Goal: Task Accomplishment & Management: Manage account settings

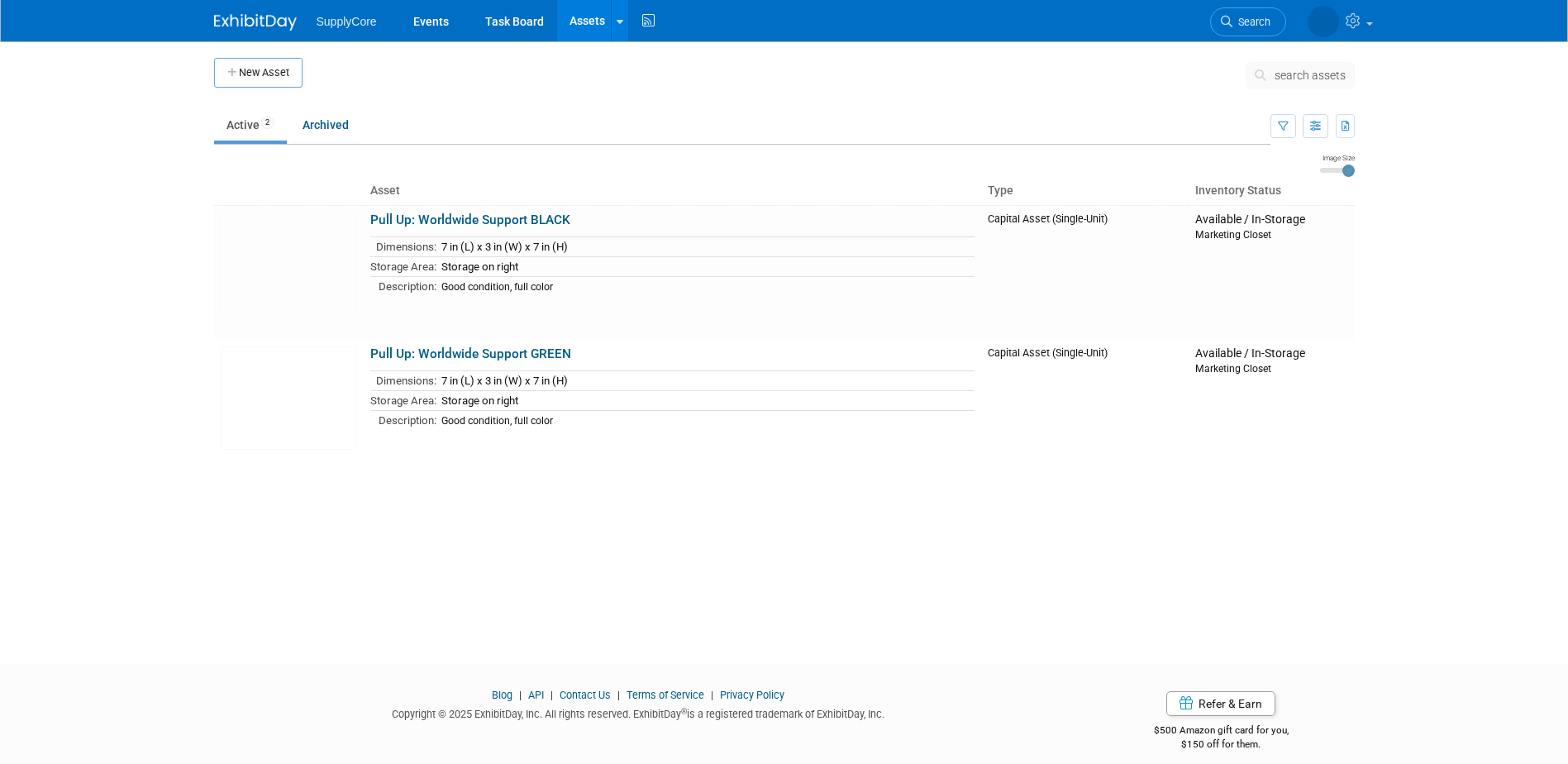
click at [575, 22] on link "Assets" at bounding box center [587, 21] width 61 height 42
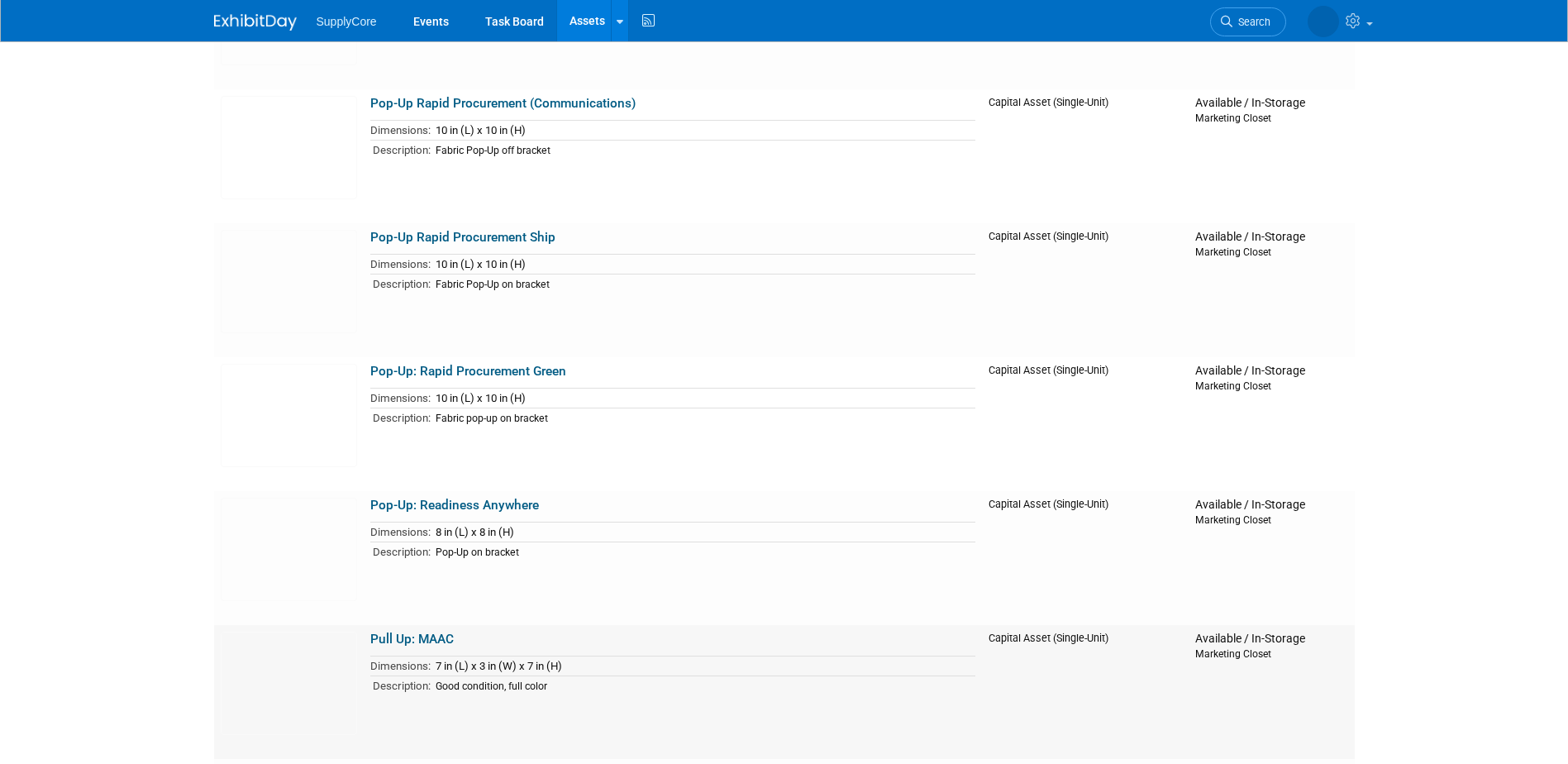
scroll to position [248, 0]
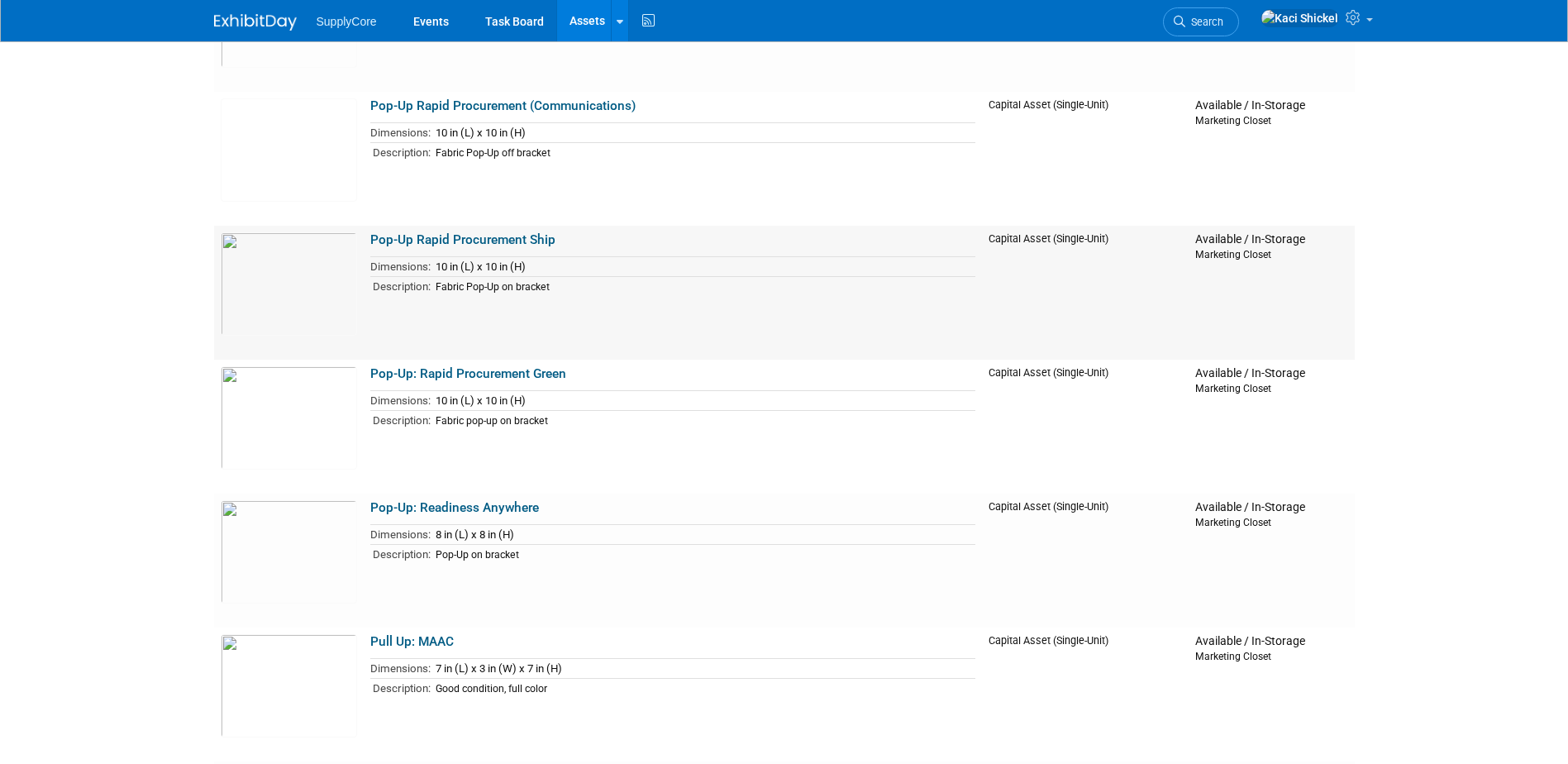
click at [417, 241] on link "Pop-Up Rapid Procurement Ship" at bounding box center [463, 239] width 185 height 15
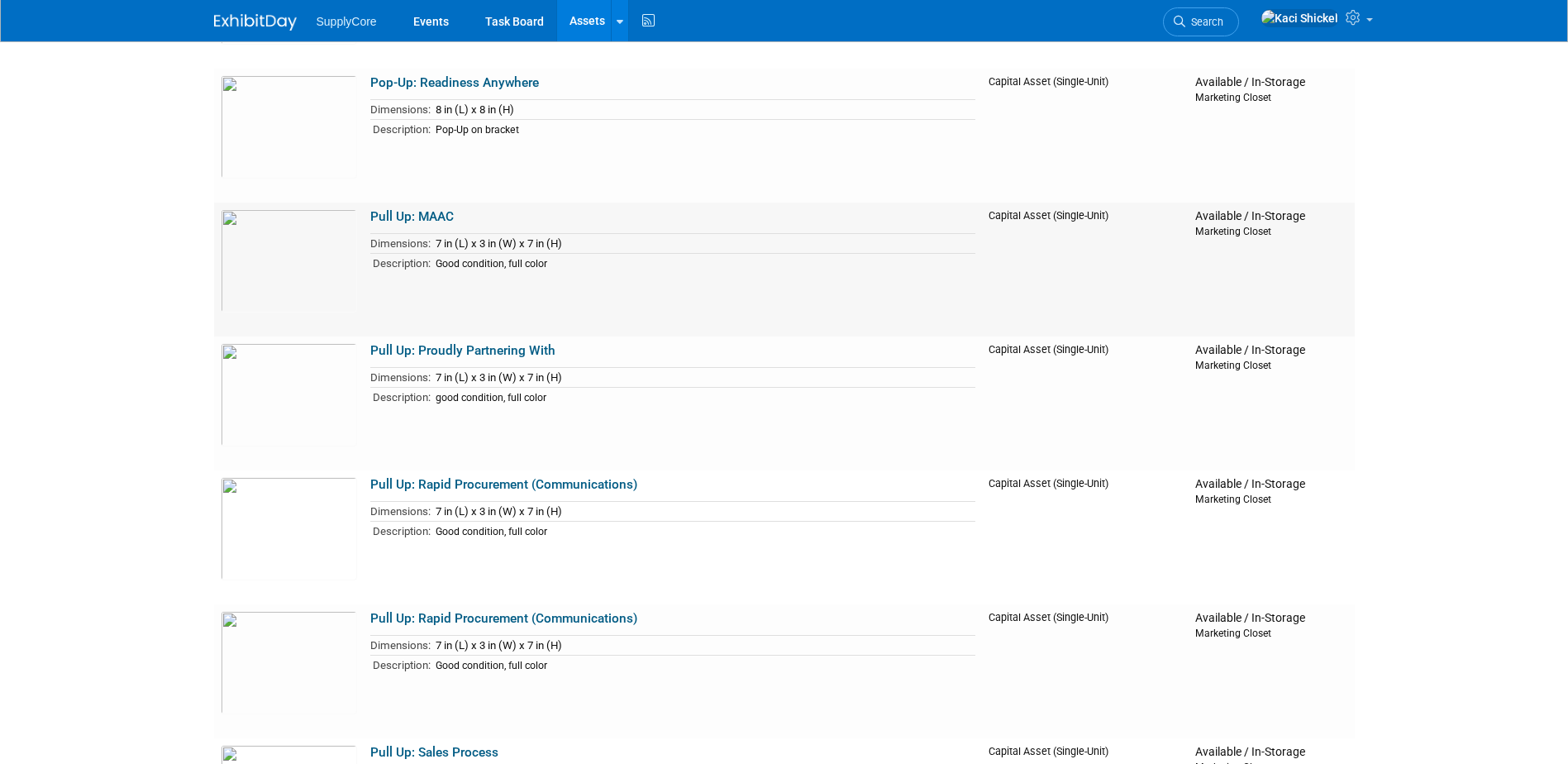
scroll to position [413, 0]
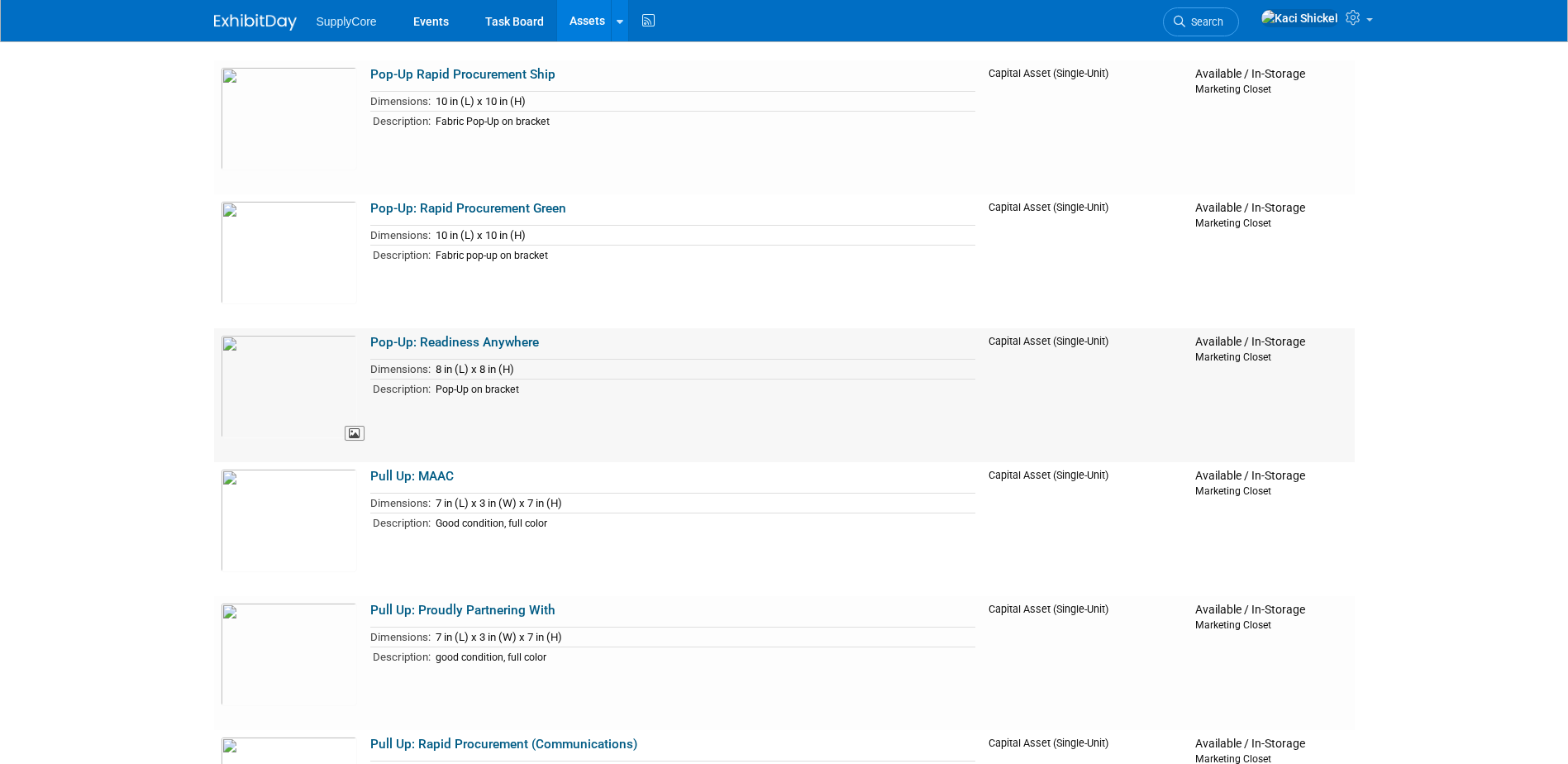
click at [288, 392] on img at bounding box center [288, 386] width 136 height 103
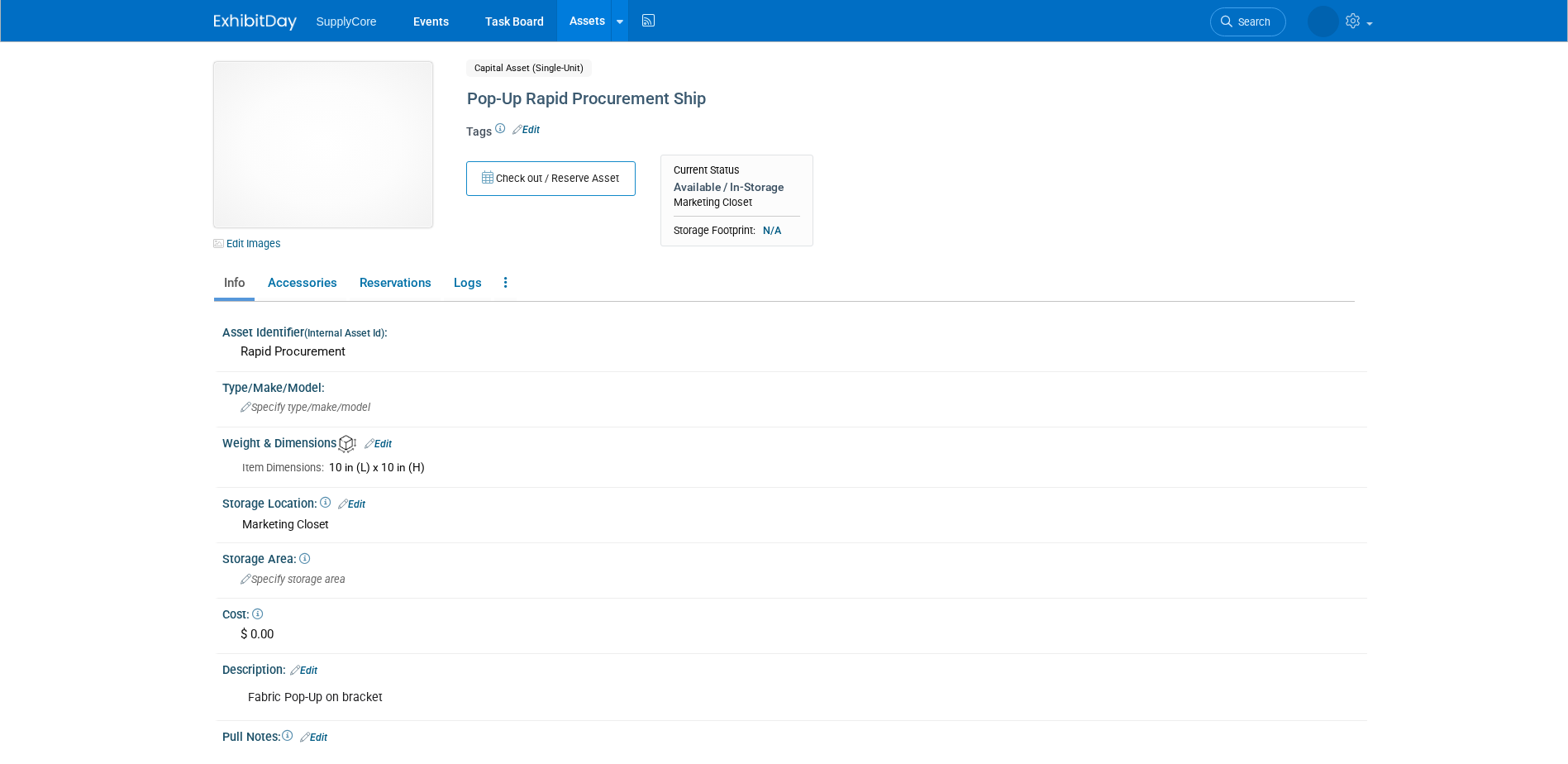
click at [337, 118] on img at bounding box center [323, 145] width 218 height 165
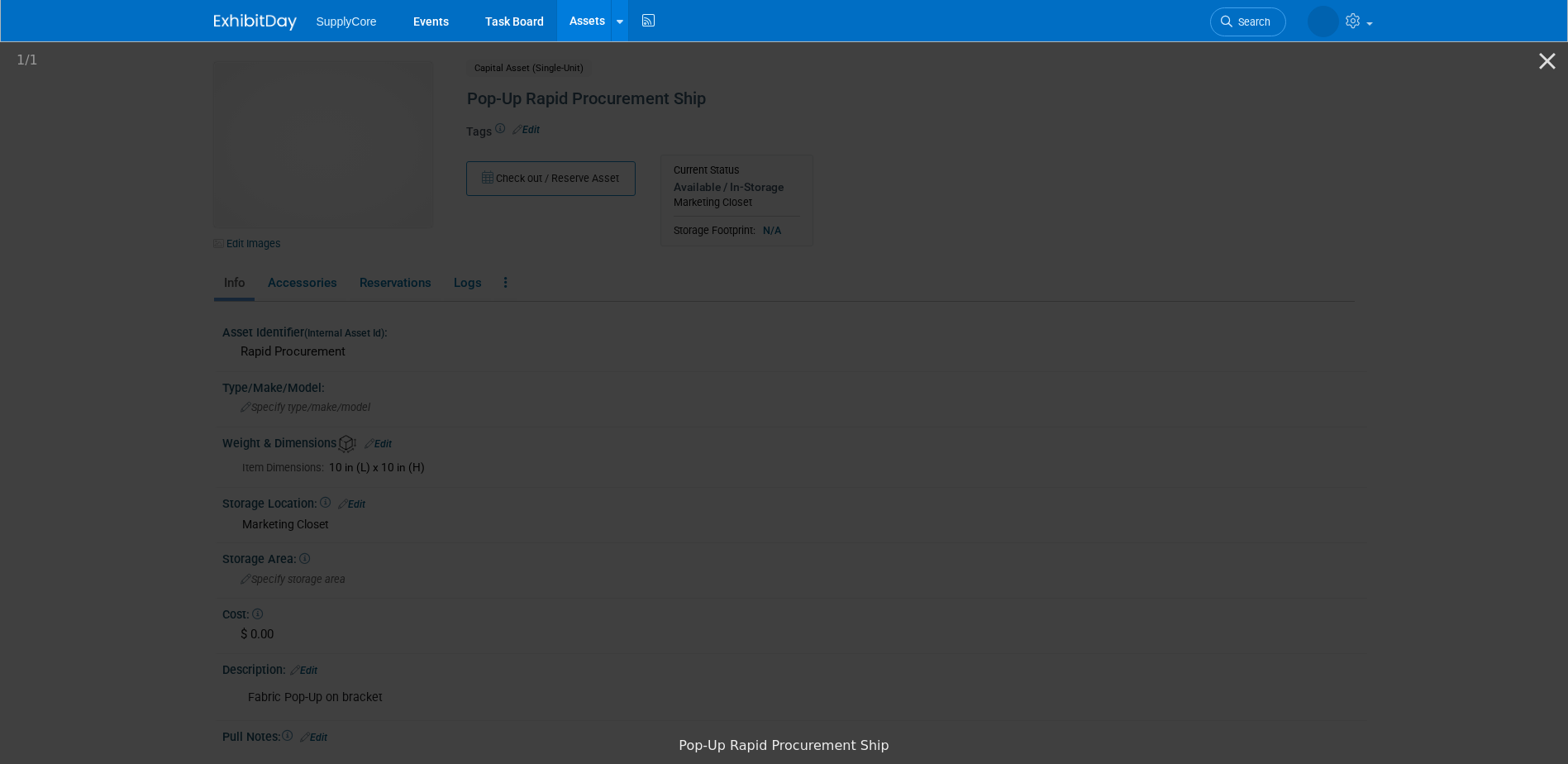
click at [1282, 429] on picture at bounding box center [784, 384] width 1568 height 690
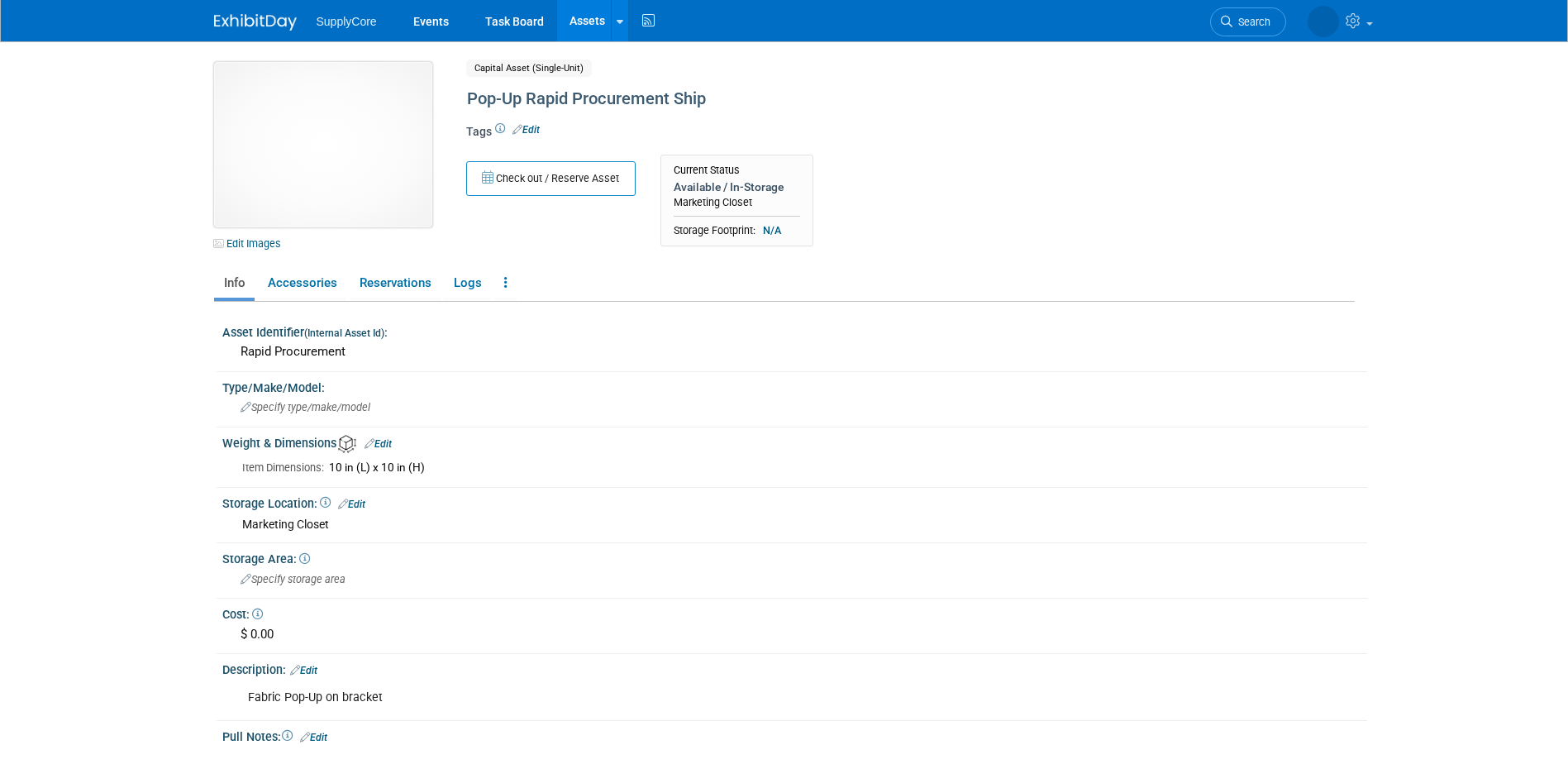
click at [350, 160] on img at bounding box center [323, 145] width 218 height 165
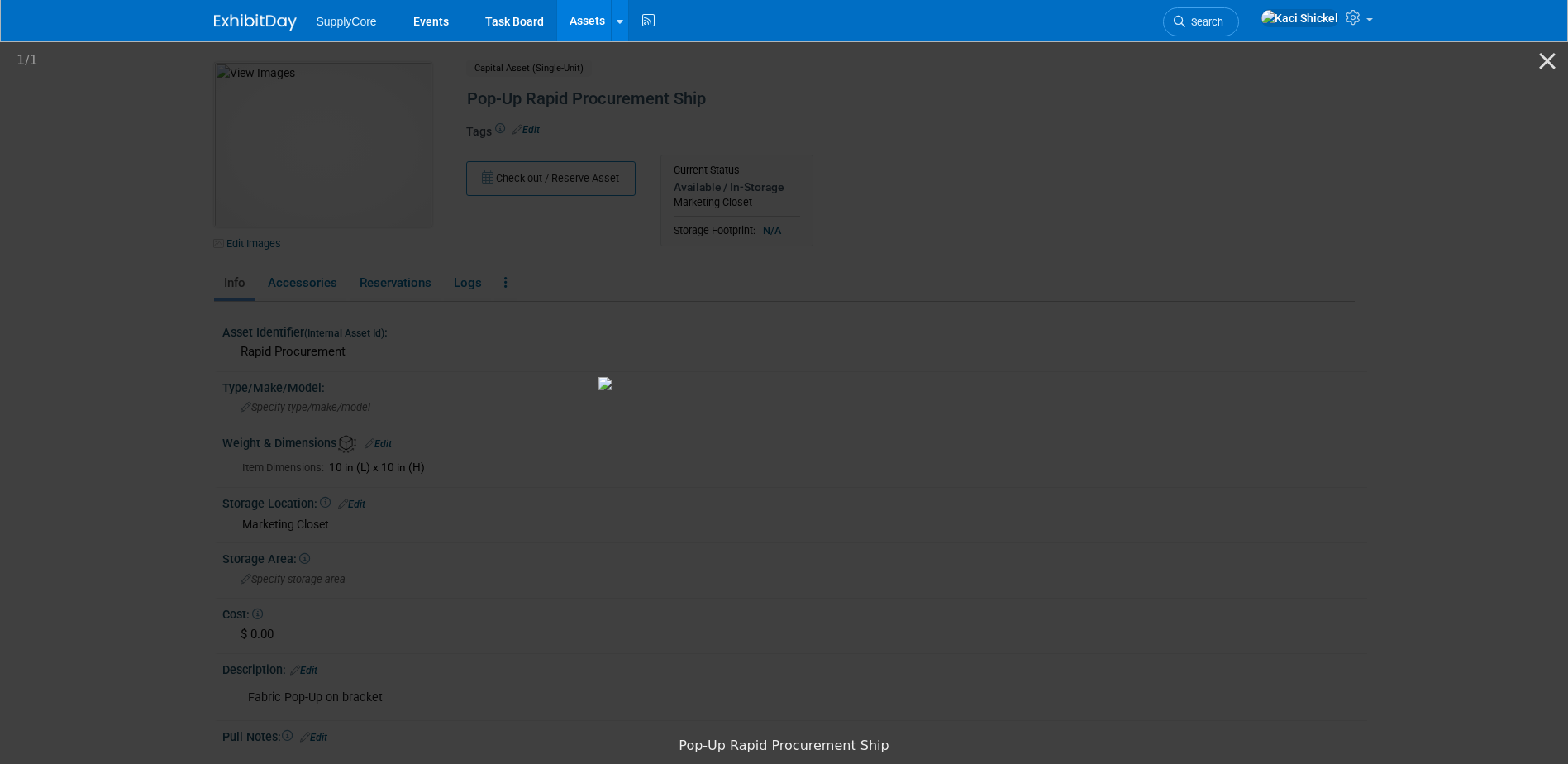
click at [119, 184] on picture at bounding box center [784, 384] width 1568 height 690
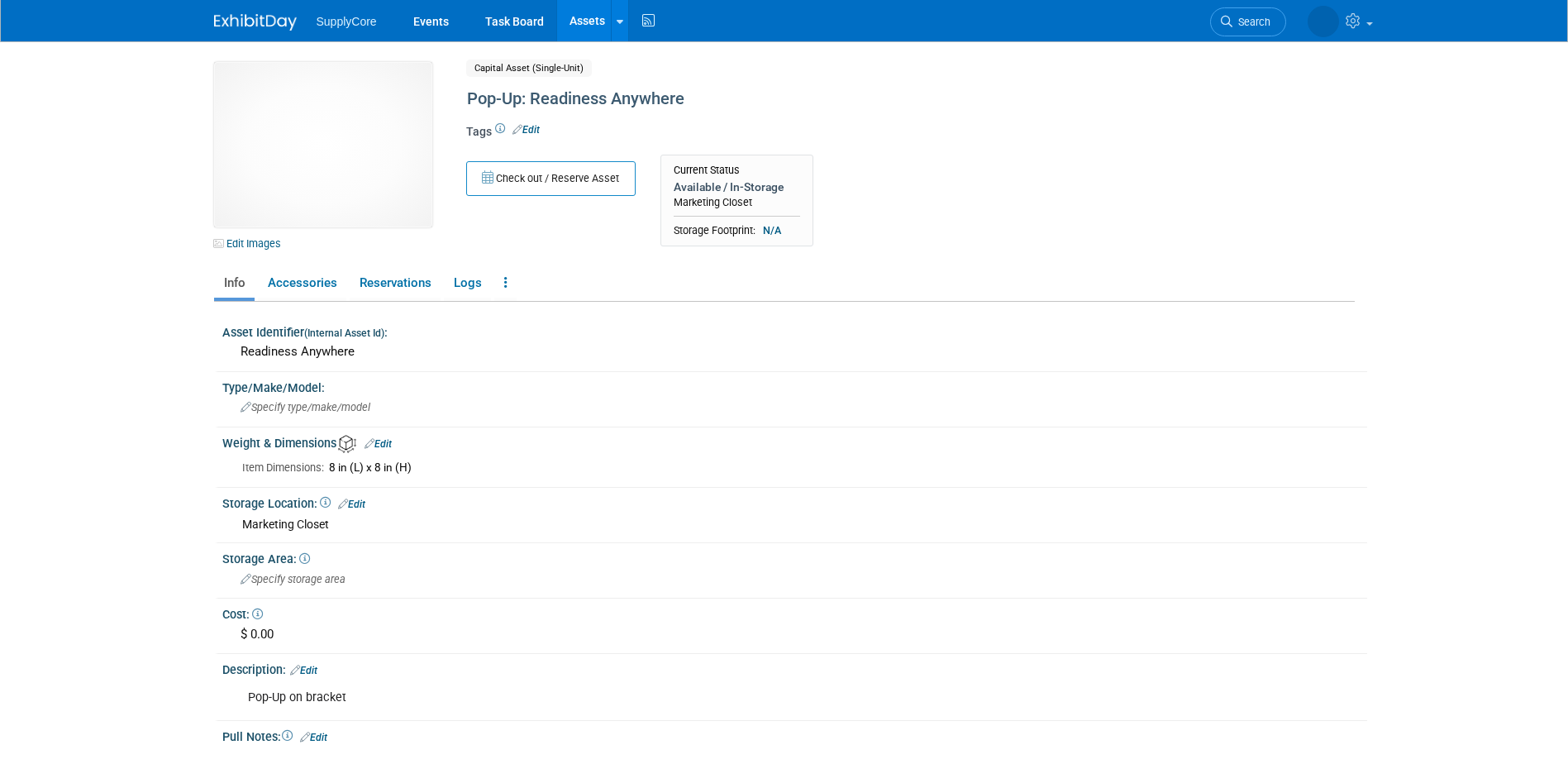
click at [576, 25] on link "Assets" at bounding box center [587, 21] width 61 height 42
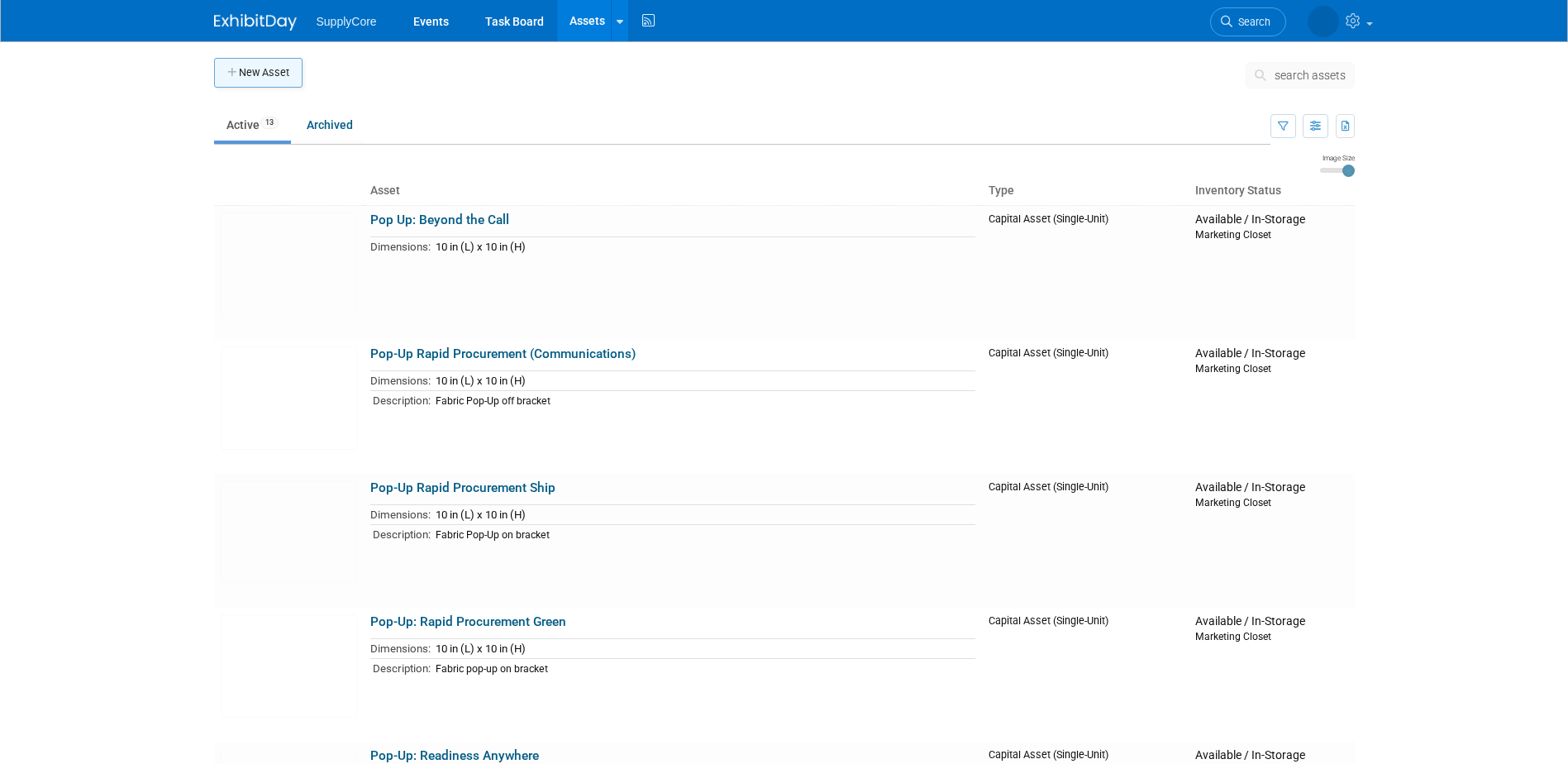
click at [253, 71] on button "New Asset" at bounding box center [258, 73] width 88 height 29
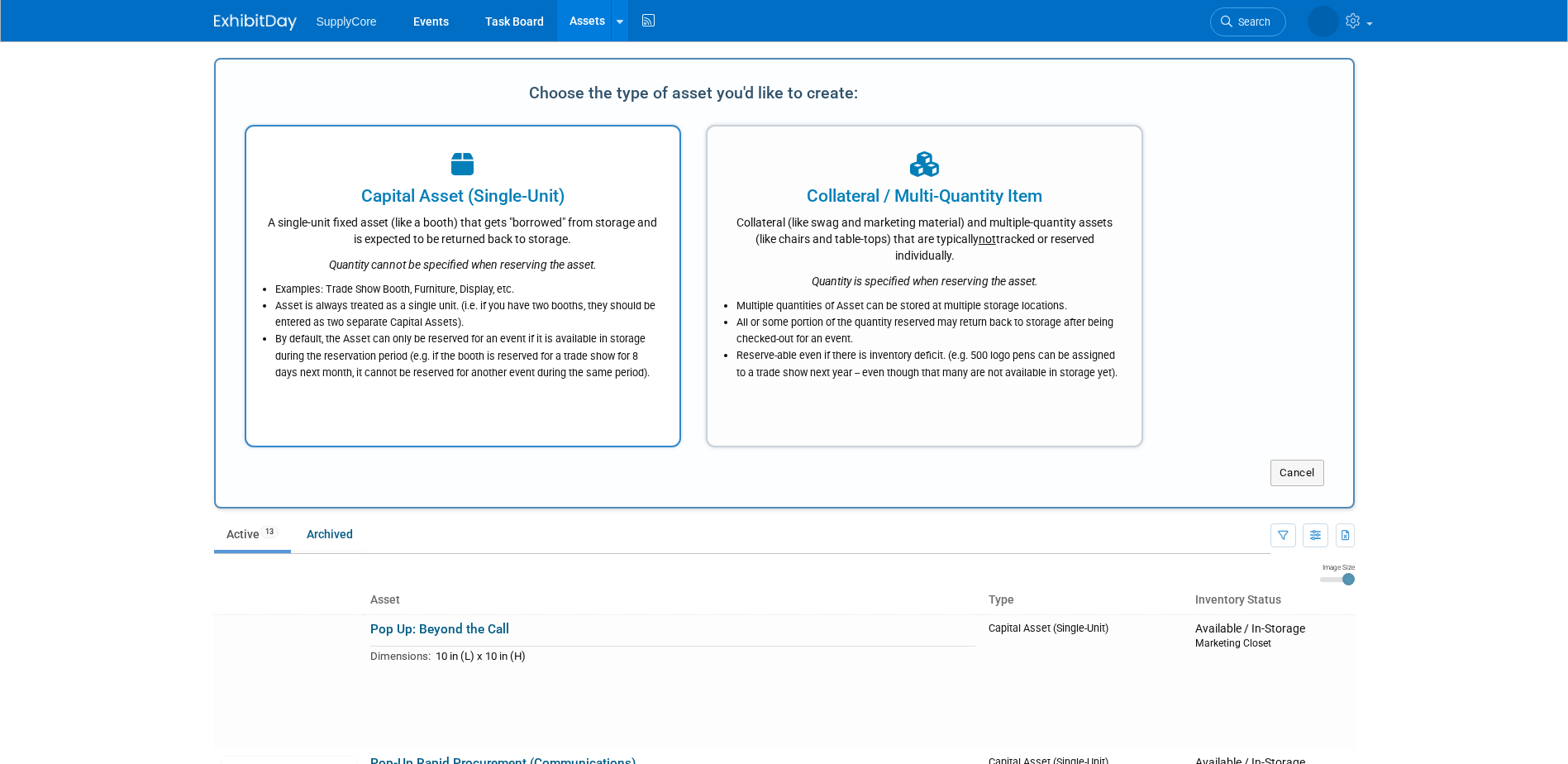
click at [537, 235] on div "A single-unit fixed asset (like a booth) that gets "borrowed" from storage and …" at bounding box center [463, 227] width 392 height 39
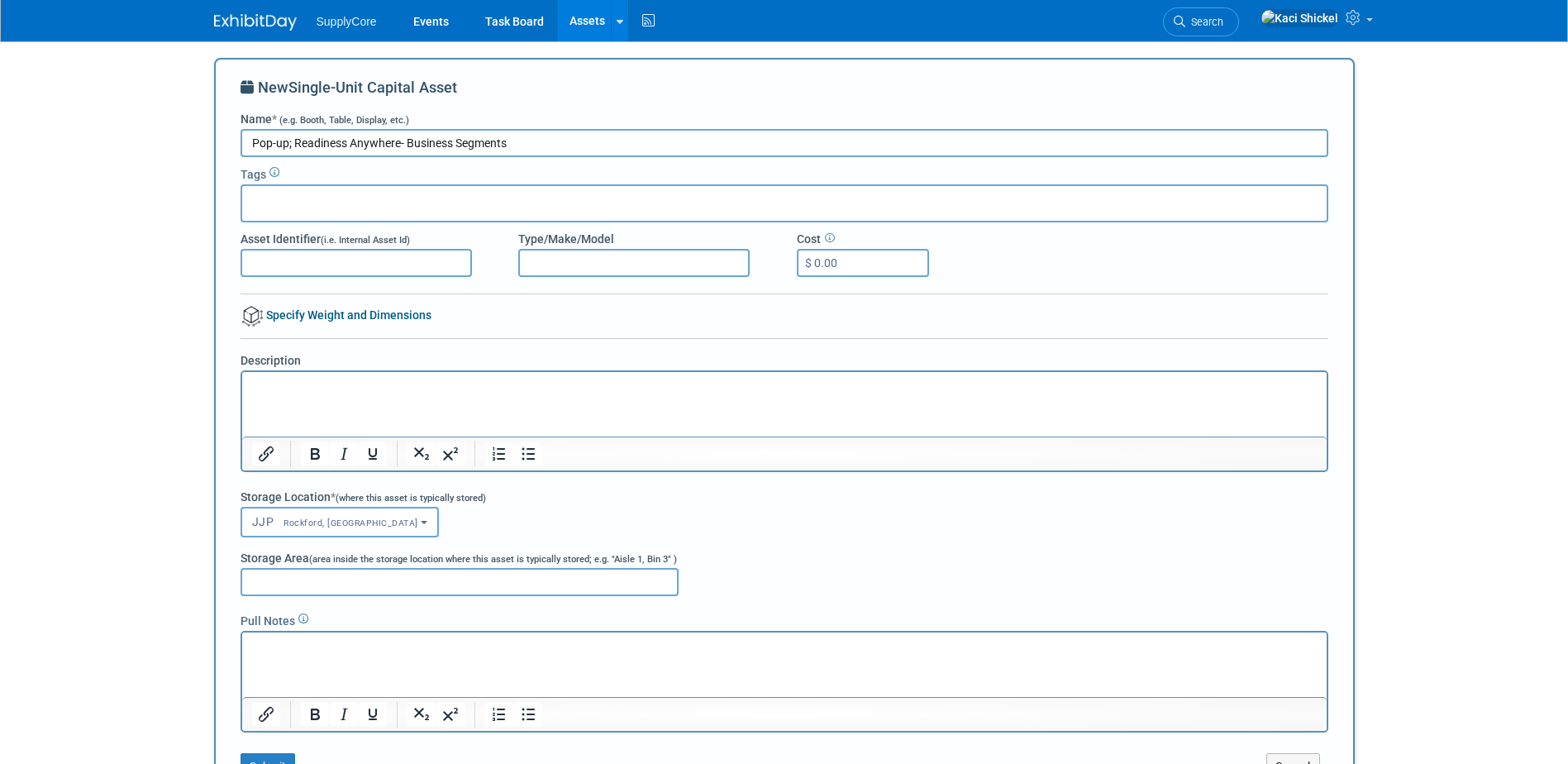
type input "Pop-up; Readiness Anywhere- Business Segments"
click at [300, 391] on p "Rich Text Area. Press ALT-0 for help." at bounding box center [784, 386] width 1066 height 16
click at [665, 257] on input "Type/Make/Model" at bounding box center [633, 262] width 231 height 28
click at [349, 243] on span "(i.e. Internal Asset Id)" at bounding box center [365, 240] width 89 height 10
click at [349, 249] on input "Asset Identifier (i.e. Internal Asset Id)" at bounding box center [356, 262] width 231 height 28
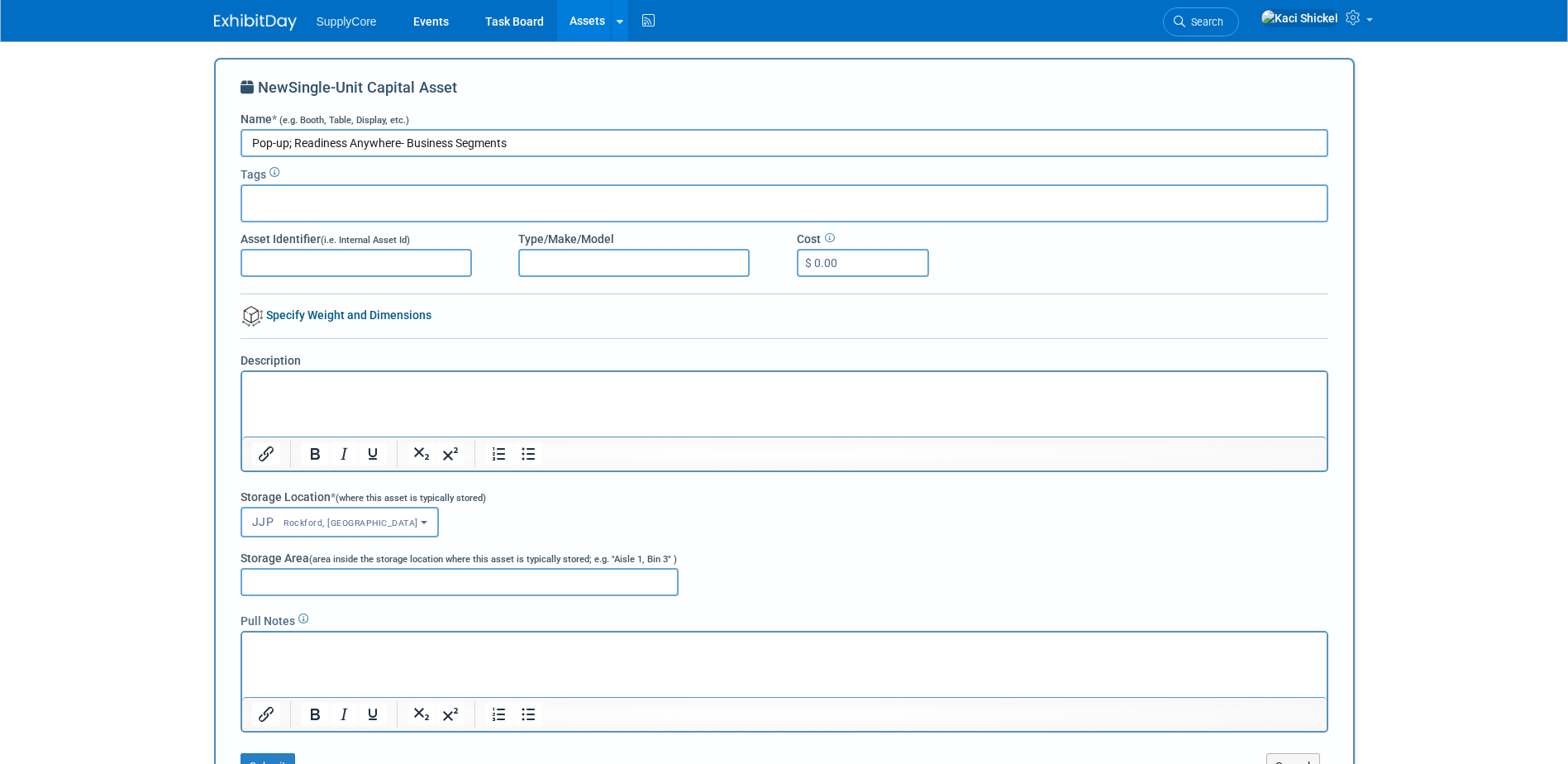
click at [347, 314] on link "Specify Weight and Dimensions" at bounding box center [336, 314] width 191 height 13
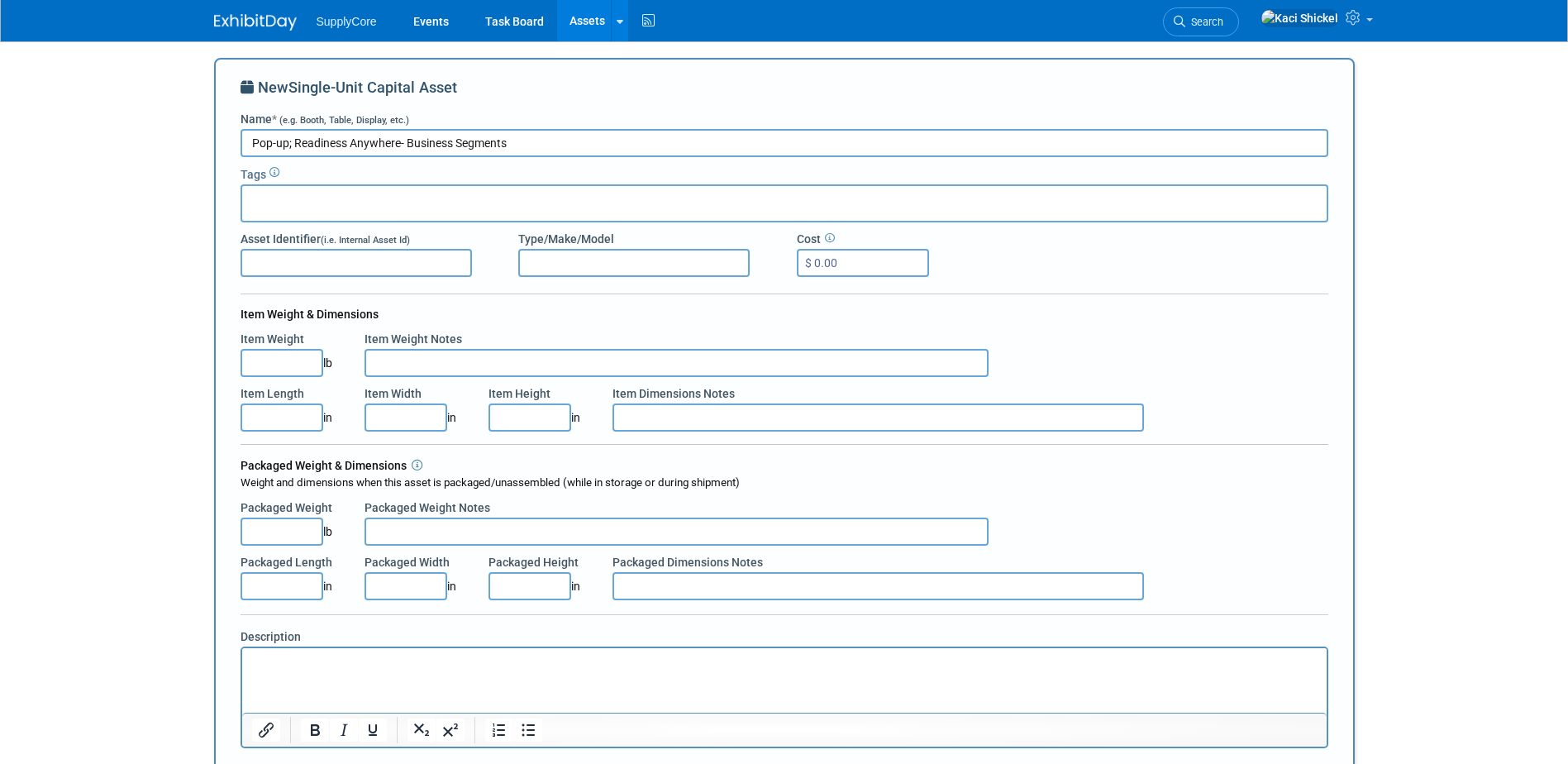
click at [288, 427] on input "Item Length" at bounding box center [282, 418] width 82 height 28
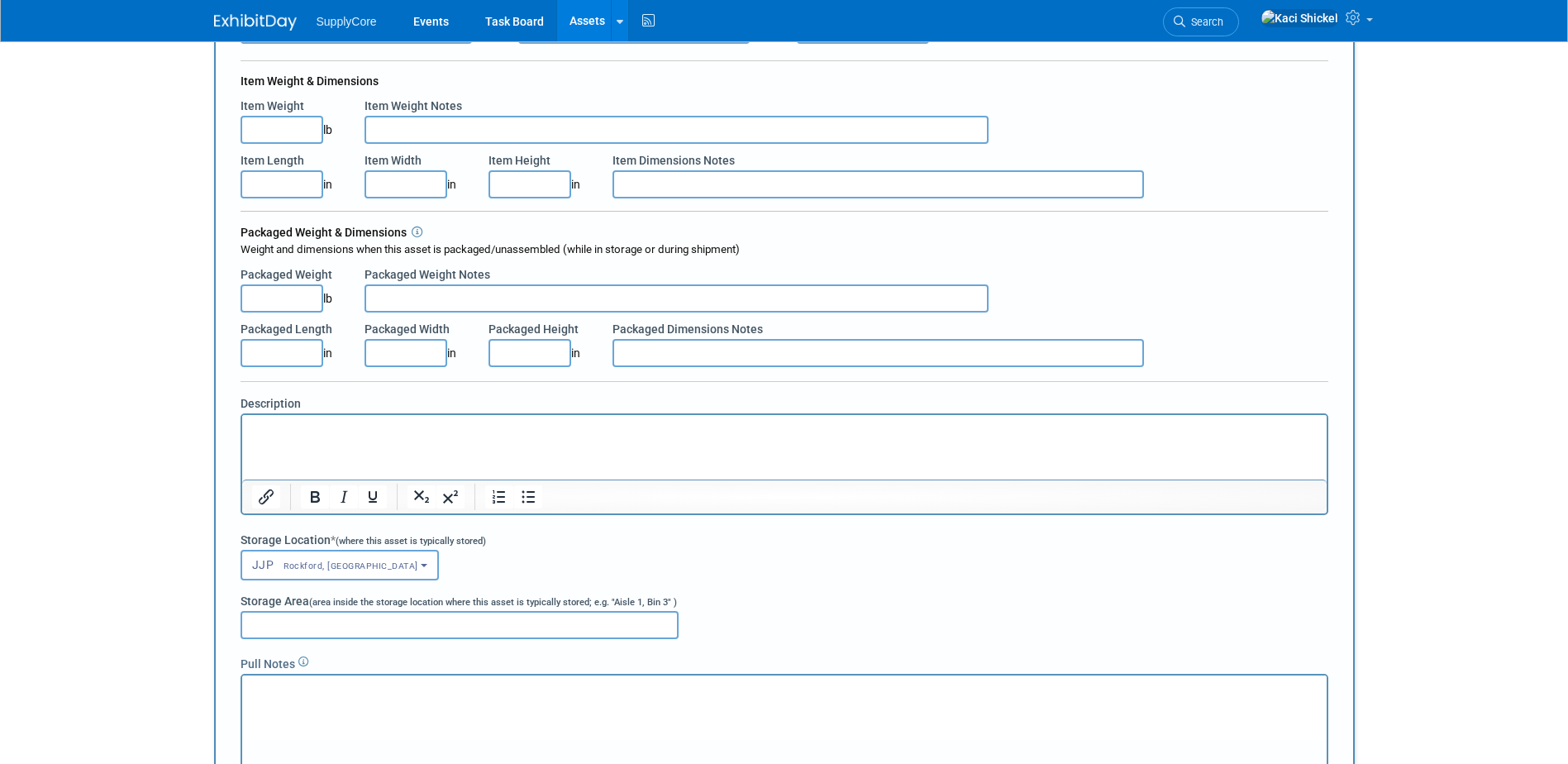
scroll to position [165, 0]
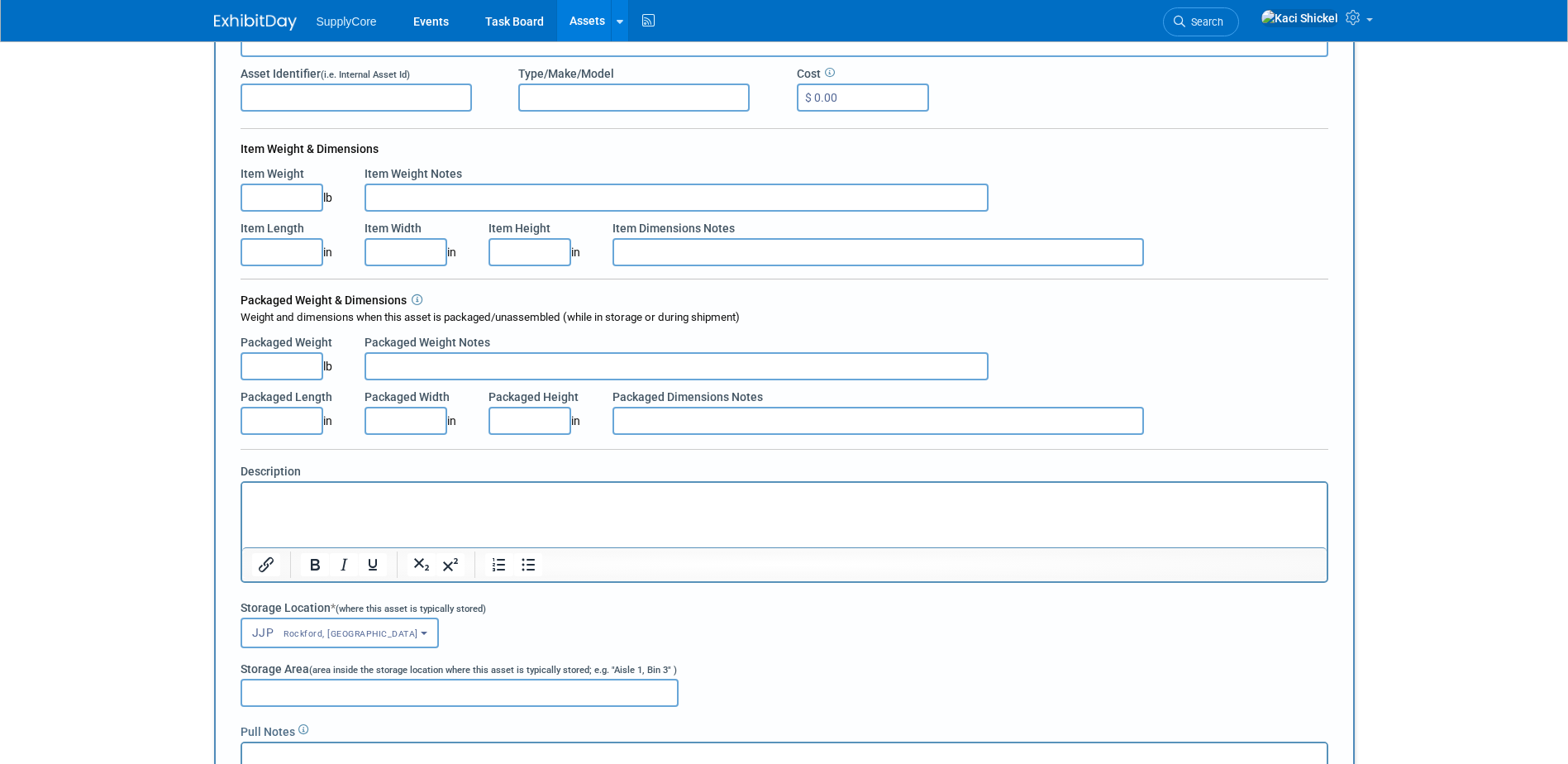
click at [288, 418] on input "Packaged Length" at bounding box center [282, 421] width 82 height 28
type input "10.00"
click at [541, 425] on input "Packaged Height" at bounding box center [529, 421] width 82 height 28
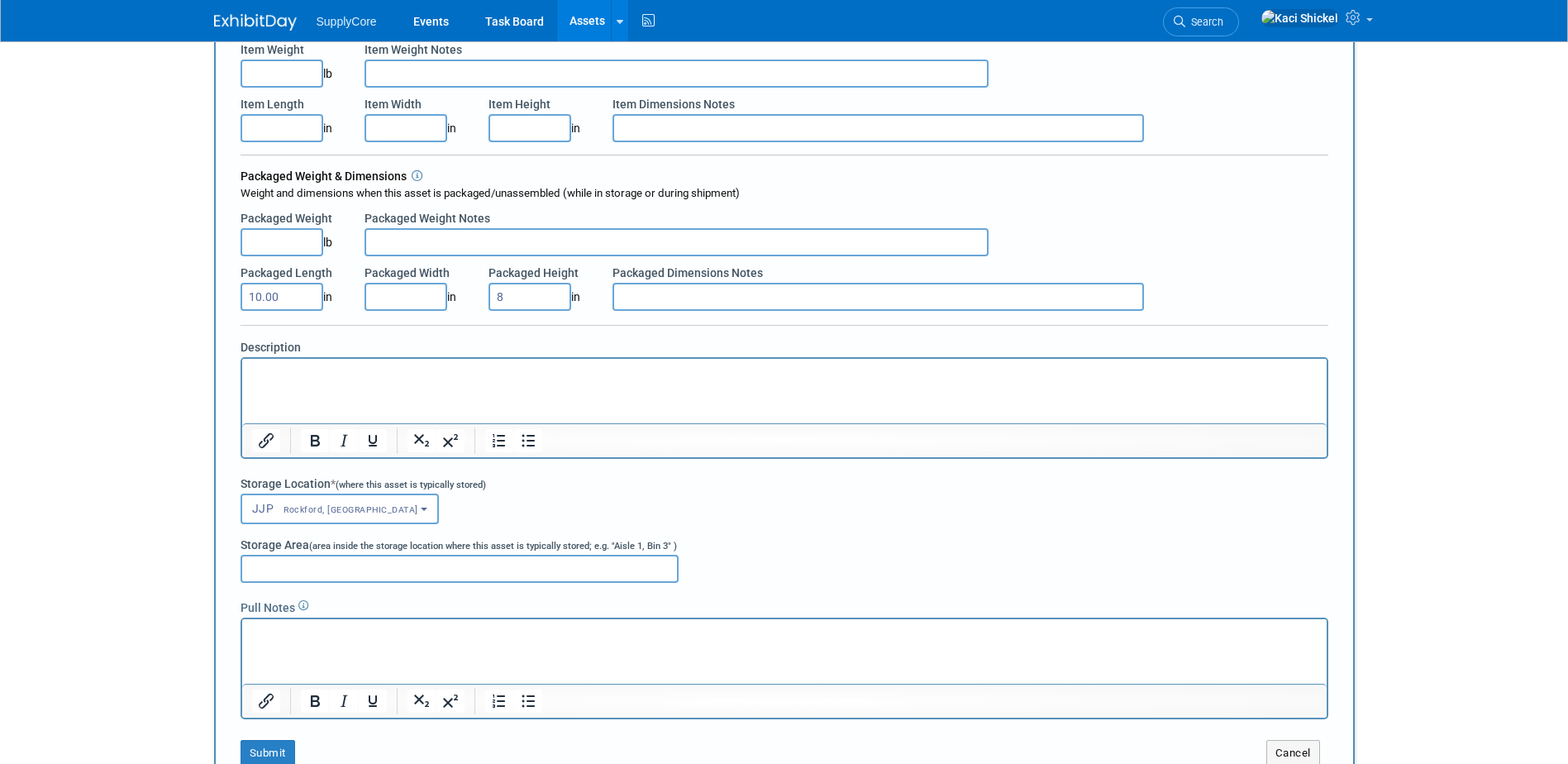
scroll to position [413, 0]
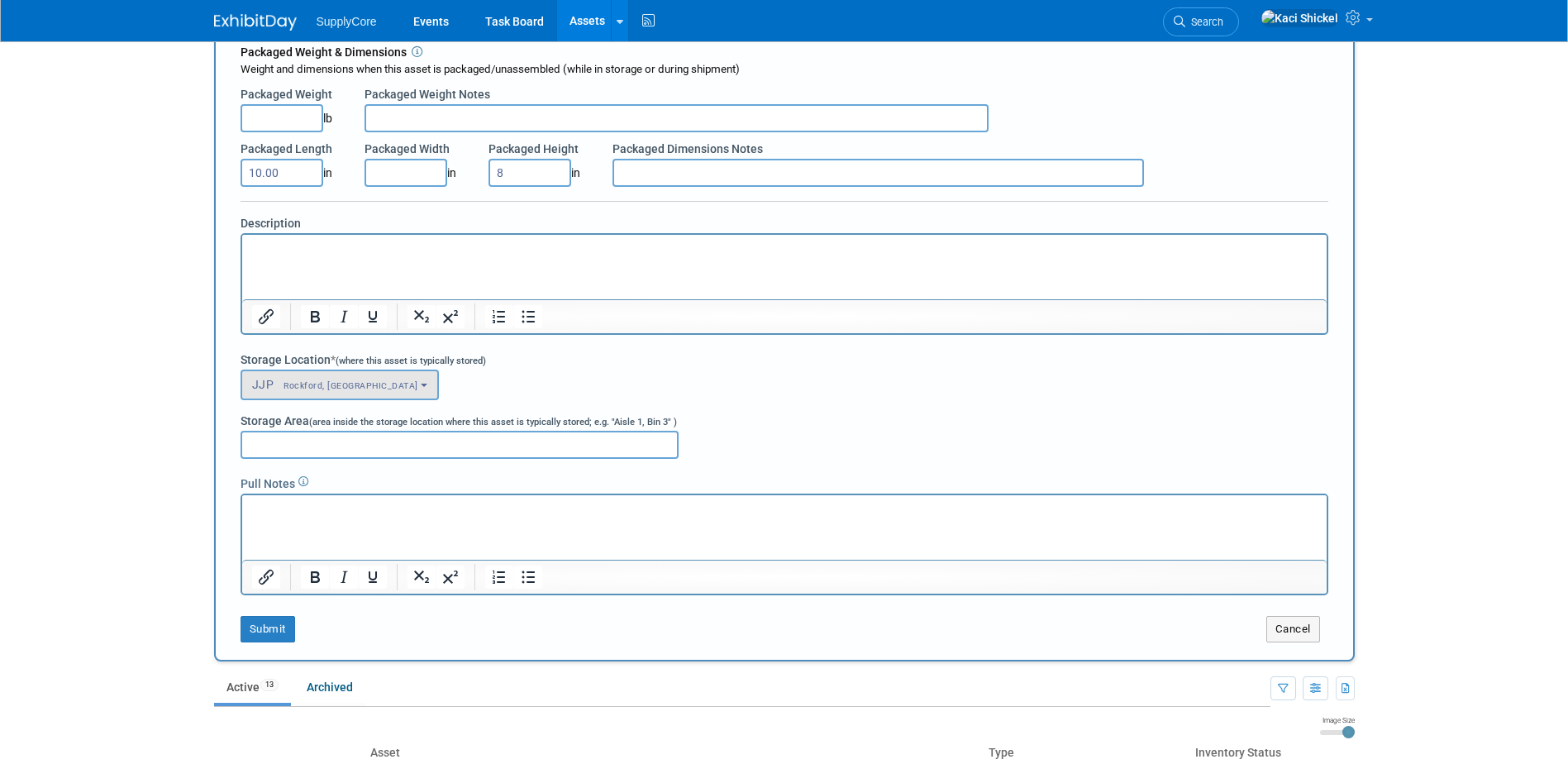
type input "8.00"
click at [302, 380] on span "Rockford, IL" at bounding box center [346, 385] width 145 height 10
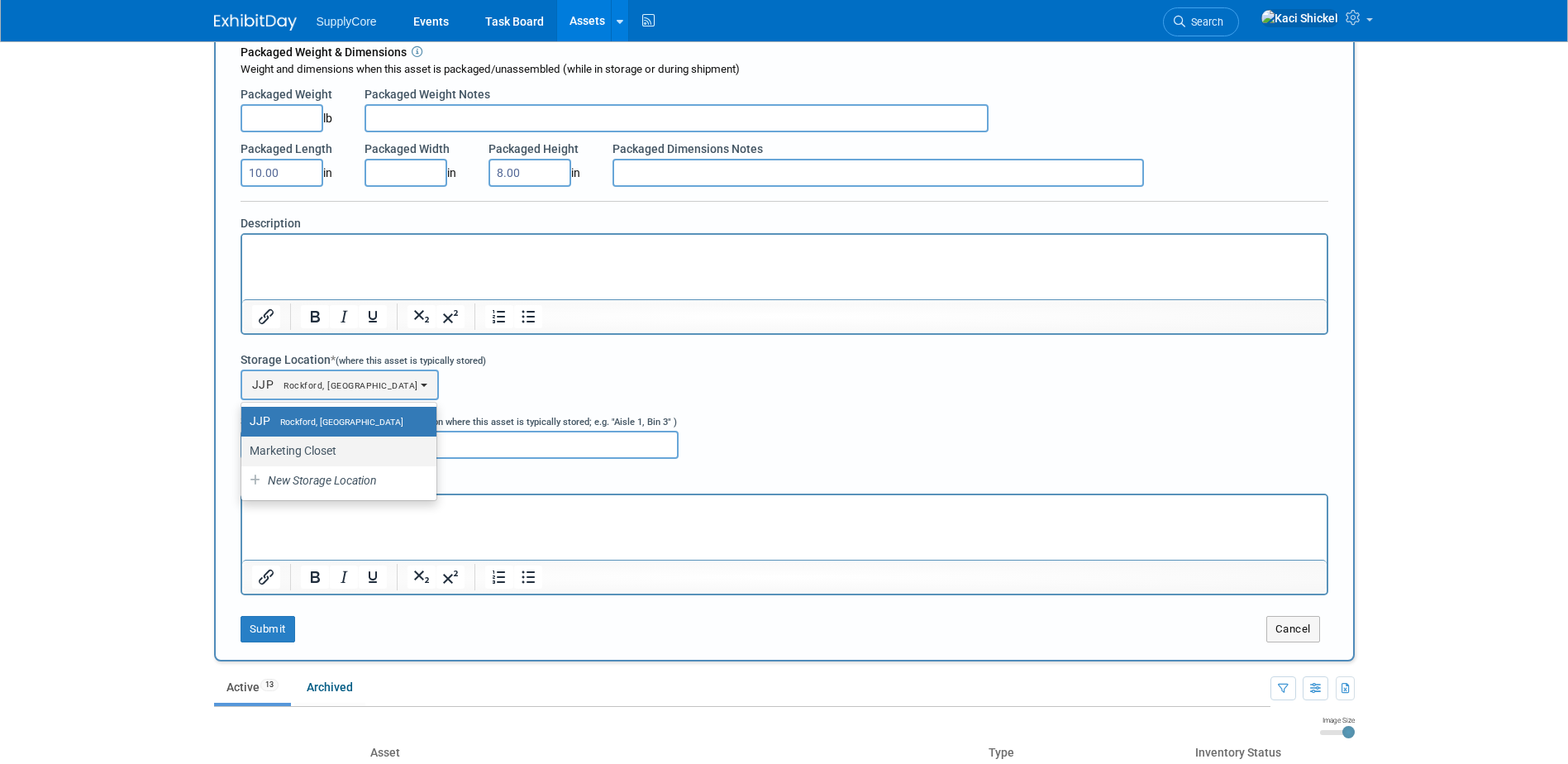
click at [354, 456] on label "Marketing Closet" at bounding box center [334, 450] width 171 height 22
click at [244, 456] on input "Marketing Closet" at bounding box center [238, 450] width 10 height 10
select select "11223894"
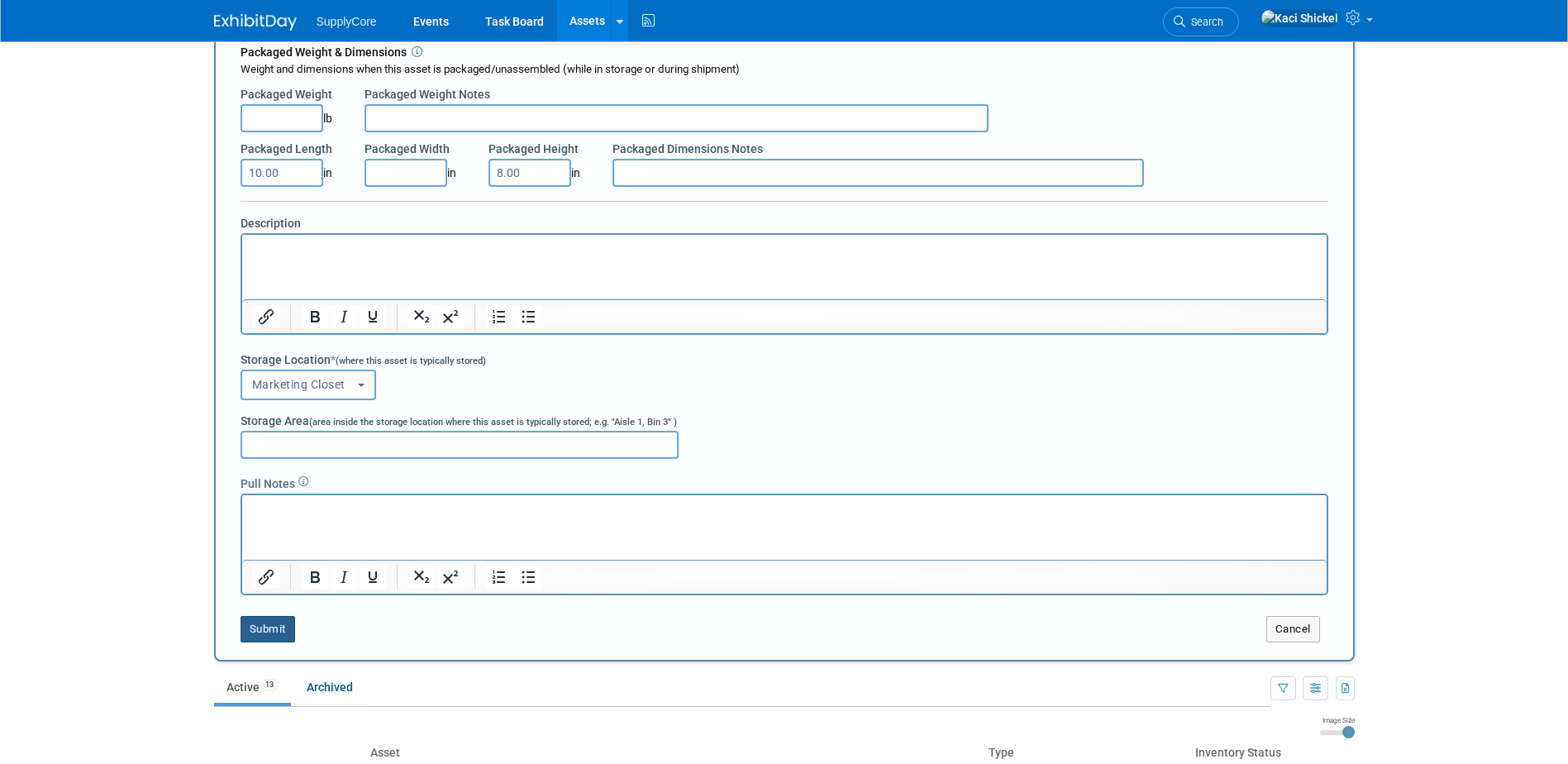
click at [275, 621] on button "Submit" at bounding box center [268, 629] width 55 height 27
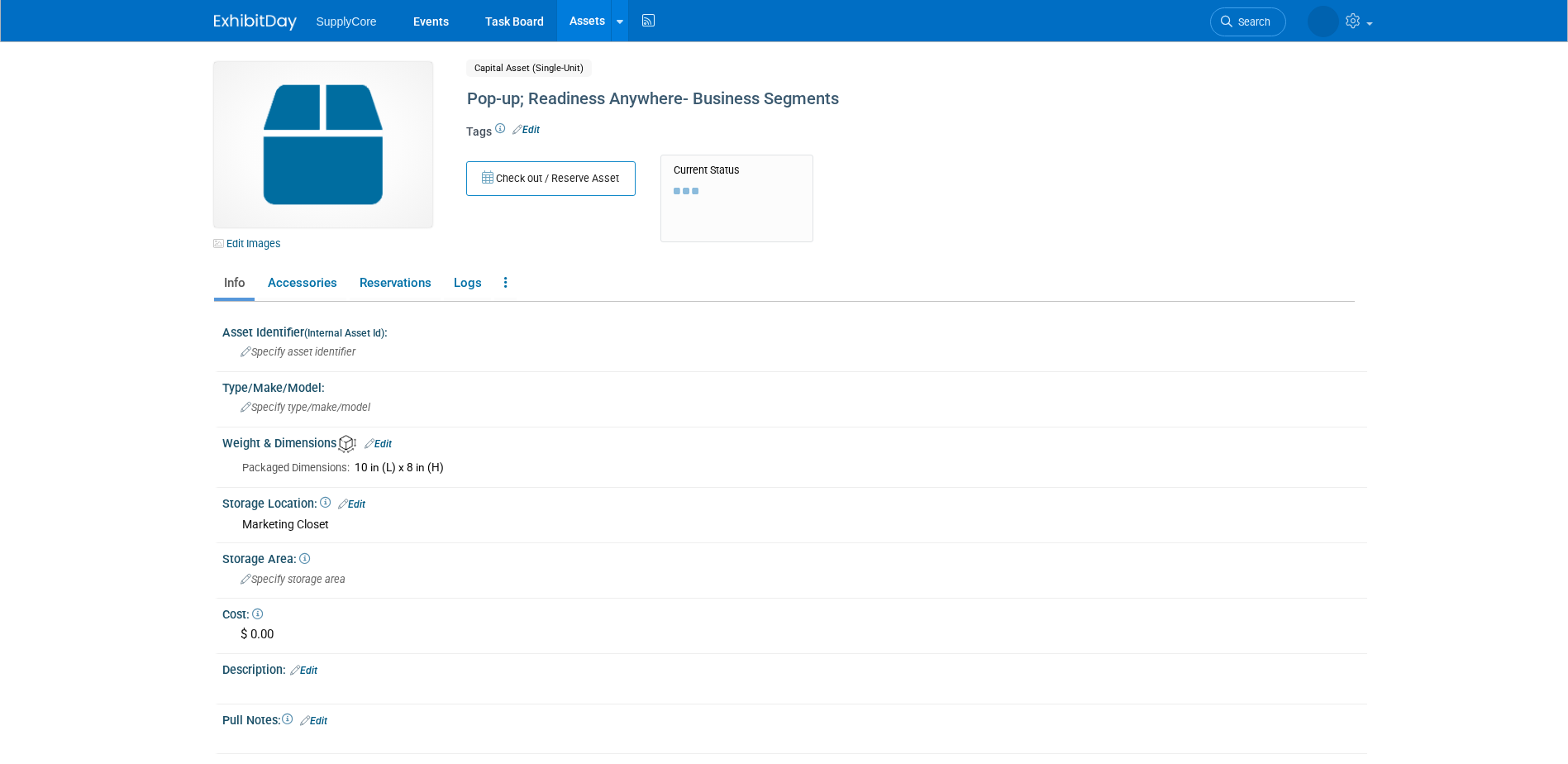
click at [351, 147] on img at bounding box center [323, 145] width 218 height 165
click at [247, 245] on link "Edit Images" at bounding box center [250, 243] width 74 height 21
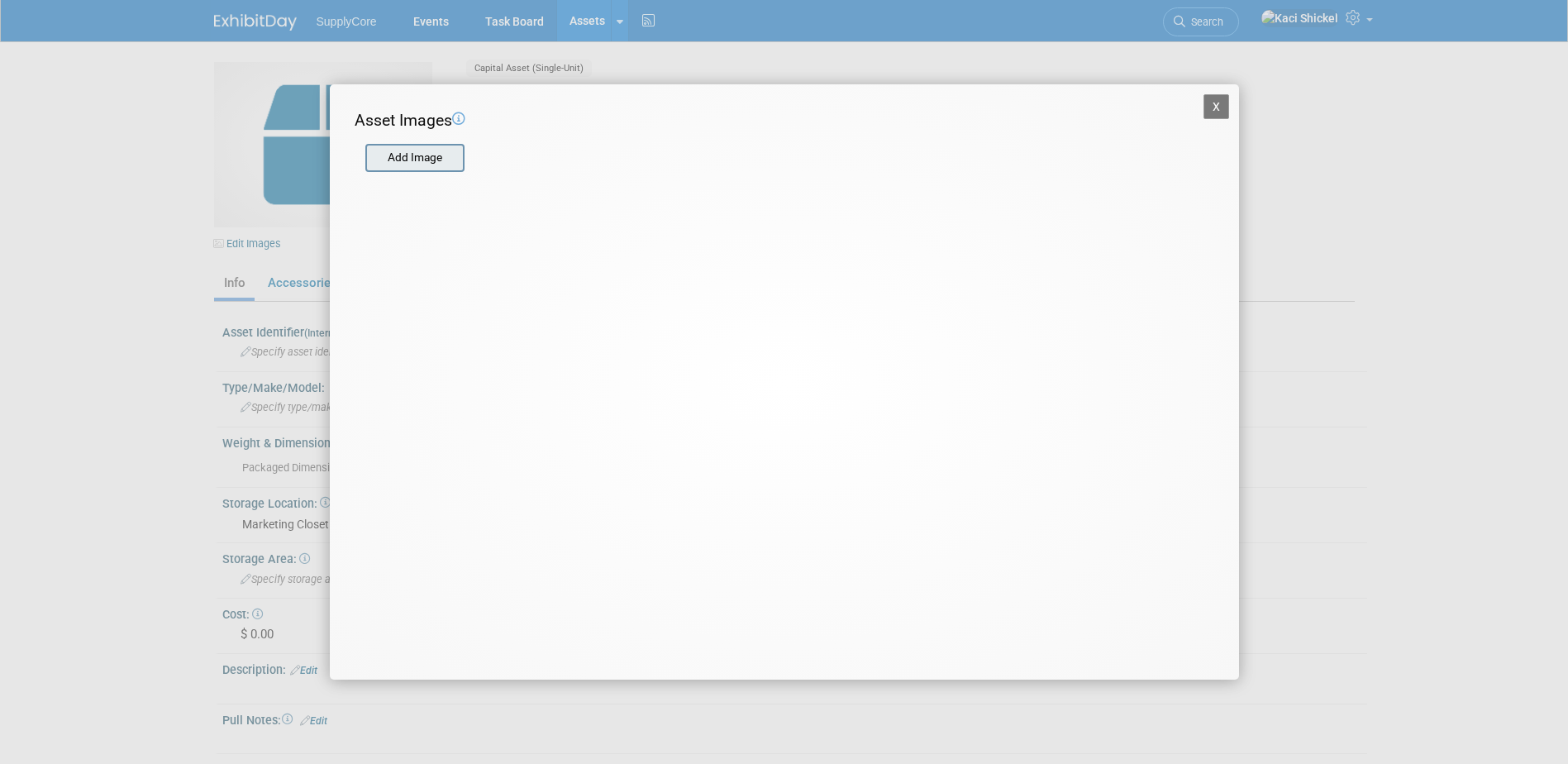
click at [424, 166] on input "file" at bounding box center [364, 158] width 197 height 25
click at [1208, 94] on button "X" at bounding box center [1217, 107] width 27 height 25
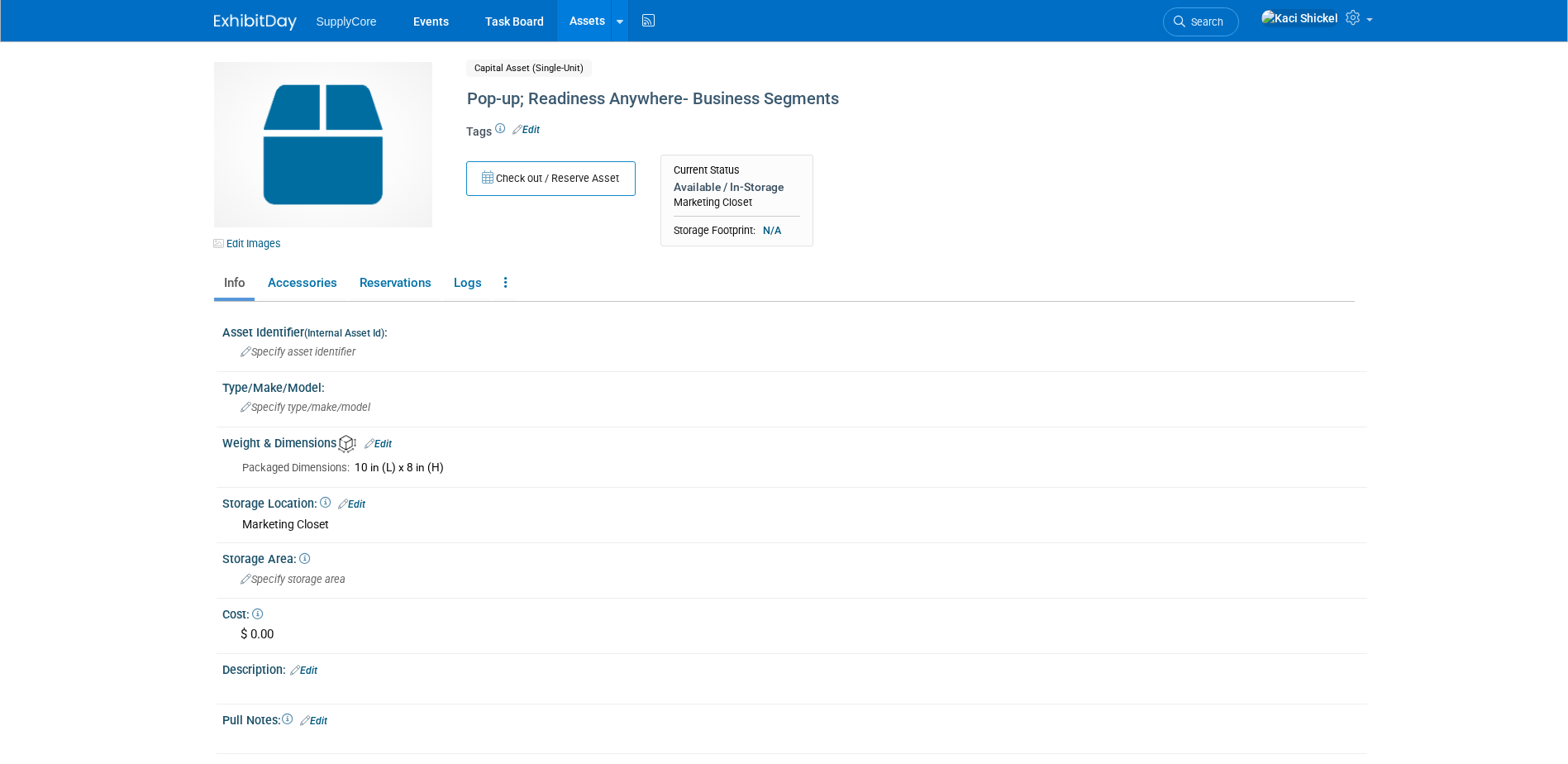
drag, startPoint x: 569, startPoint y: 28, endPoint x: 580, endPoint y: 55, distance: 29.2
click at [569, 28] on link "Assets" at bounding box center [587, 21] width 61 height 42
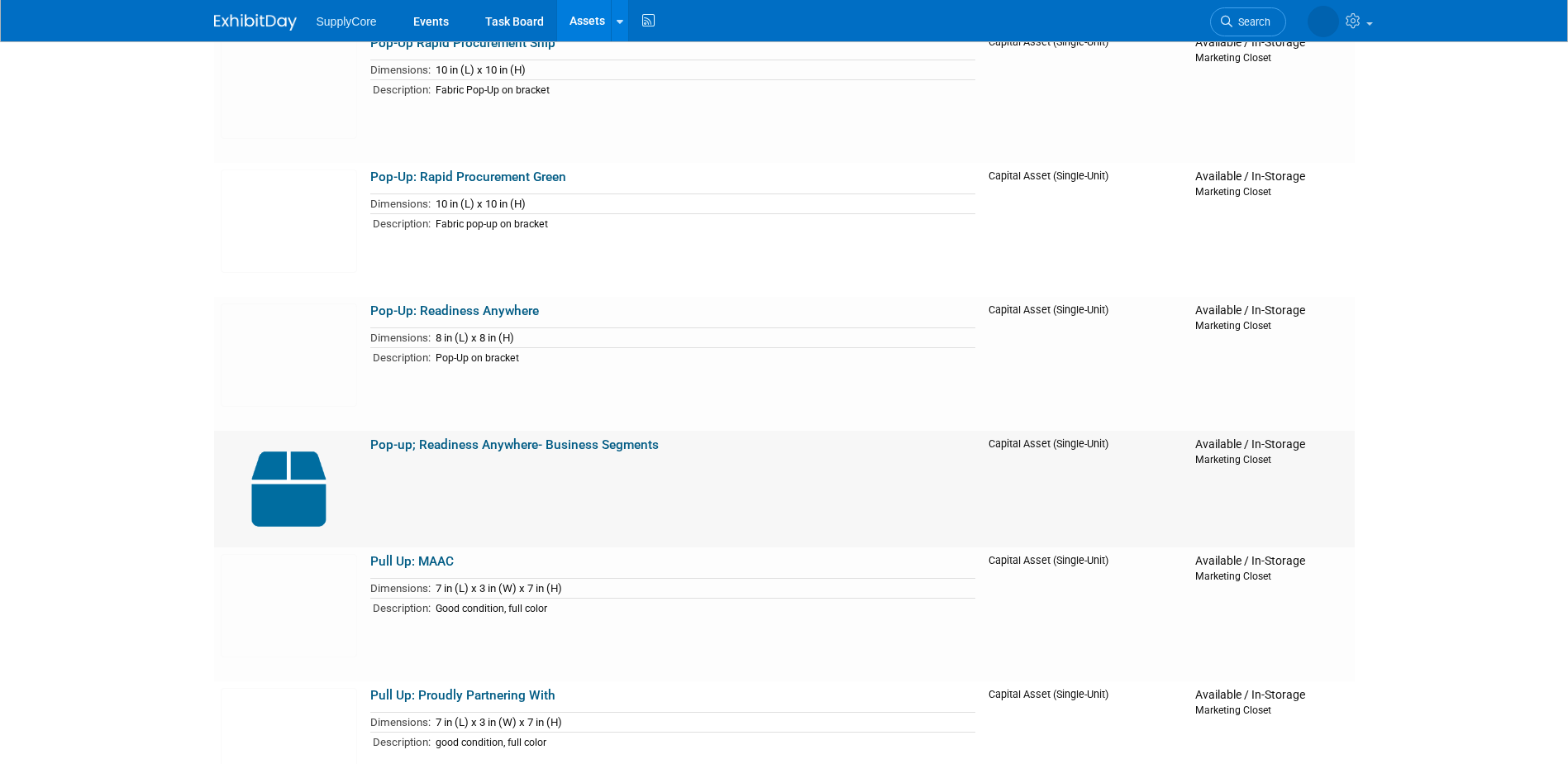
scroll to position [496, 0]
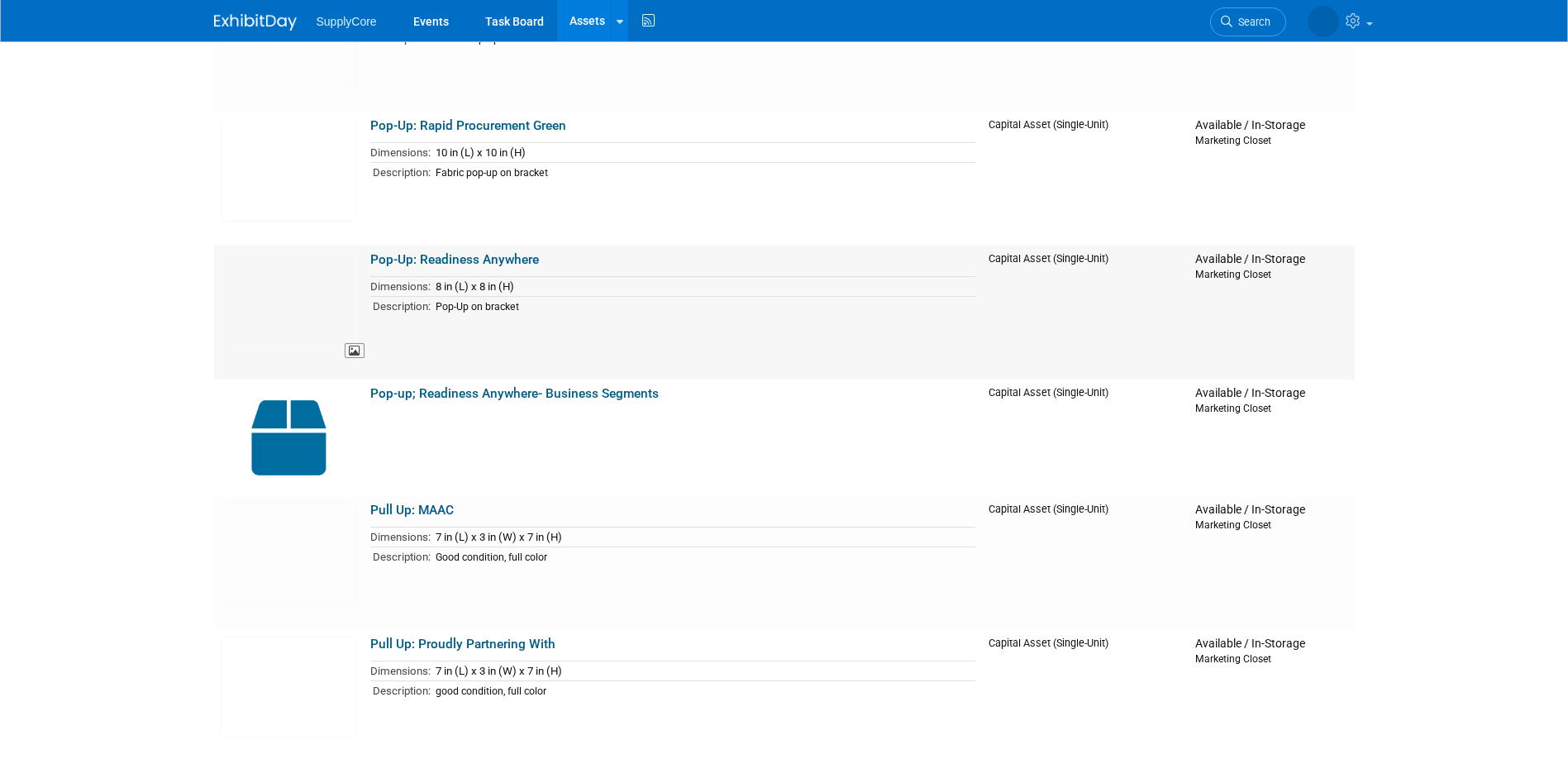
click at [301, 303] on img at bounding box center [288, 303] width 136 height 103
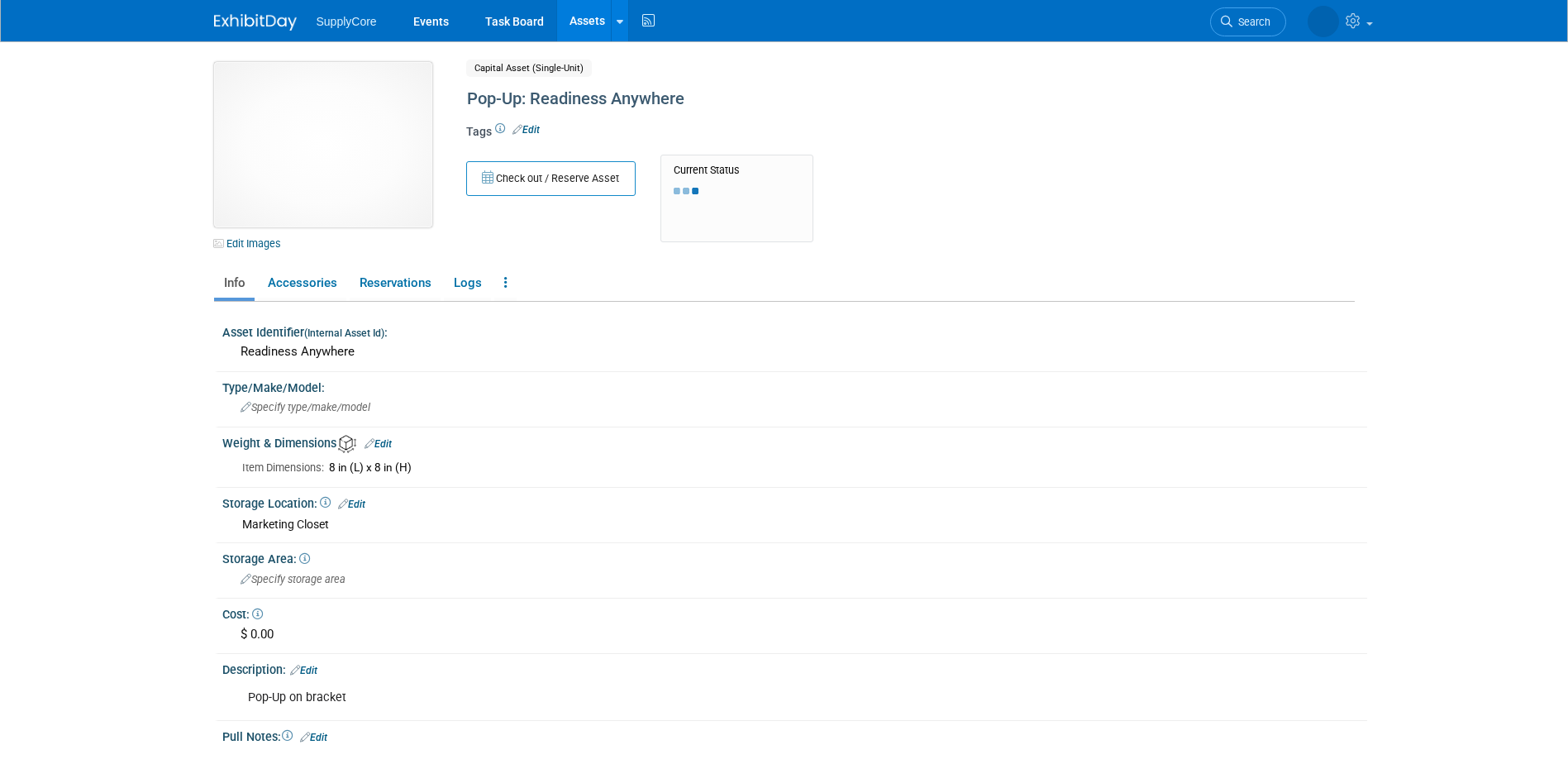
click at [300, 141] on img at bounding box center [323, 145] width 218 height 165
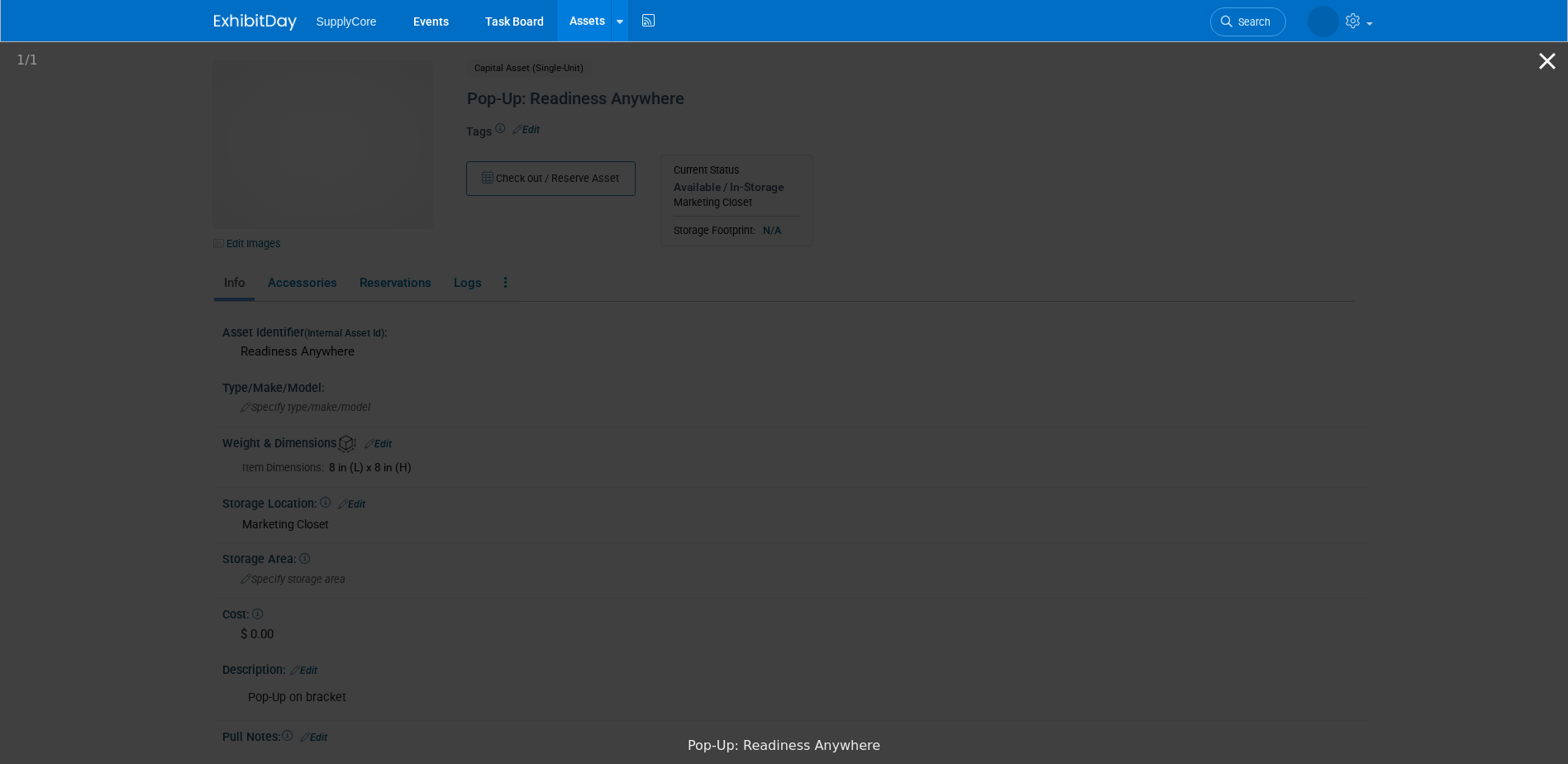
click at [1560, 56] on button "Close gallery" at bounding box center [1548, 61] width 42 height 39
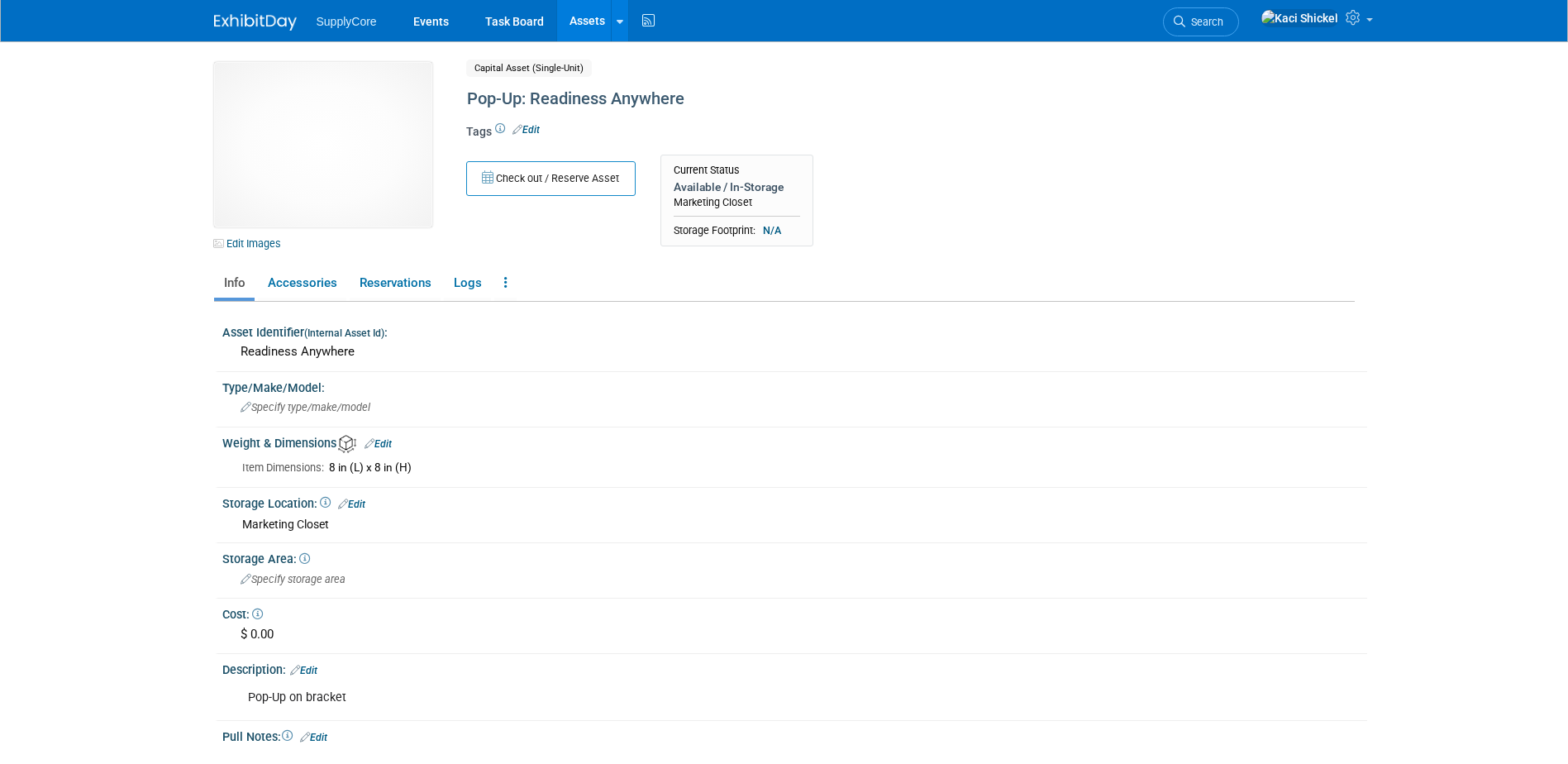
click at [586, 9] on link "Assets" at bounding box center [587, 21] width 61 height 42
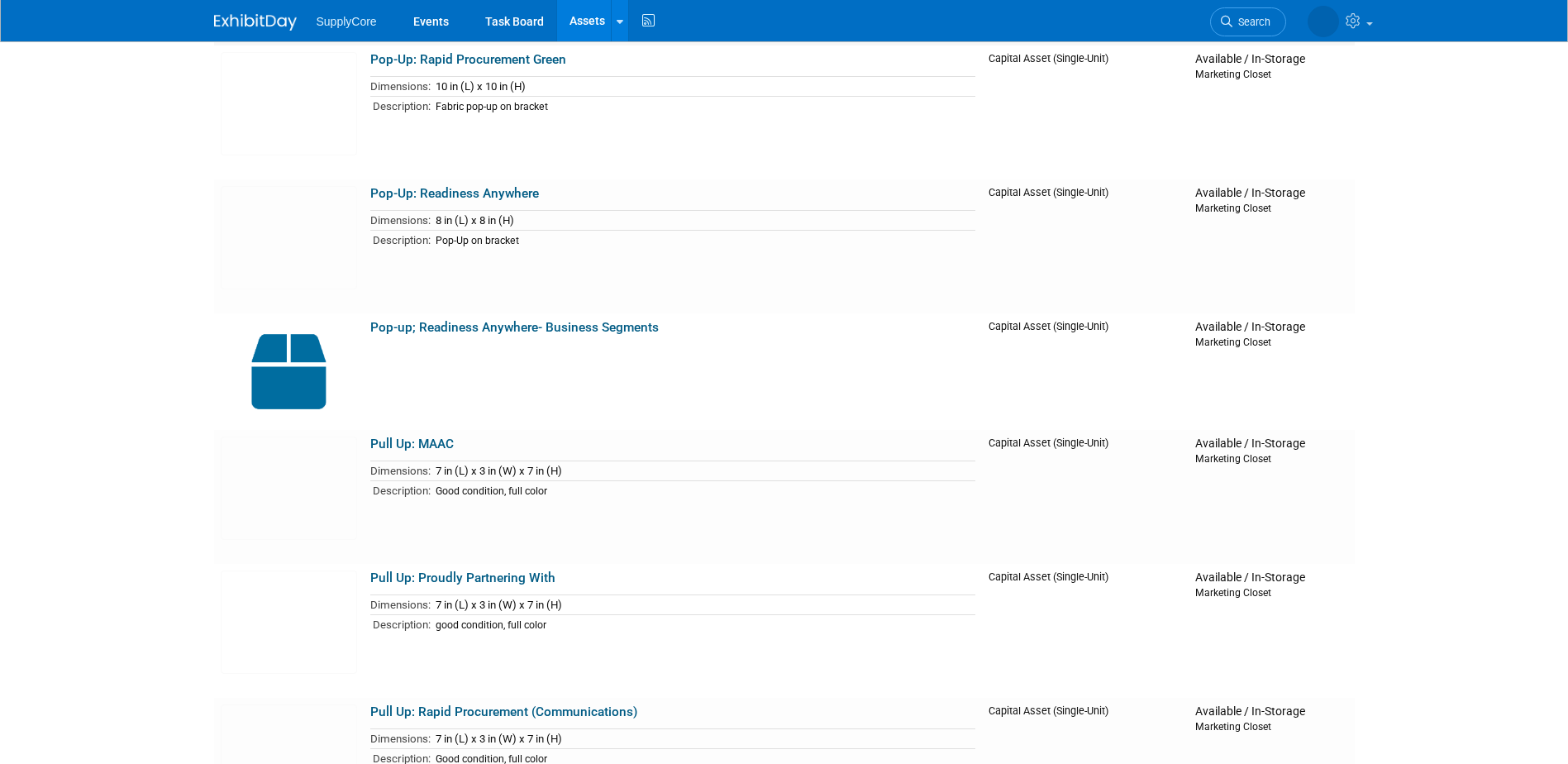
scroll to position [826, 0]
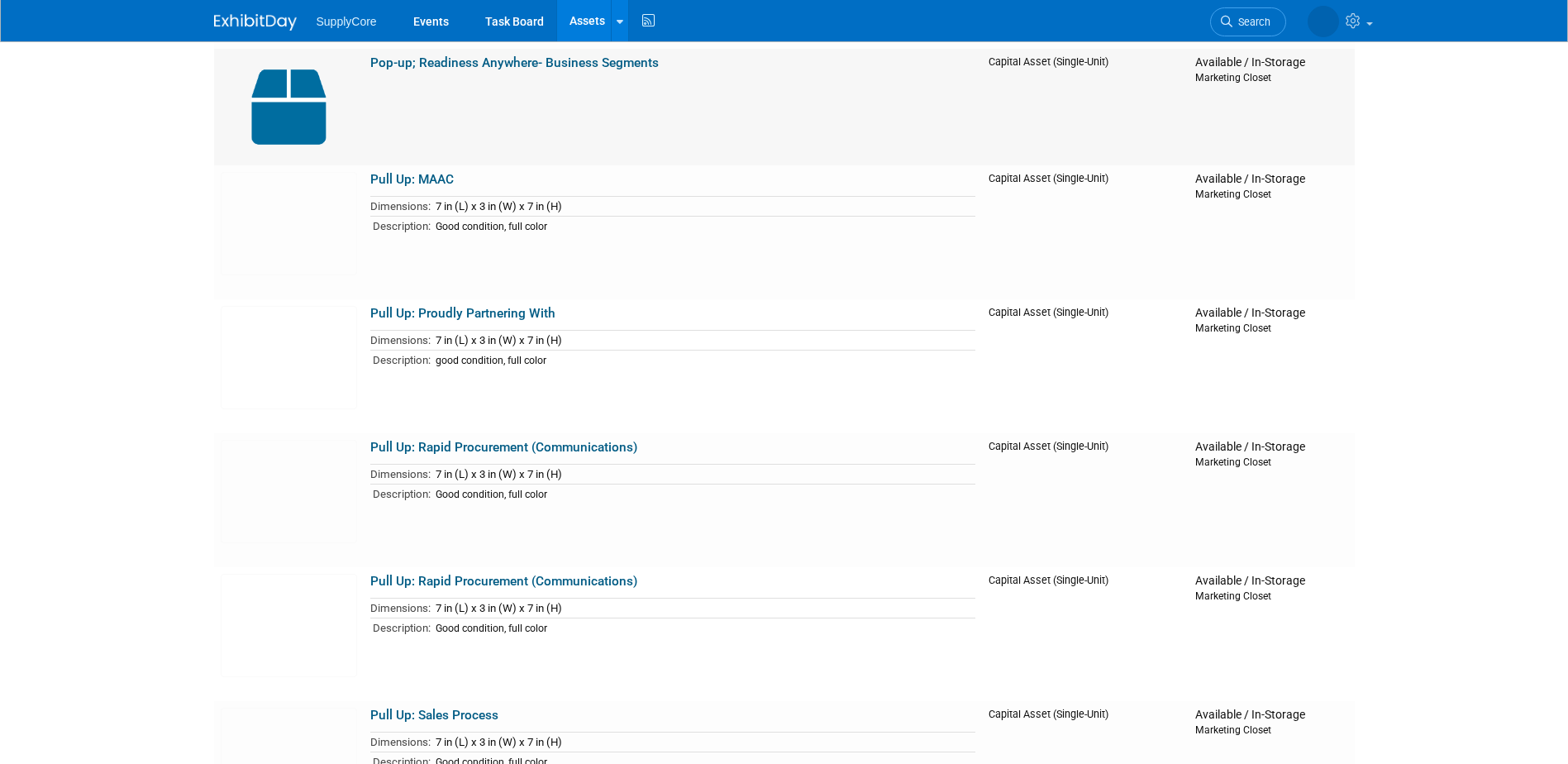
drag, startPoint x: 267, startPoint y: 123, endPoint x: 301, endPoint y: 198, distance: 82.3
click at [267, 121] on img at bounding box center [288, 107] width 136 height 103
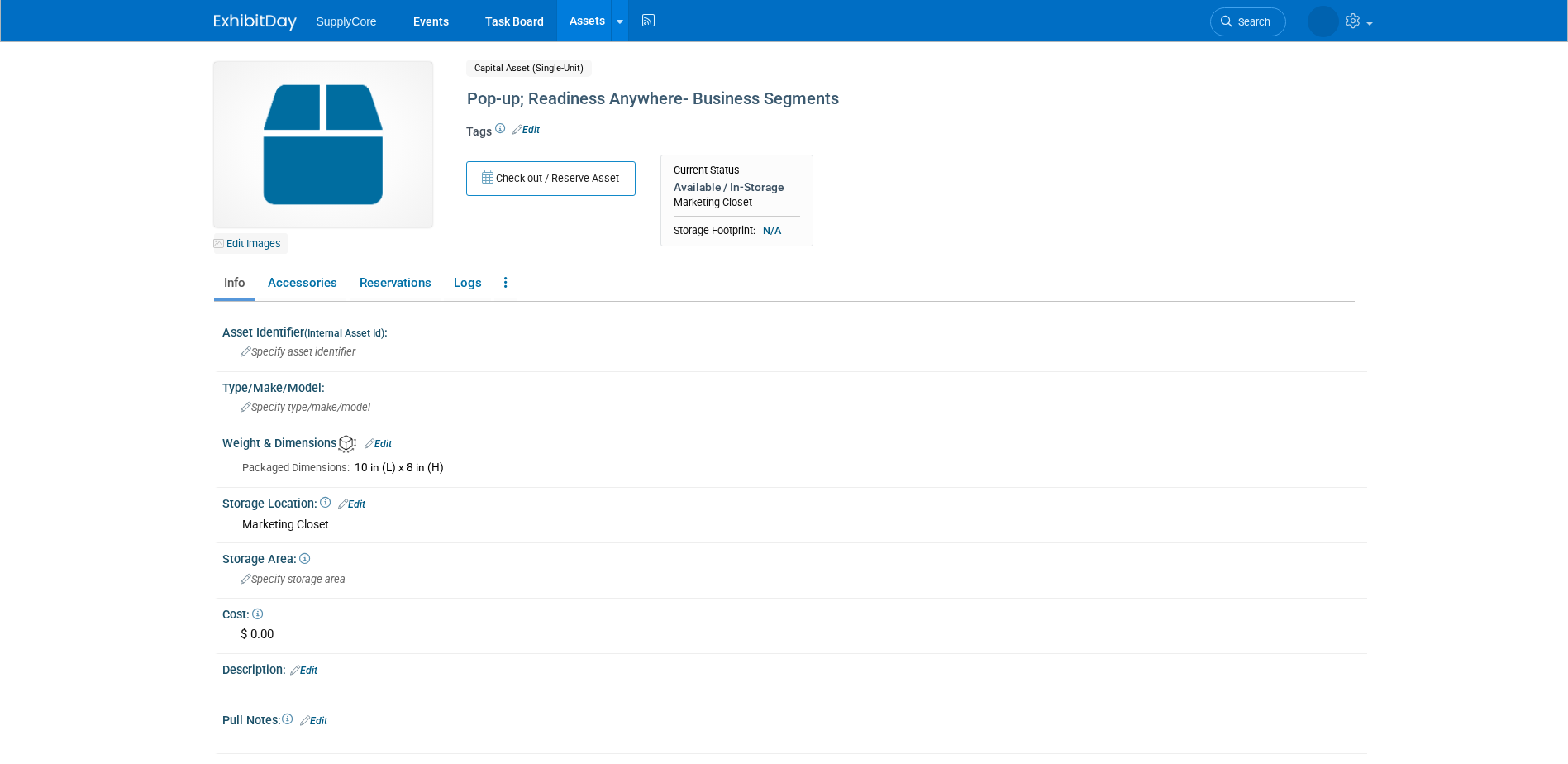
click at [246, 243] on link "Edit Images" at bounding box center [250, 243] width 74 height 21
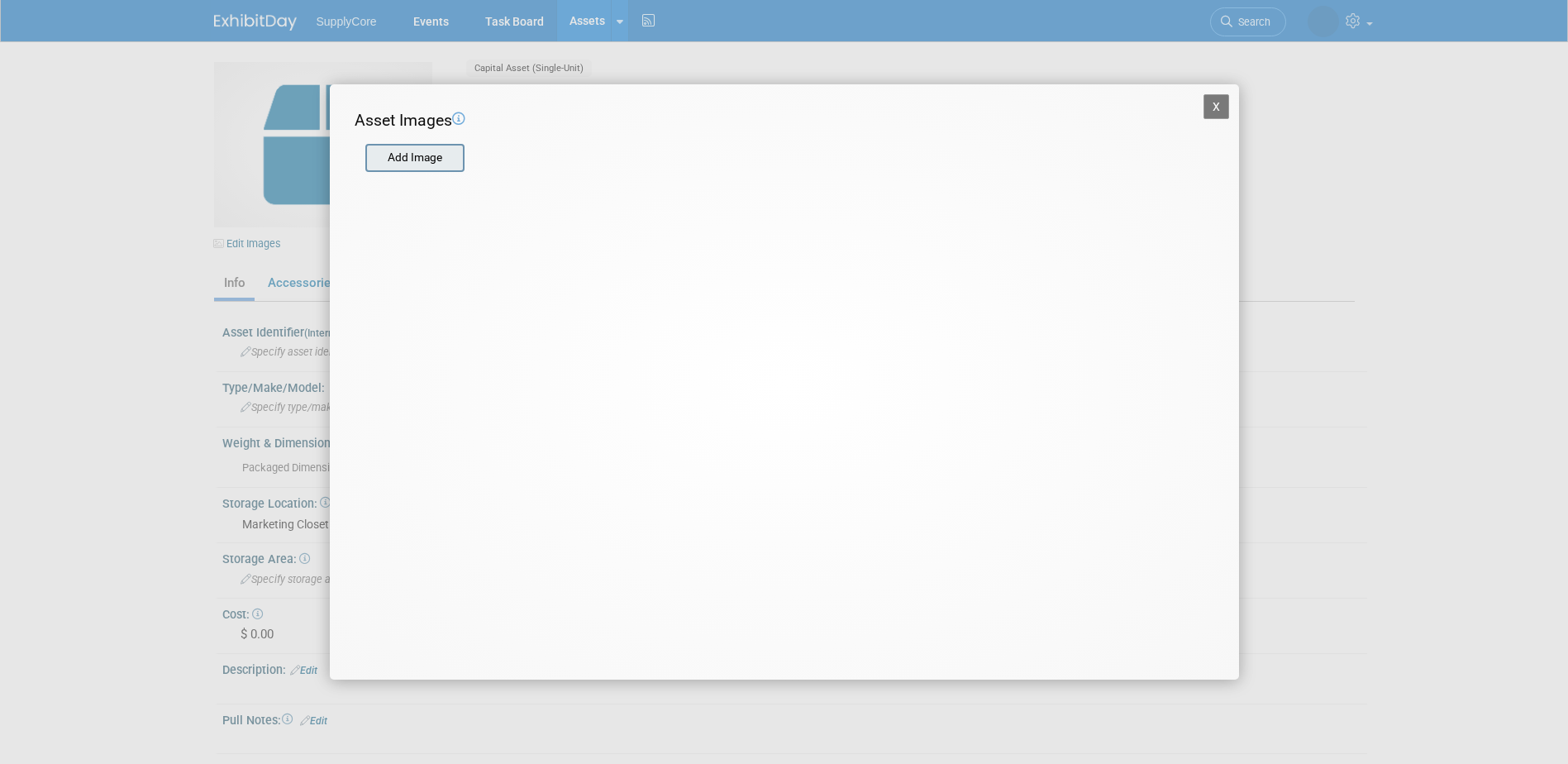
click at [442, 164] on input "file" at bounding box center [364, 158] width 197 height 25
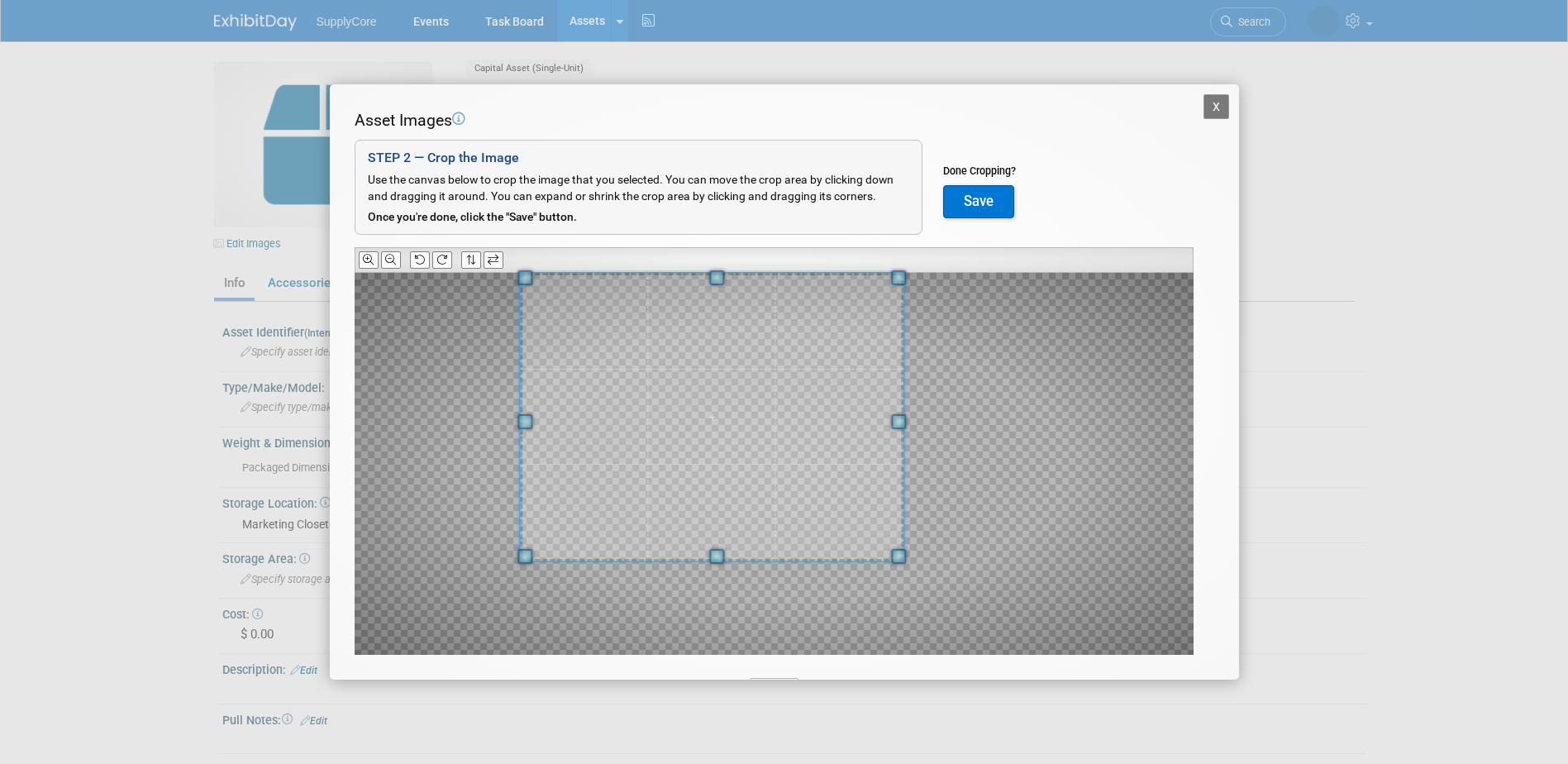
click at [612, 239] on div "Asset Images Add Image STEP 2 — Crop the Image Use the canvas below to crop the…" at bounding box center [784, 408] width 860 height 598
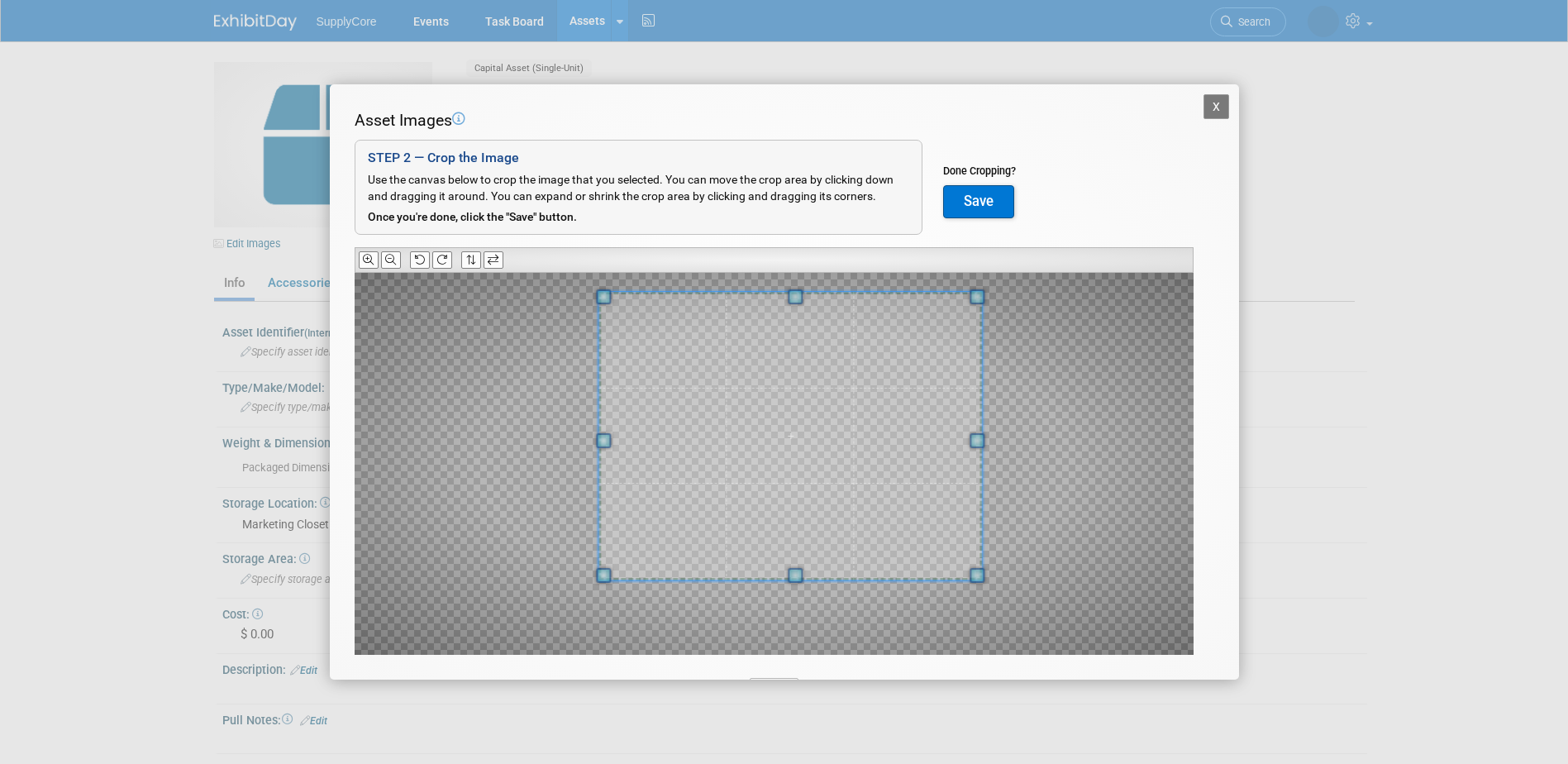
click at [911, 498] on span at bounding box center [790, 436] width 384 height 288
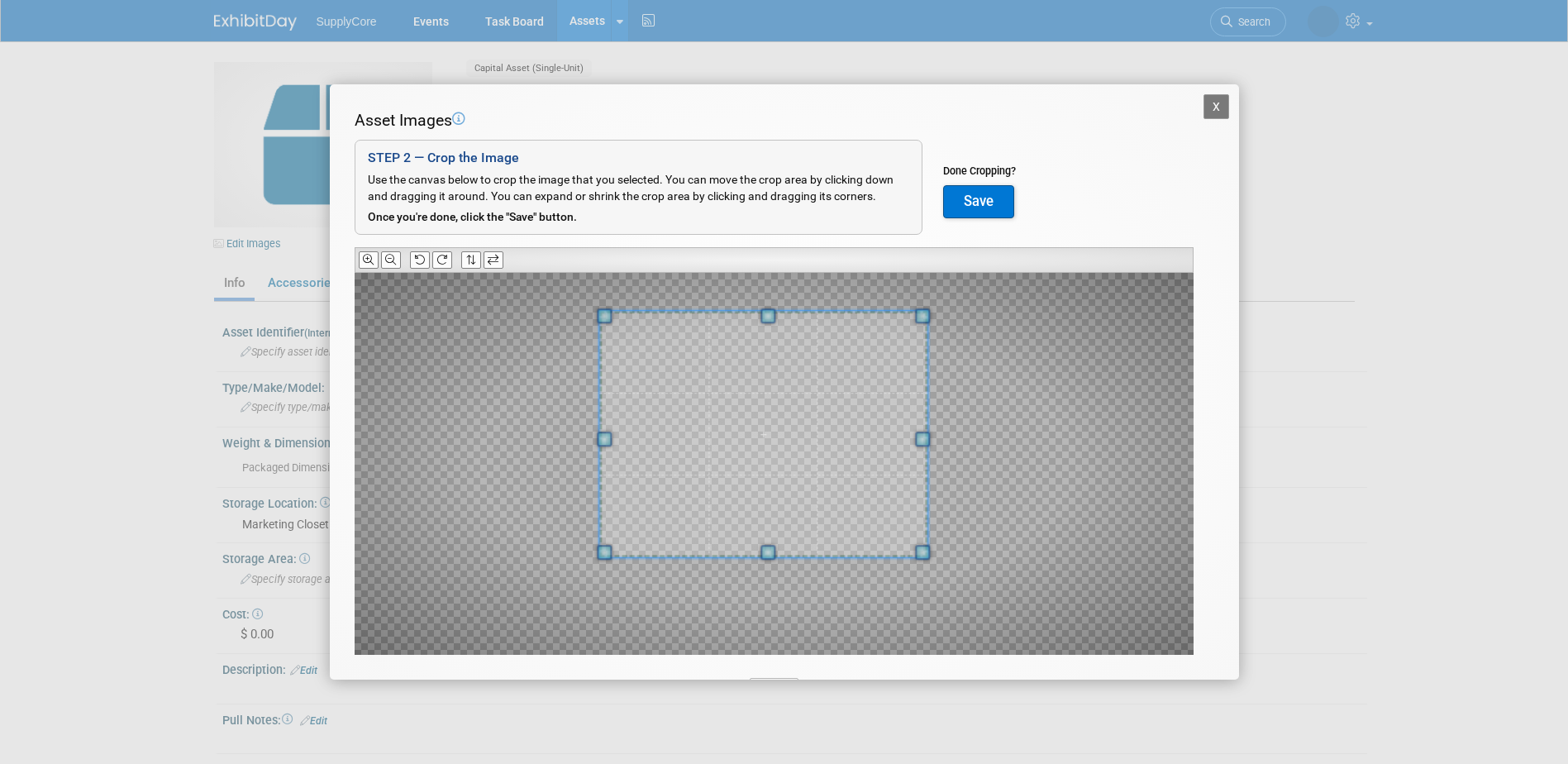
click at [927, 427] on div at bounding box center [763, 434] width 328 height 247
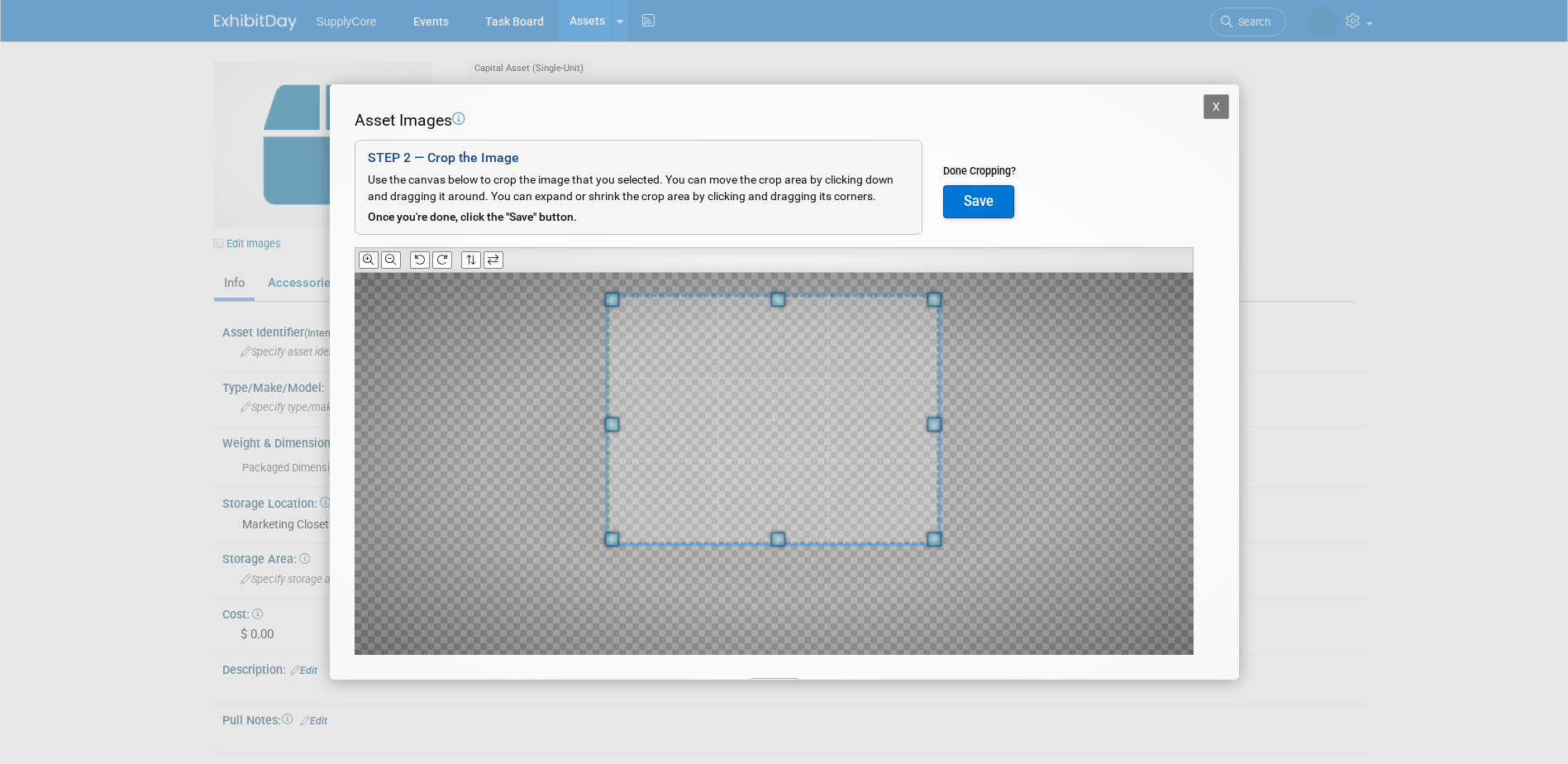
click at [897, 401] on span at bounding box center [773, 419] width 333 height 250
click at [994, 196] on button "Save" at bounding box center [979, 202] width 71 height 33
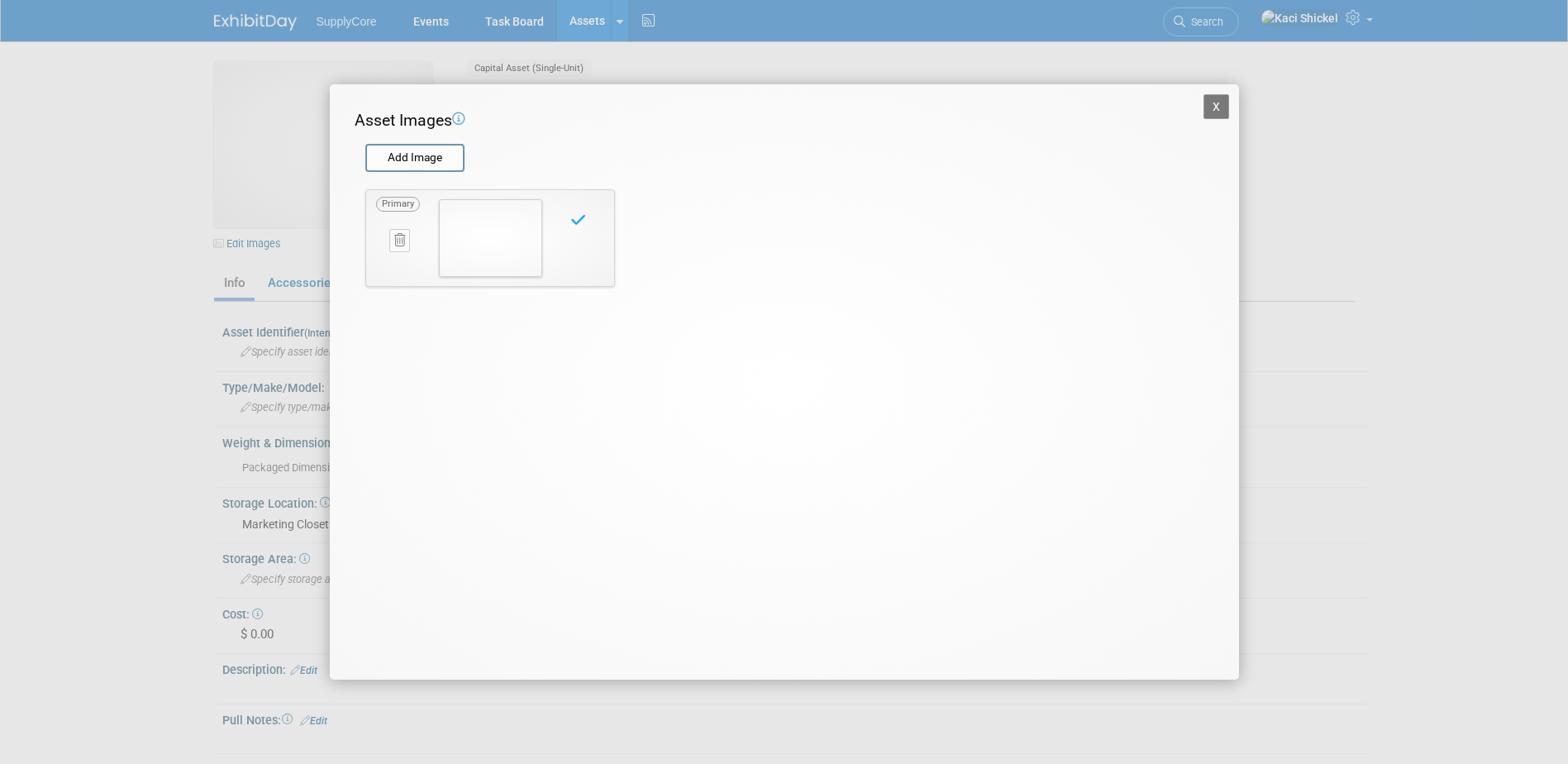
click at [1209, 106] on button "X" at bounding box center [1217, 107] width 27 height 25
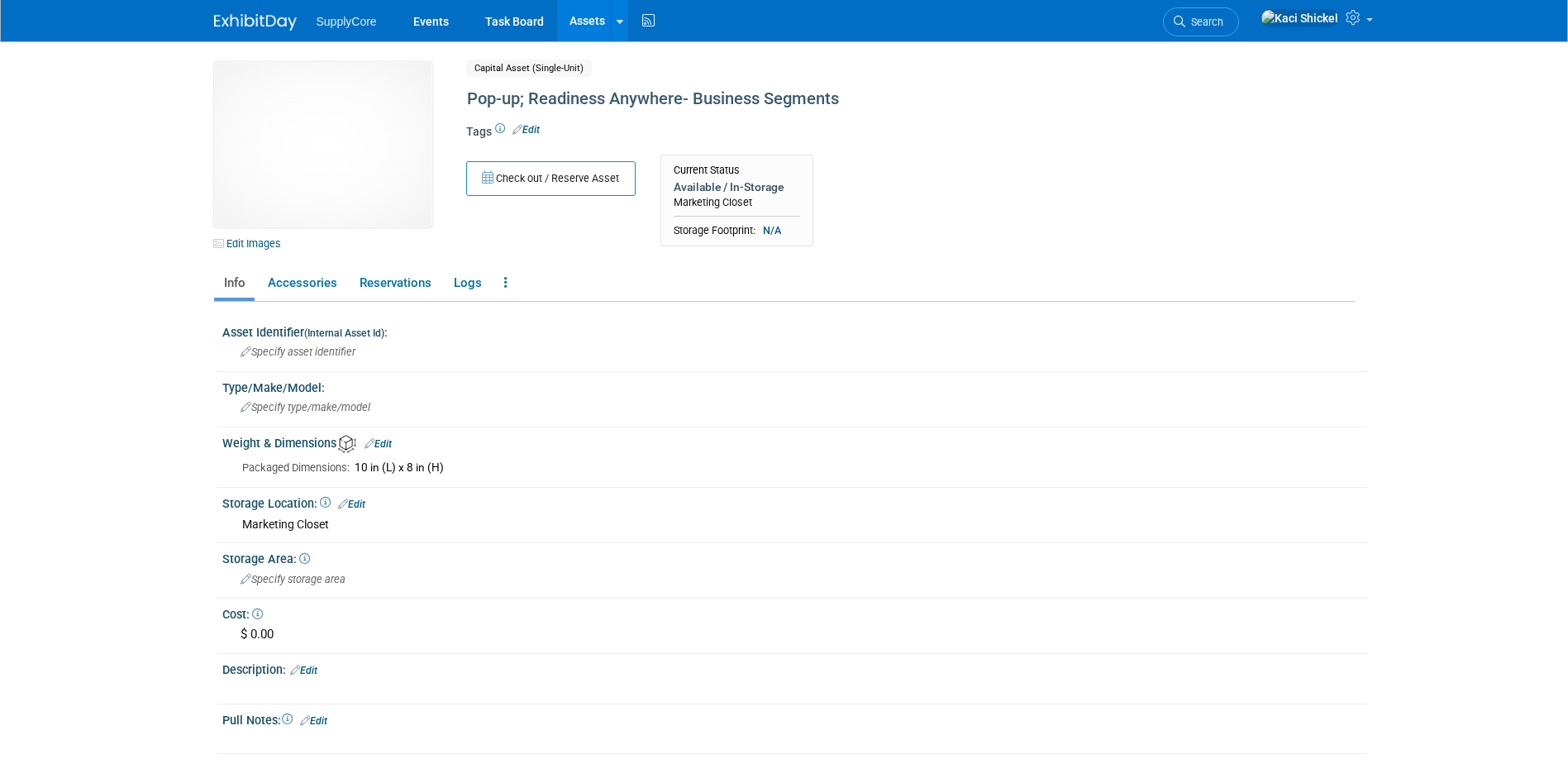
click at [586, 16] on link "Assets" at bounding box center [587, 21] width 61 height 42
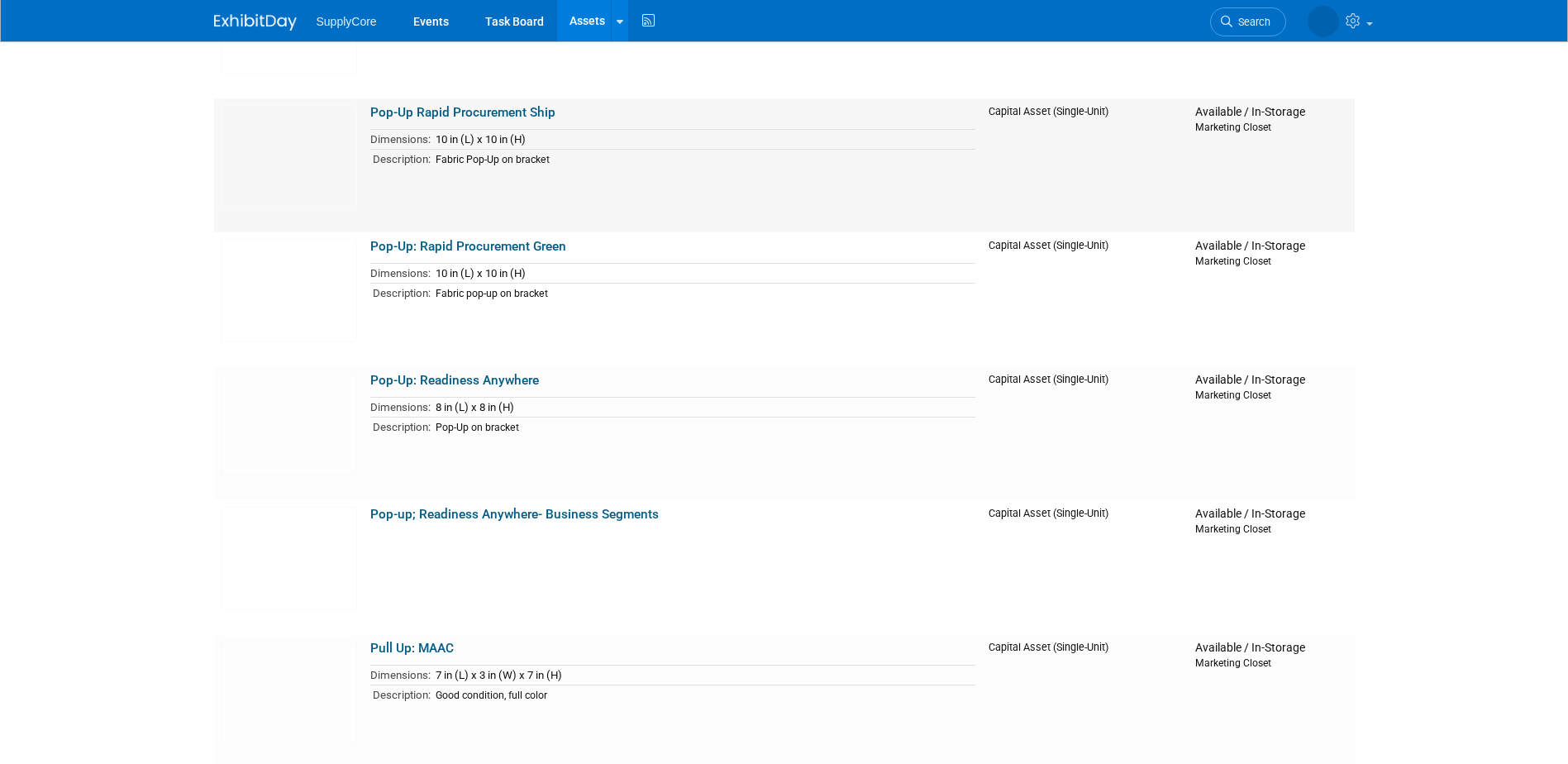
scroll to position [413, 0]
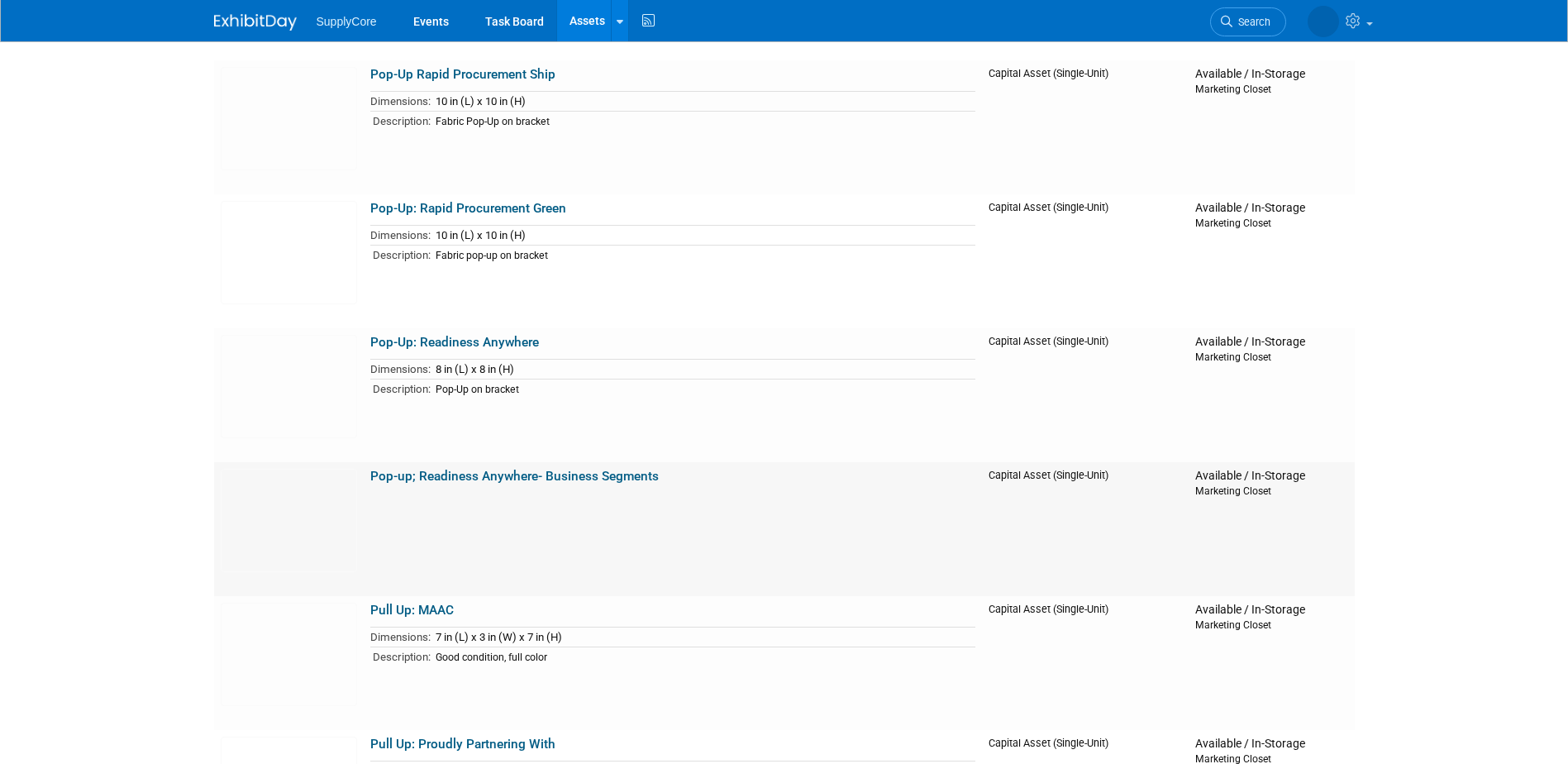
click at [515, 477] on link "Pop-up; Readiness Anywhere- Business Segments" at bounding box center [515, 476] width 288 height 15
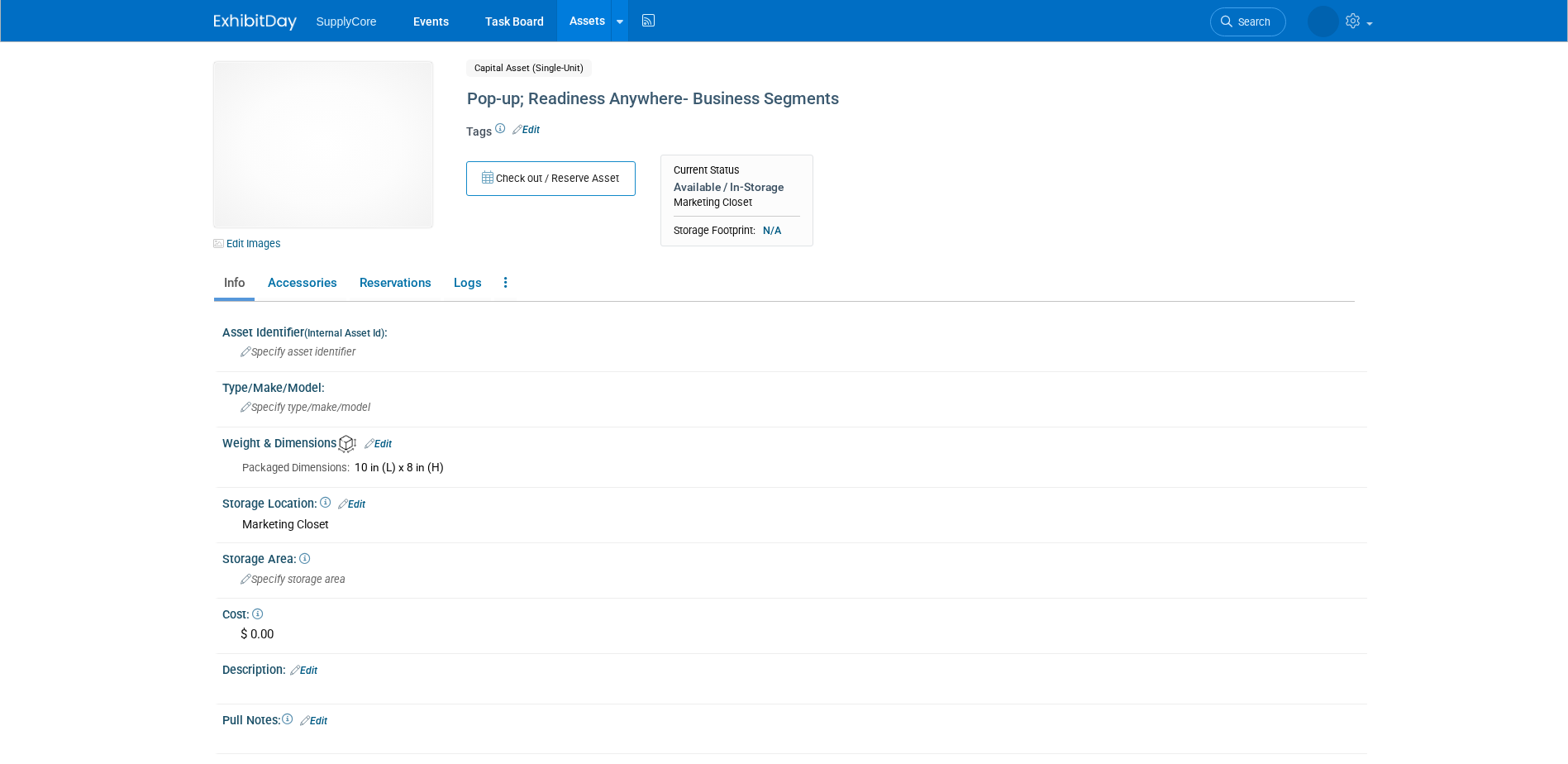
click at [437, 470] on div "10 in (L) x 8 in (H)" at bounding box center [854, 468] width 1001 height 15
click at [487, 462] on div "10 in (L) x 8 in (H)" at bounding box center [854, 468] width 1001 height 15
click at [380, 437] on div "Weight & Dimensions Edit" at bounding box center [795, 442] width 1145 height 23
click at [389, 445] on link "Edit" at bounding box center [378, 444] width 27 height 11
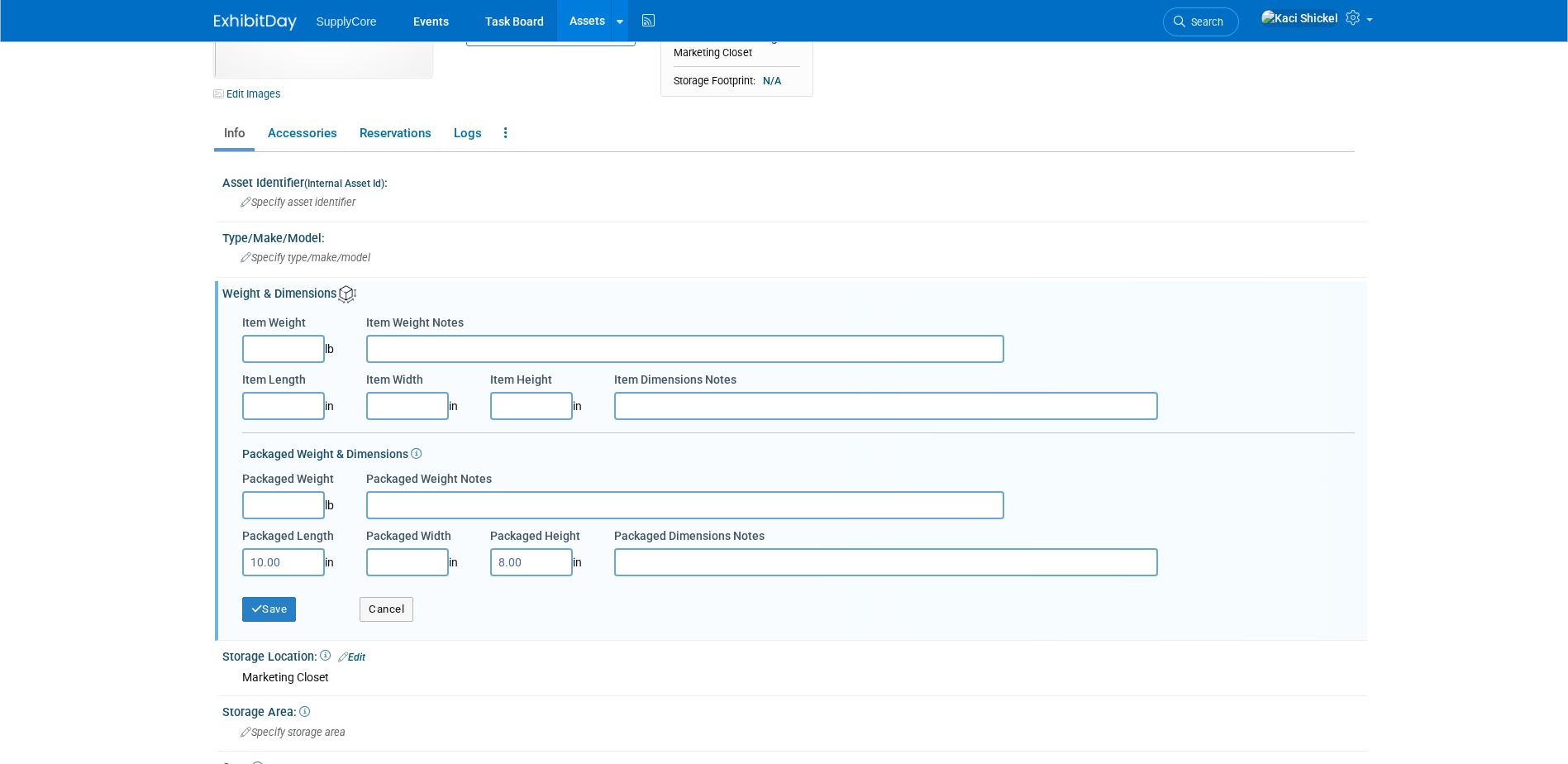
scroll to position [165, 0]
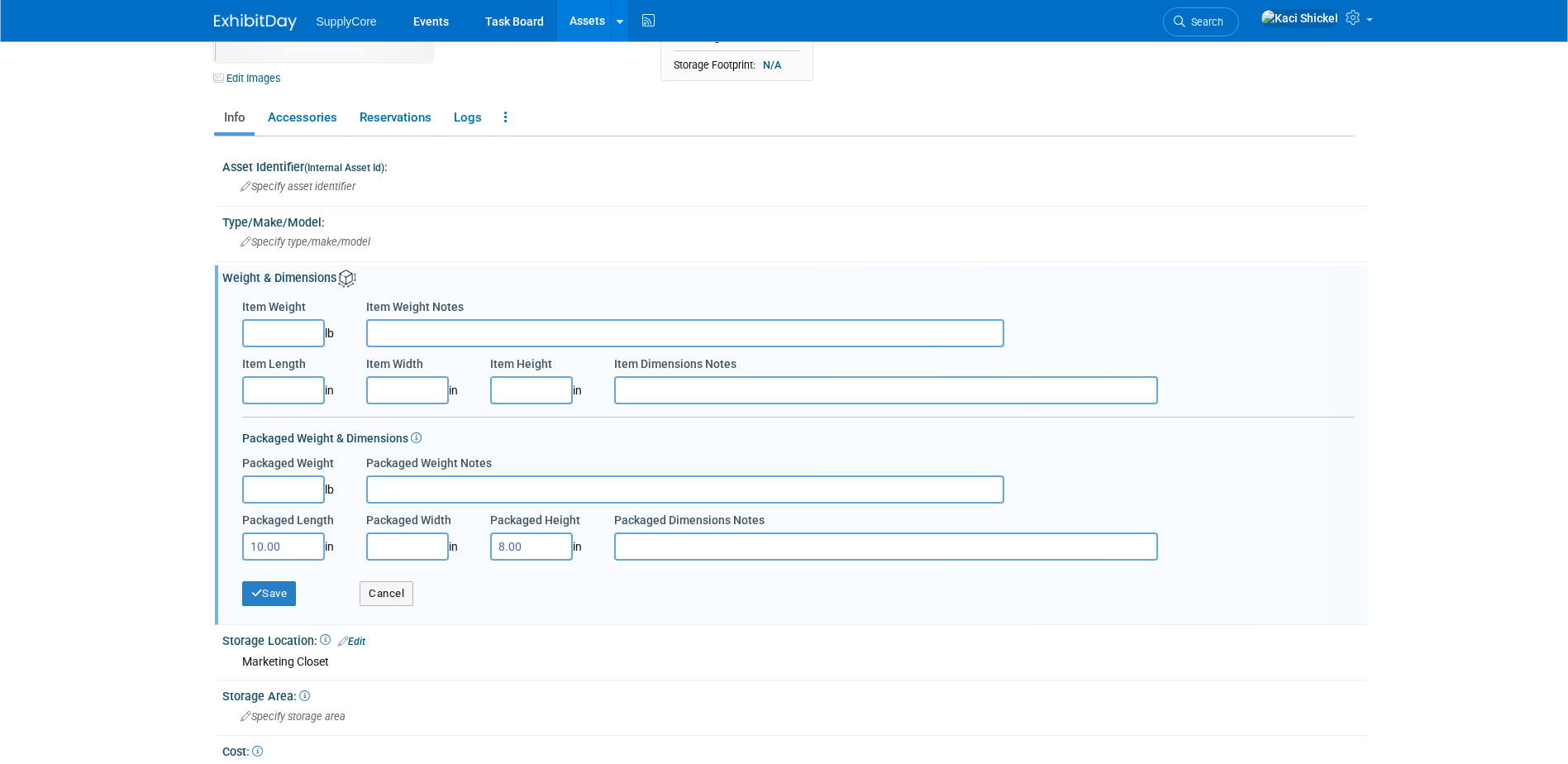
click at [574, 24] on link "Assets" at bounding box center [587, 21] width 61 height 42
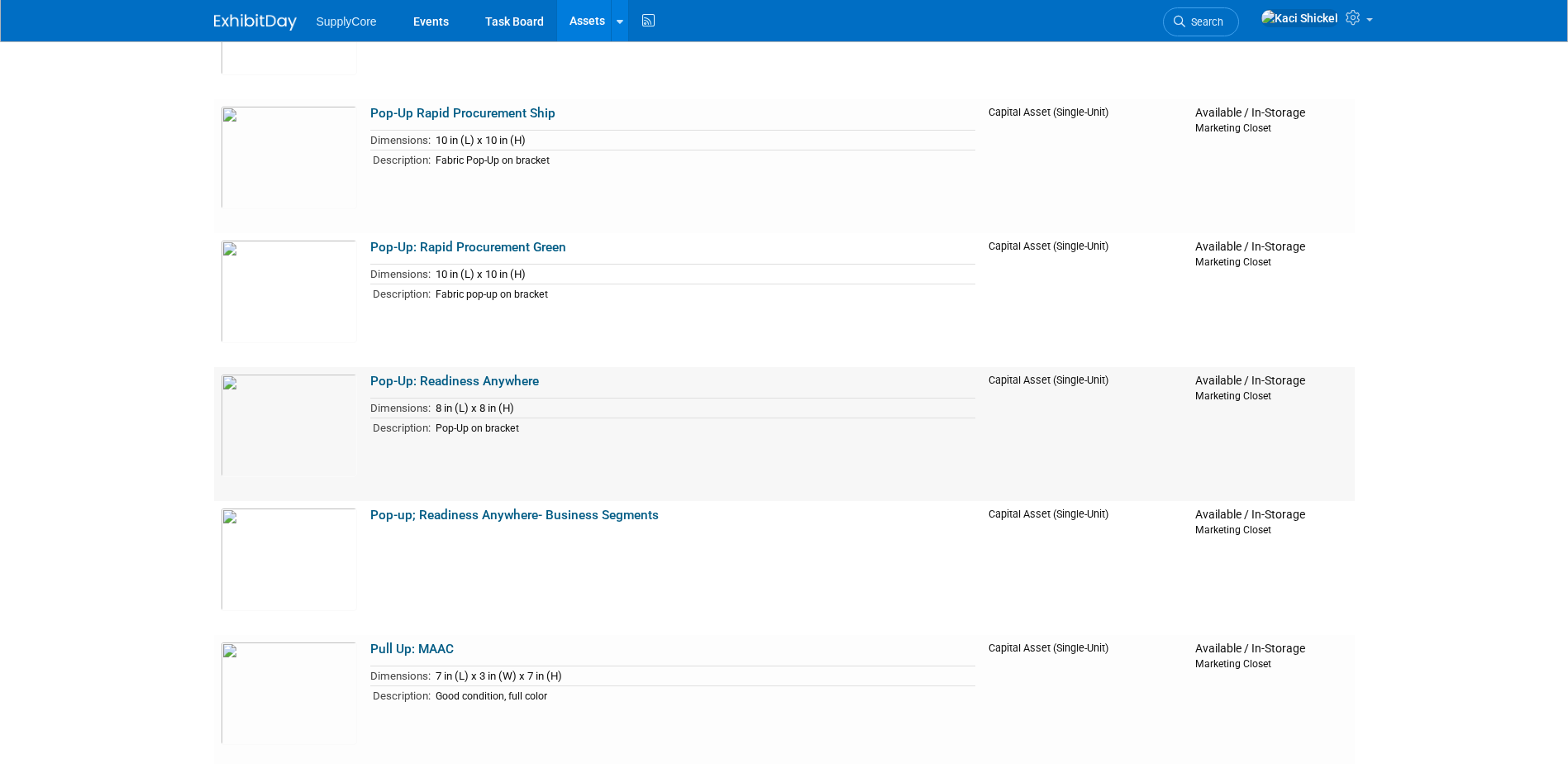
scroll to position [413, 0]
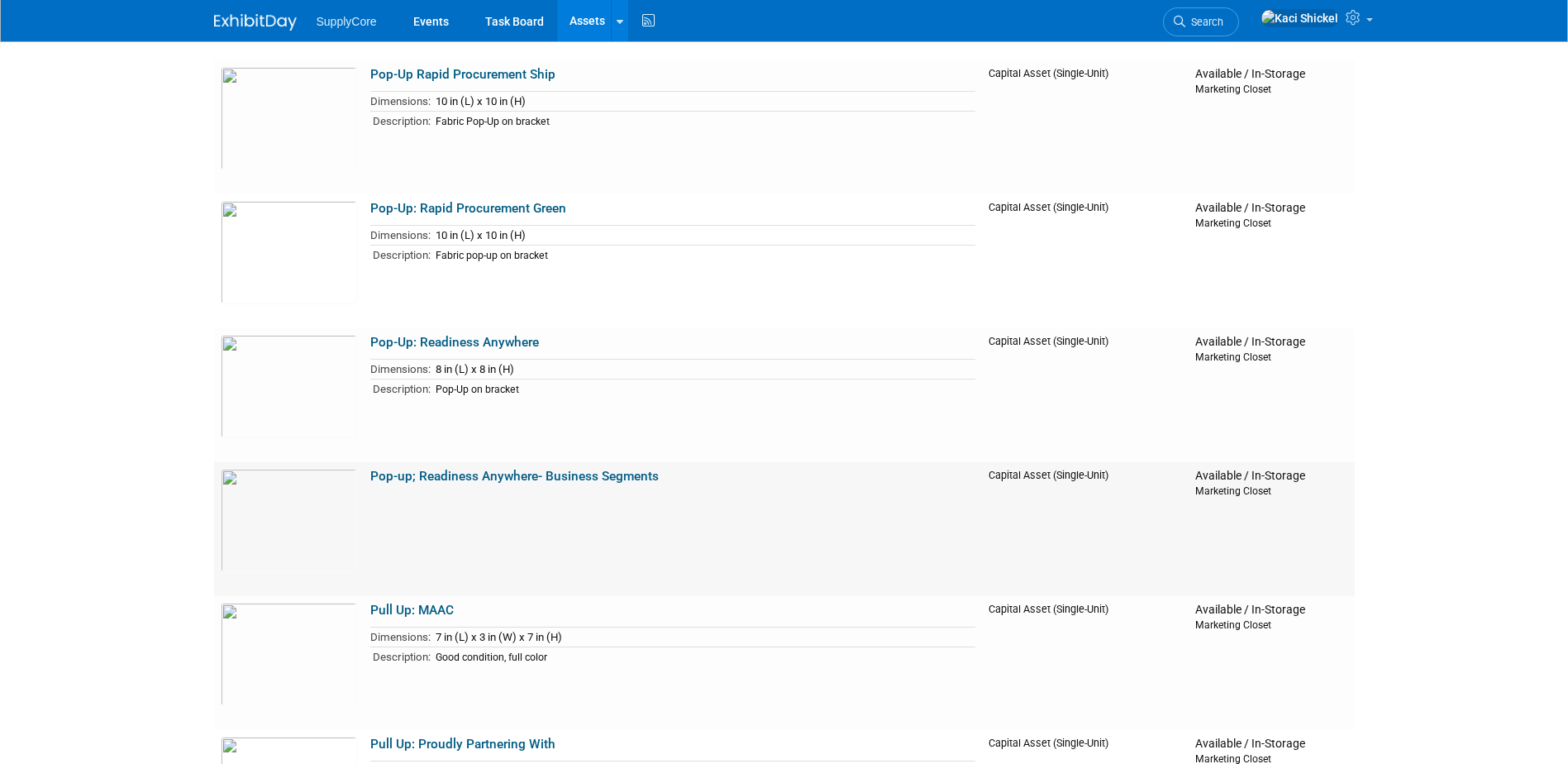
click at [457, 466] on td "Pop-up; Readiness Anywhere- Business Segments" at bounding box center [673, 528] width 619 height 134
click at [457, 470] on link "Pop-up; Readiness Anywhere- Business Segments" at bounding box center [515, 476] width 288 height 15
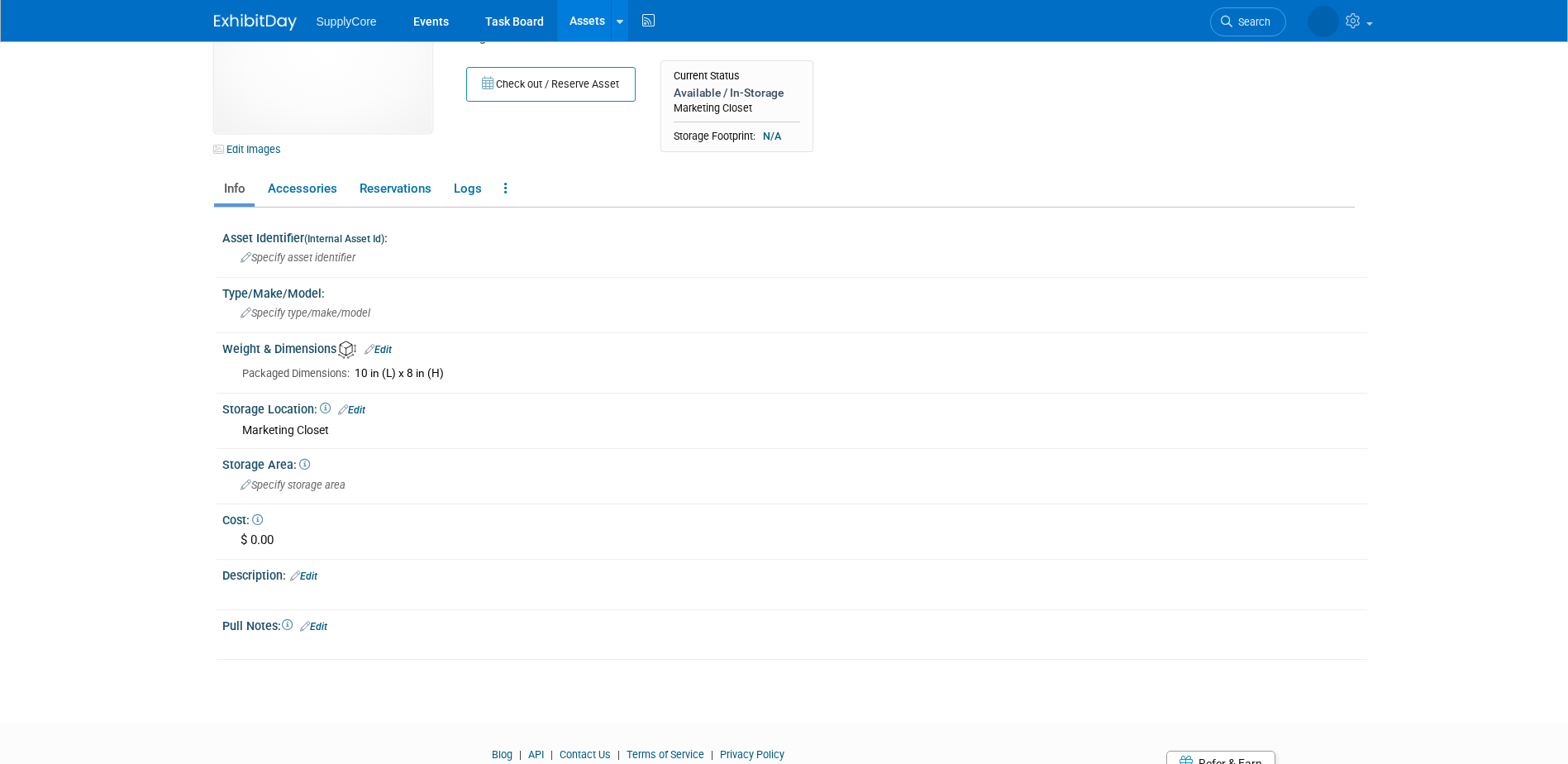
scroll to position [3, 0]
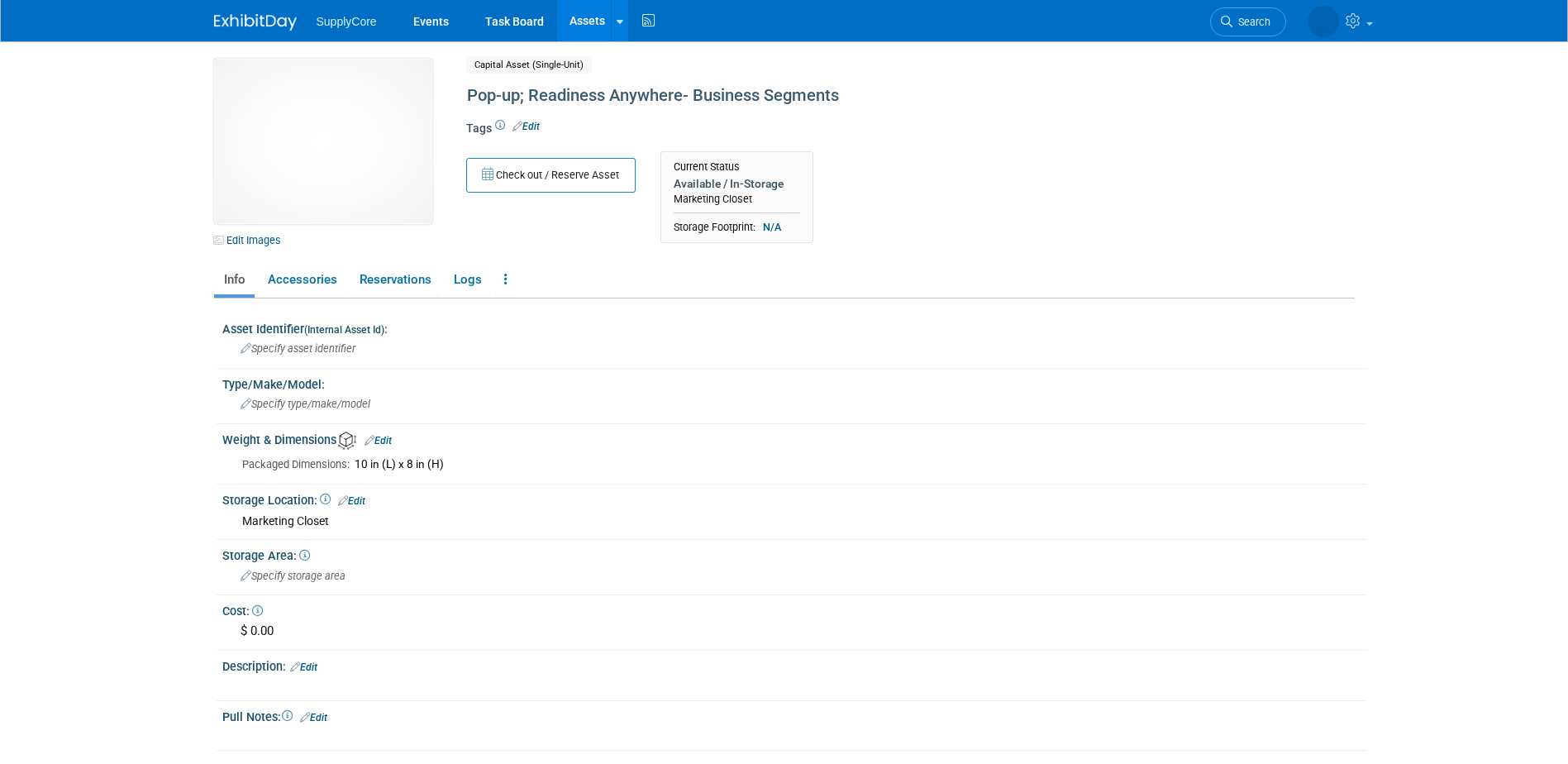
click at [304, 461] on td "Packaged Dimensions:" at bounding box center [296, 464] width 107 height 19
drag, startPoint x: 344, startPoint y: 433, endPoint x: 385, endPoint y: 411, distance: 46.5
click at [344, 433] on img at bounding box center [347, 440] width 18 height 18
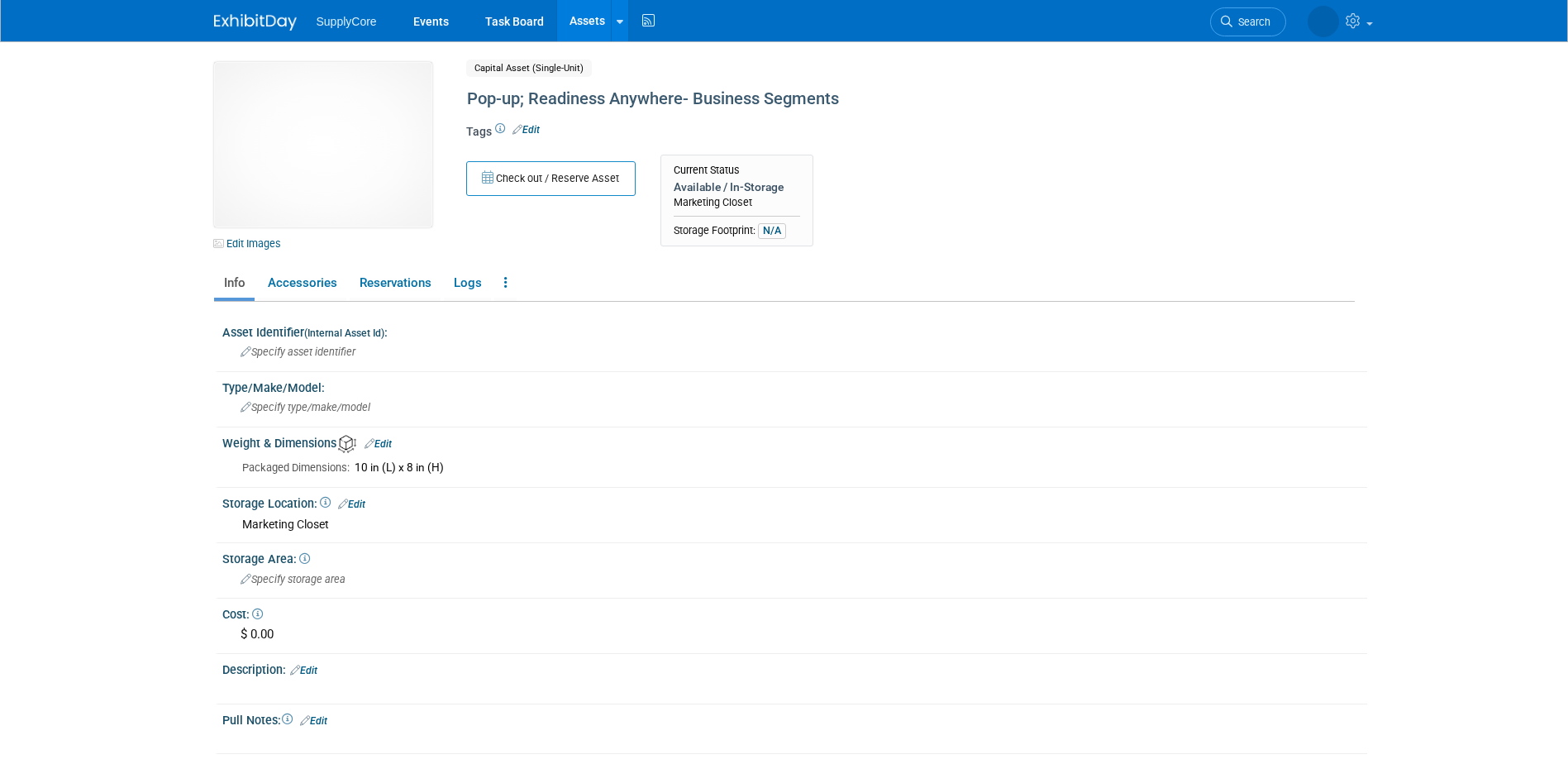
click at [768, 230] on span "N/A" at bounding box center [772, 230] width 28 height 15
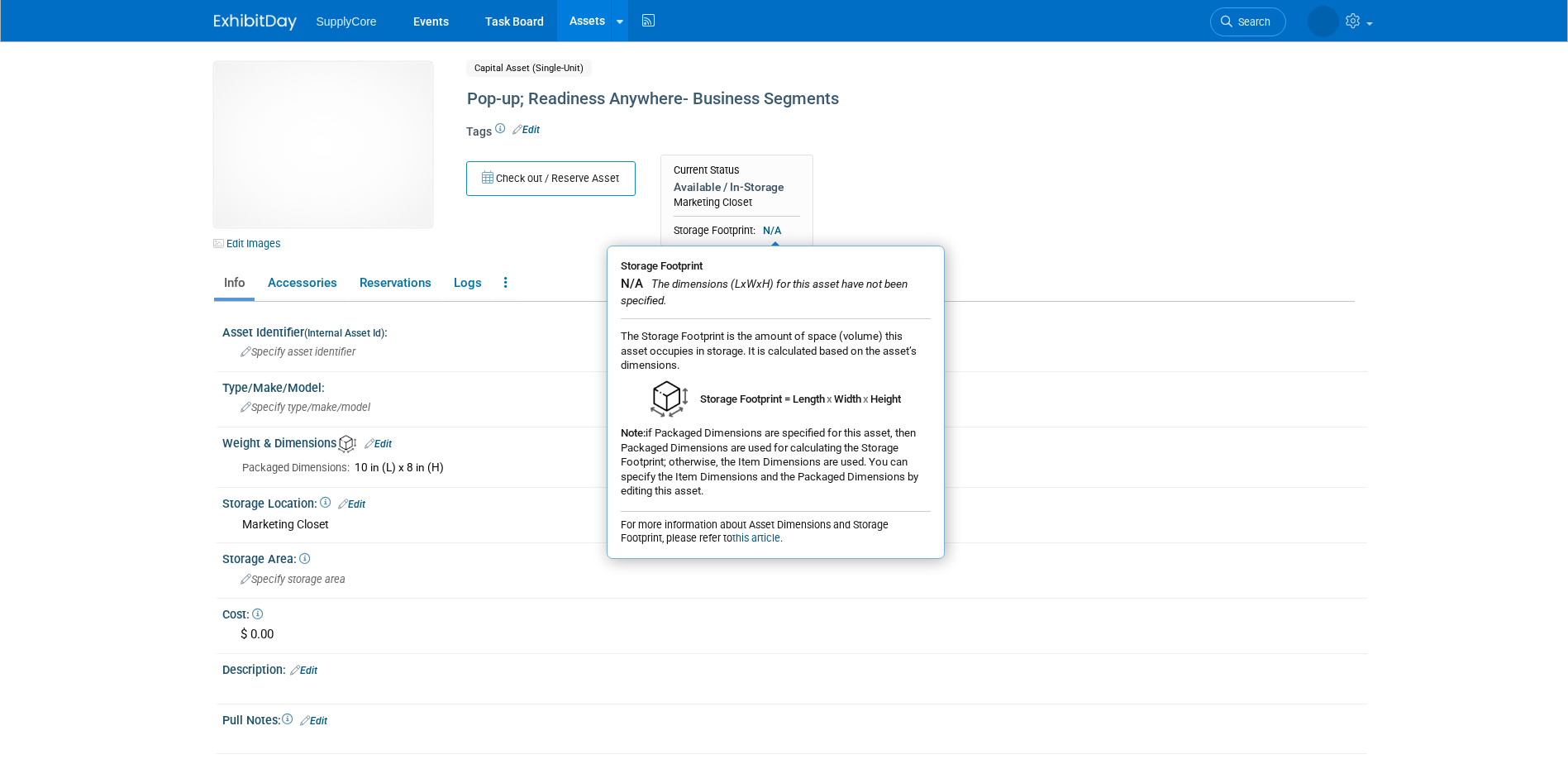
click at [528, 254] on div "Check out / Reserve Asset Current Status Available / In-Storage Marketing Close…" at bounding box center [842, 204] width 777 height 100
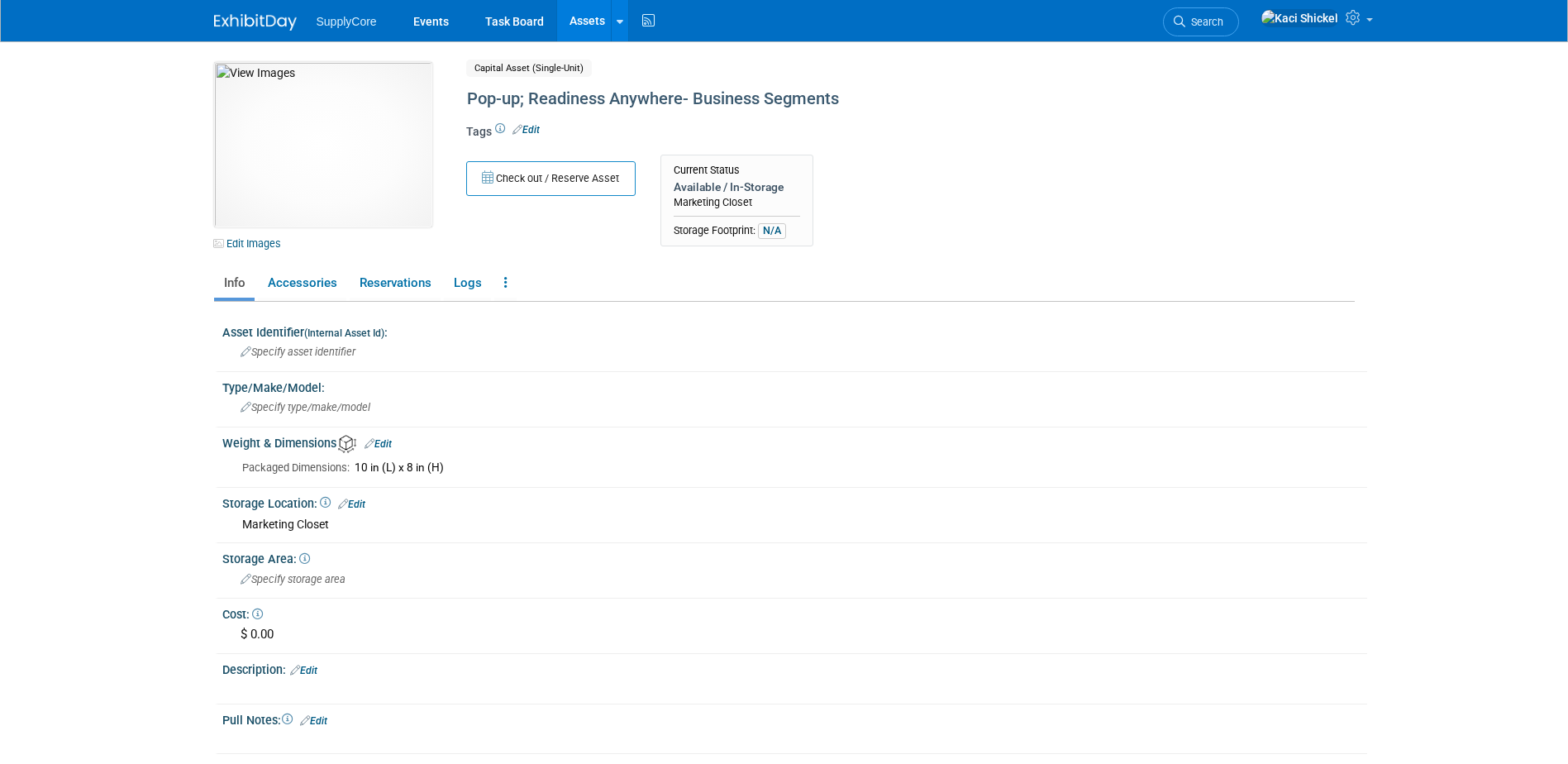
click at [779, 229] on span "N/A" at bounding box center [772, 230] width 28 height 15
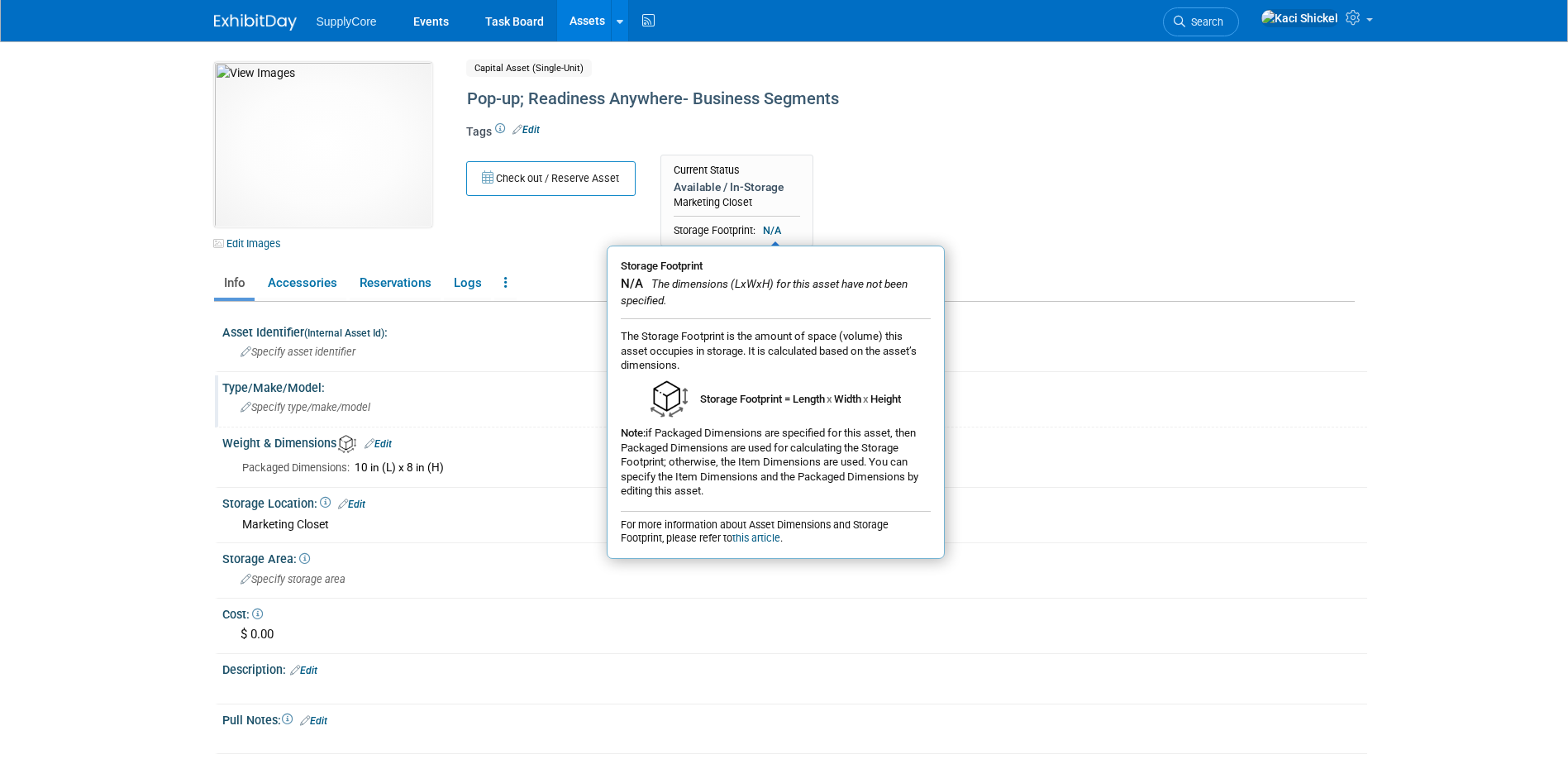
click at [550, 421] on div "Specify type/make/model" at bounding box center [795, 407] width 1145 height 27
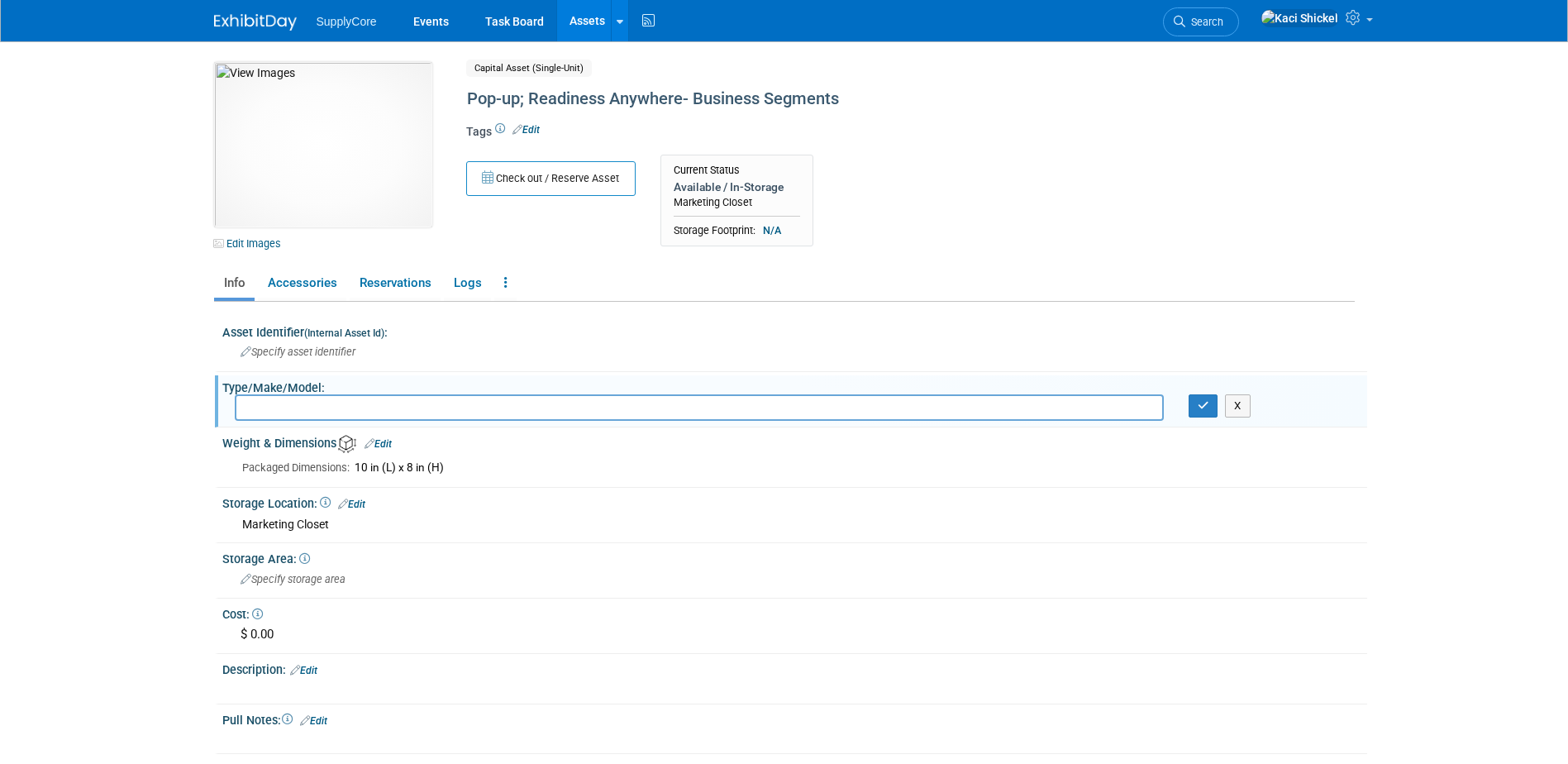
click at [383, 445] on link "Edit" at bounding box center [378, 444] width 27 height 11
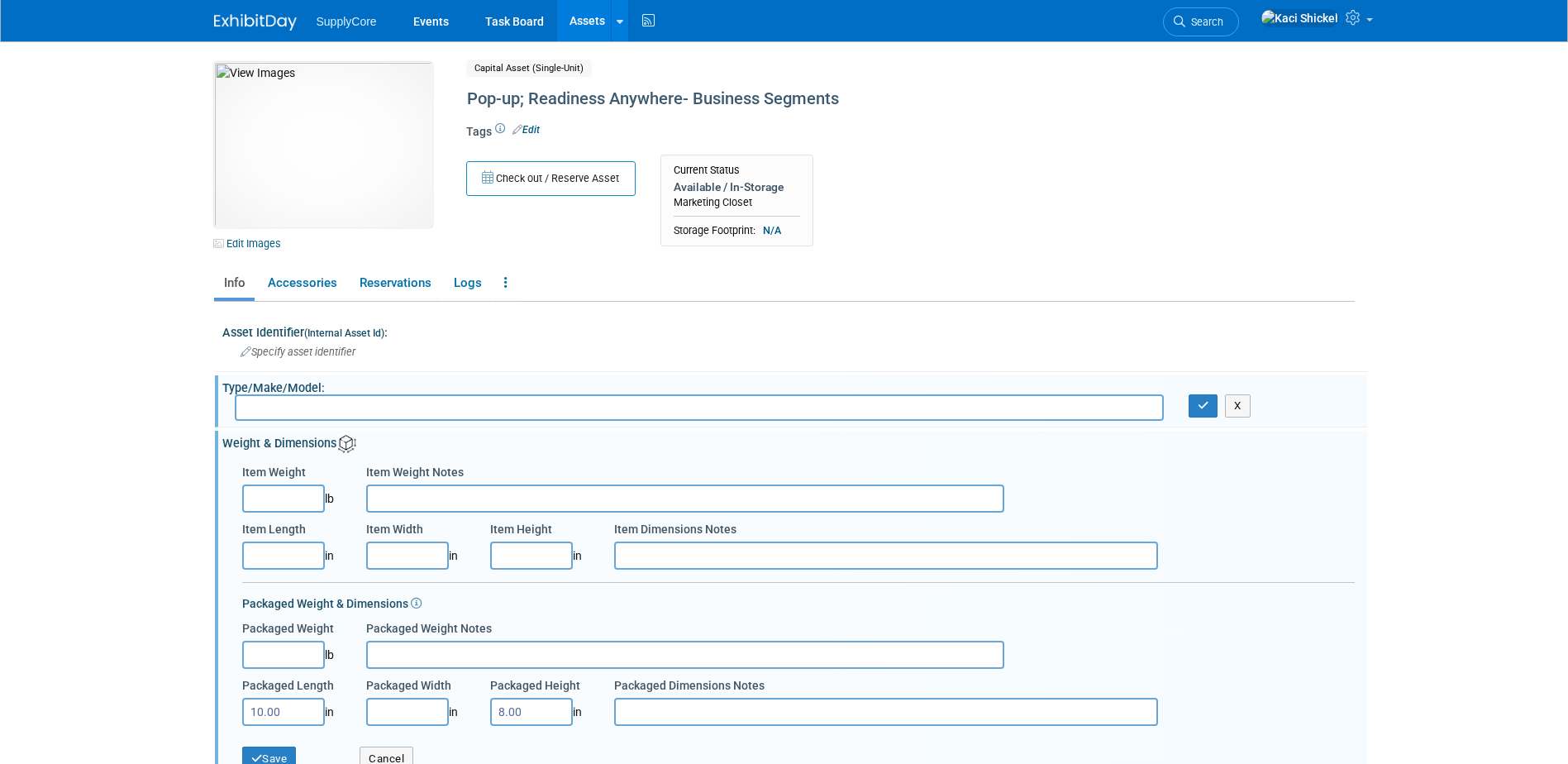
scroll to position [165, 0]
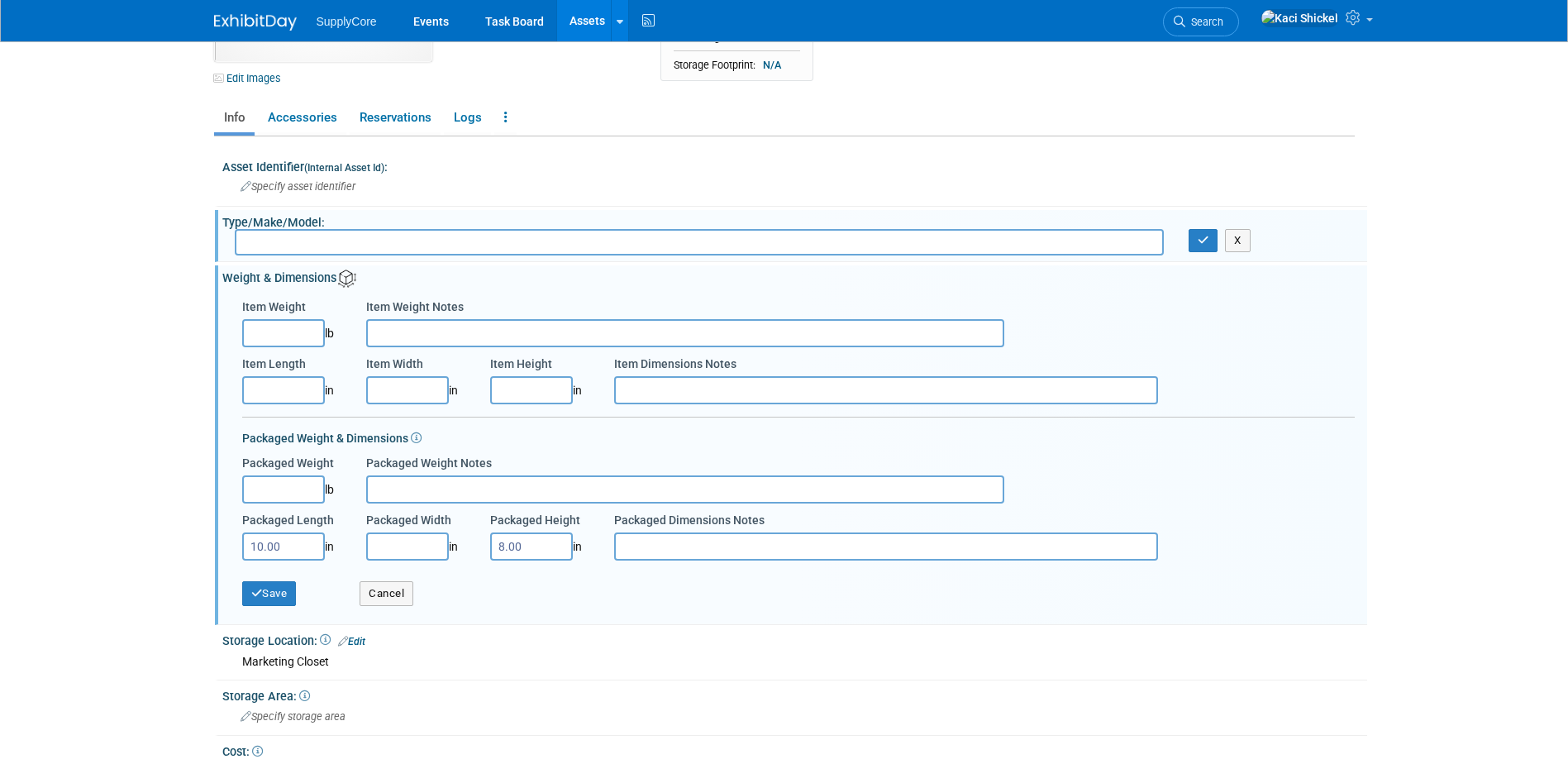
click at [302, 379] on input "Item Length" at bounding box center [283, 390] width 82 height 28
type input "10.00"
click at [499, 398] on input "Item Height" at bounding box center [531, 390] width 82 height 28
type input "8.00"
click at [287, 591] on button "Save" at bounding box center [269, 593] width 55 height 25
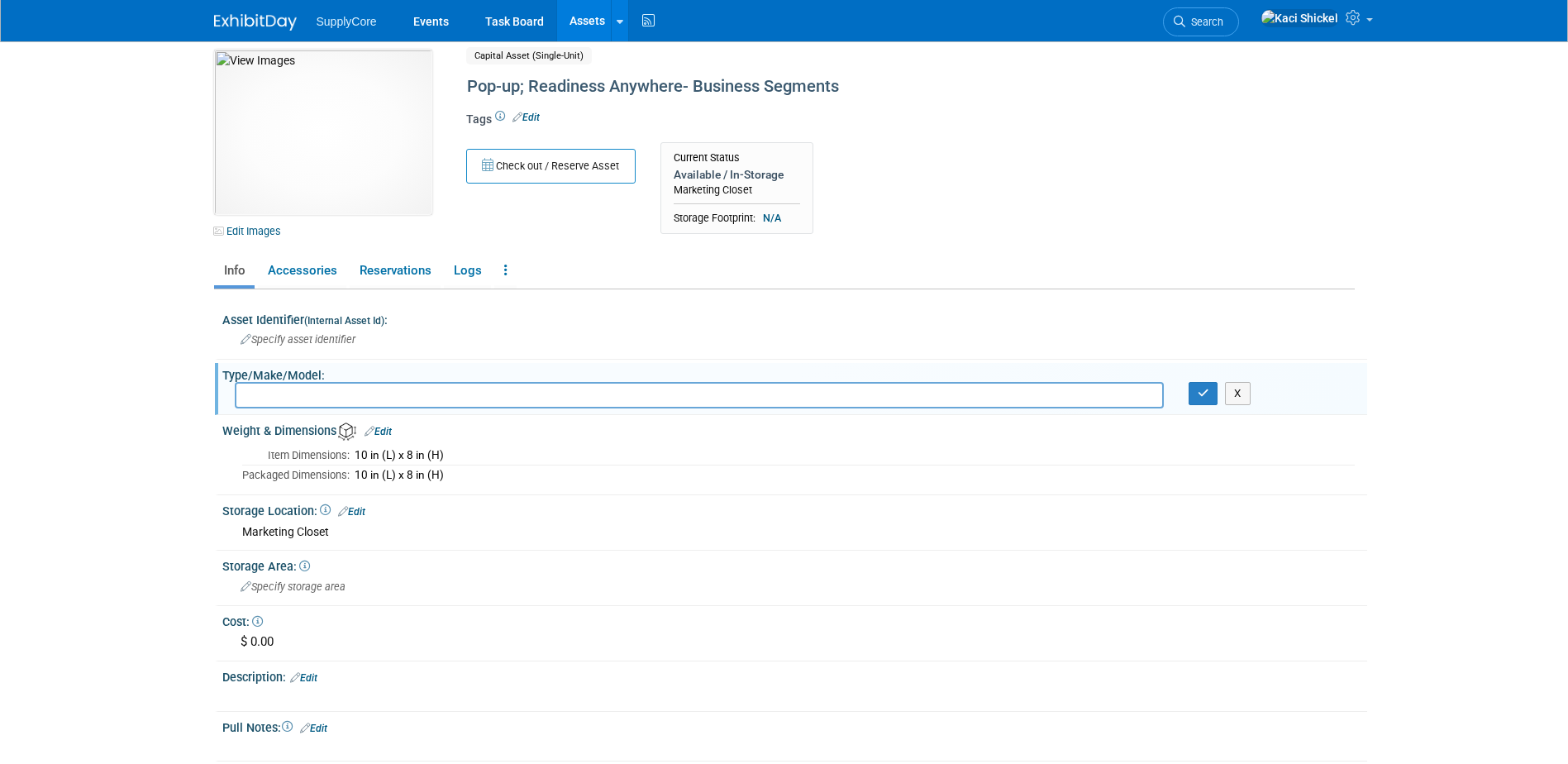
scroll to position [0, 0]
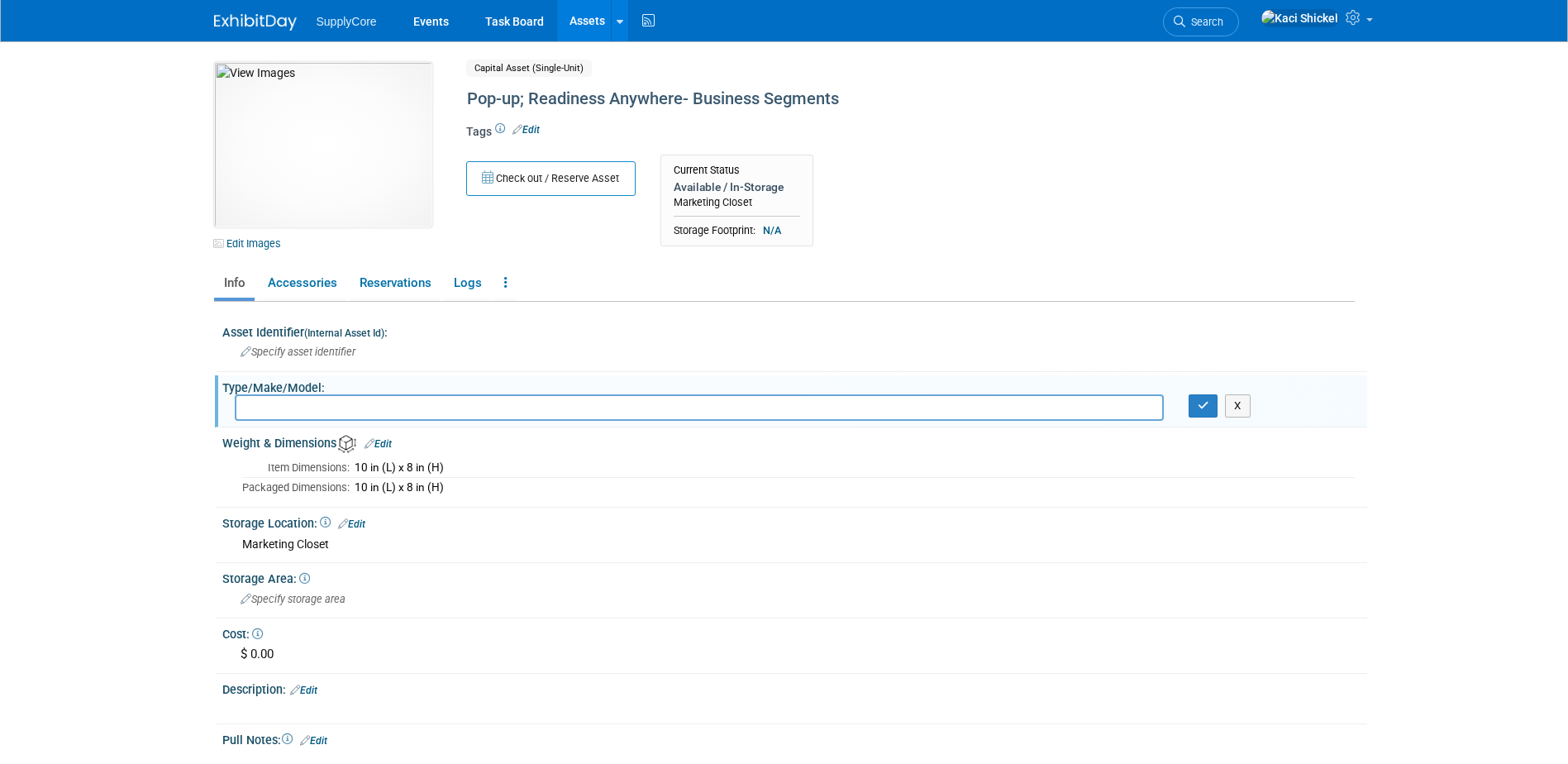
click at [580, 16] on link "Assets" at bounding box center [587, 21] width 61 height 42
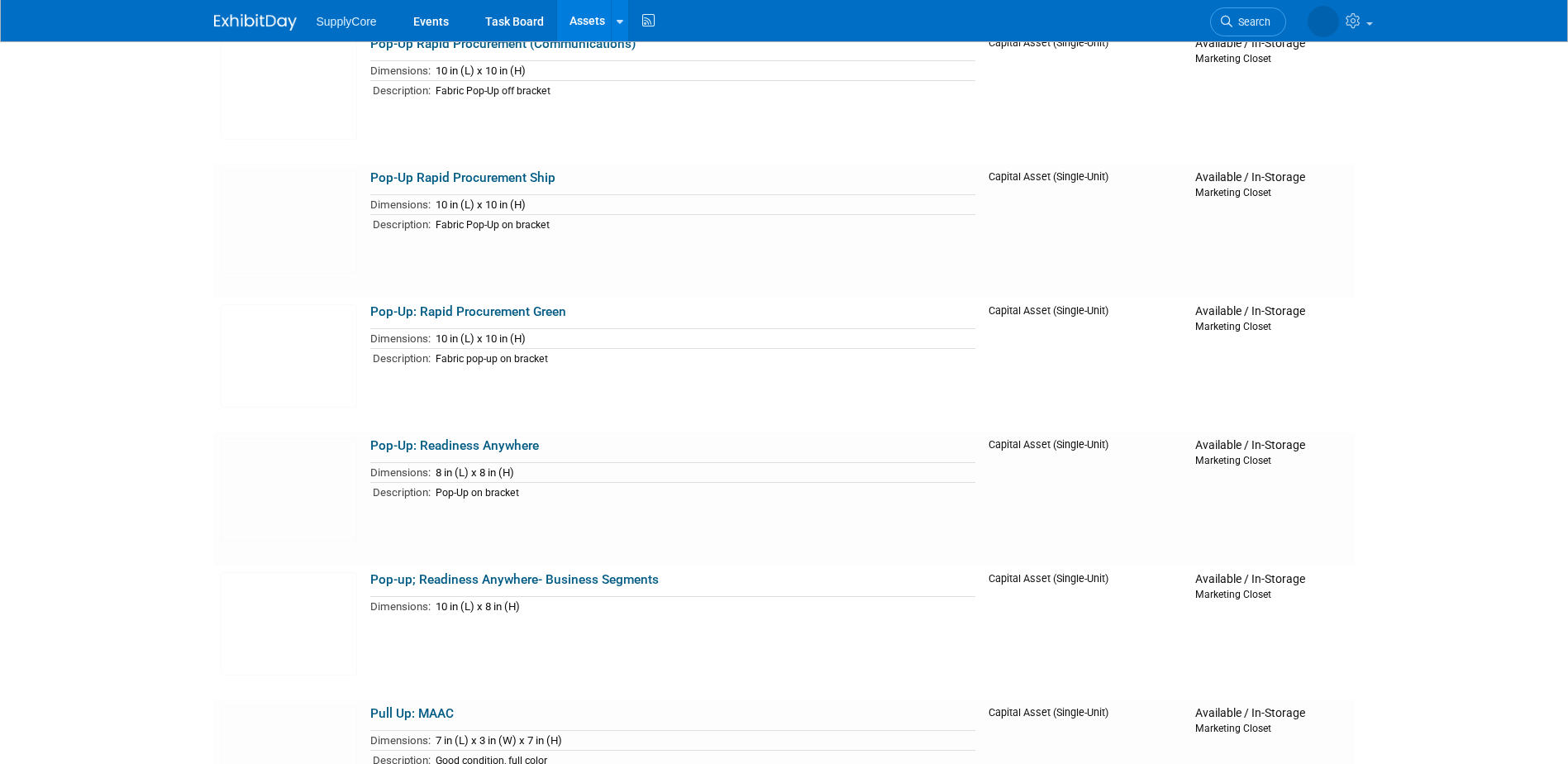
scroll to position [413, 0]
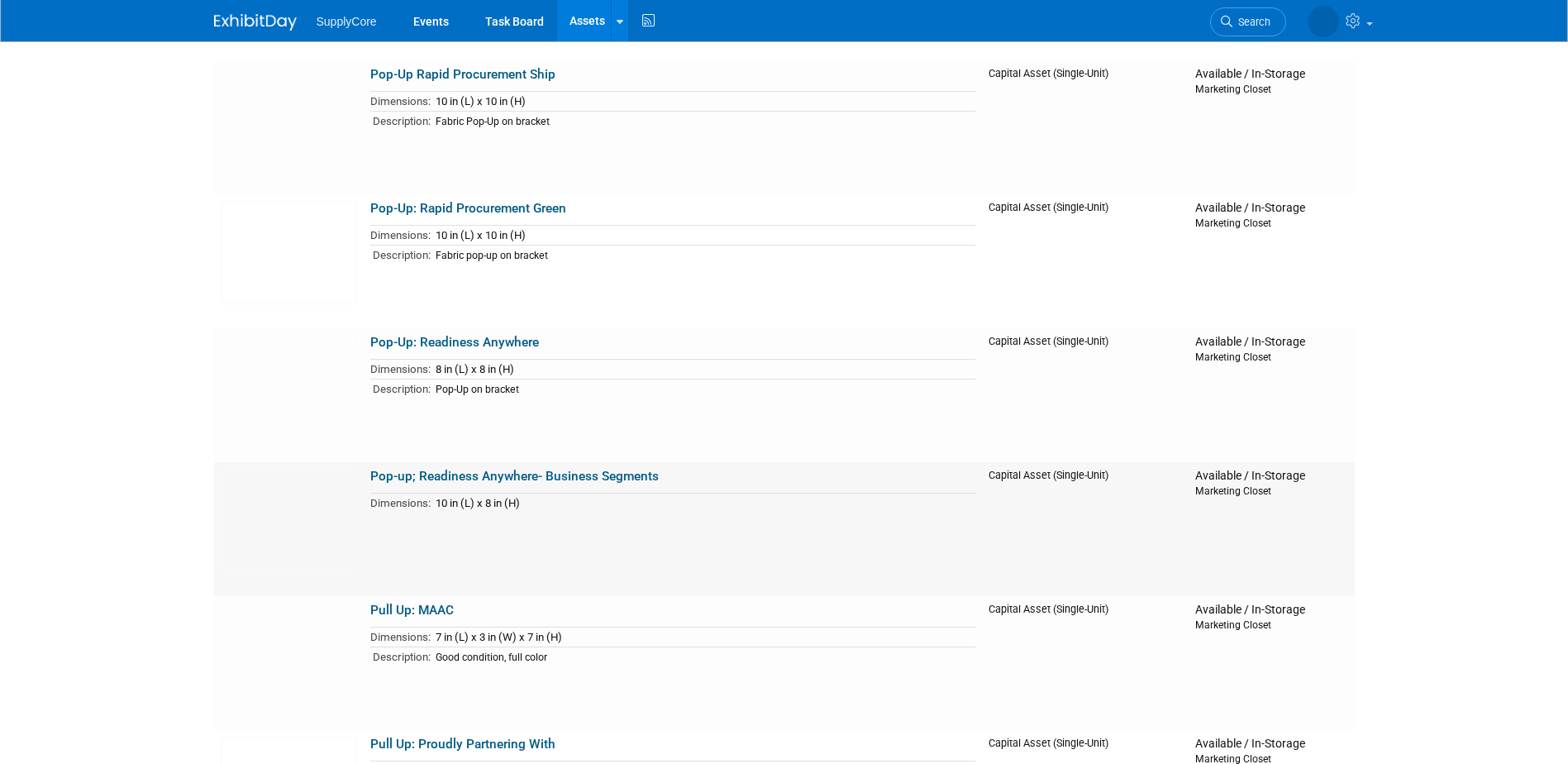
click at [521, 474] on link "Pop-up; Readiness Anywhere- Business Segments" at bounding box center [515, 476] width 288 height 15
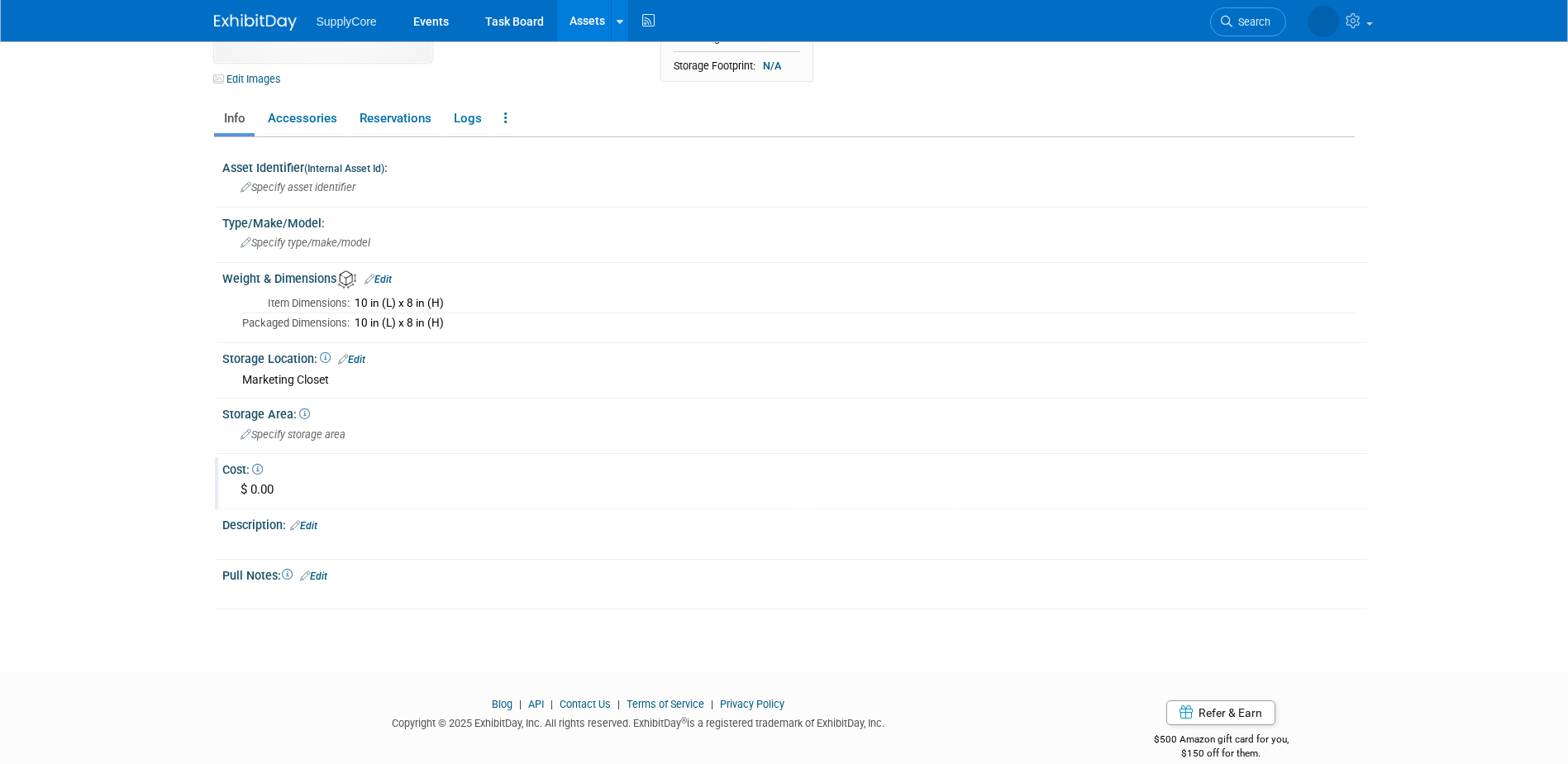
scroll to position [165, 0]
click at [311, 520] on link "Edit" at bounding box center [303, 524] width 27 height 11
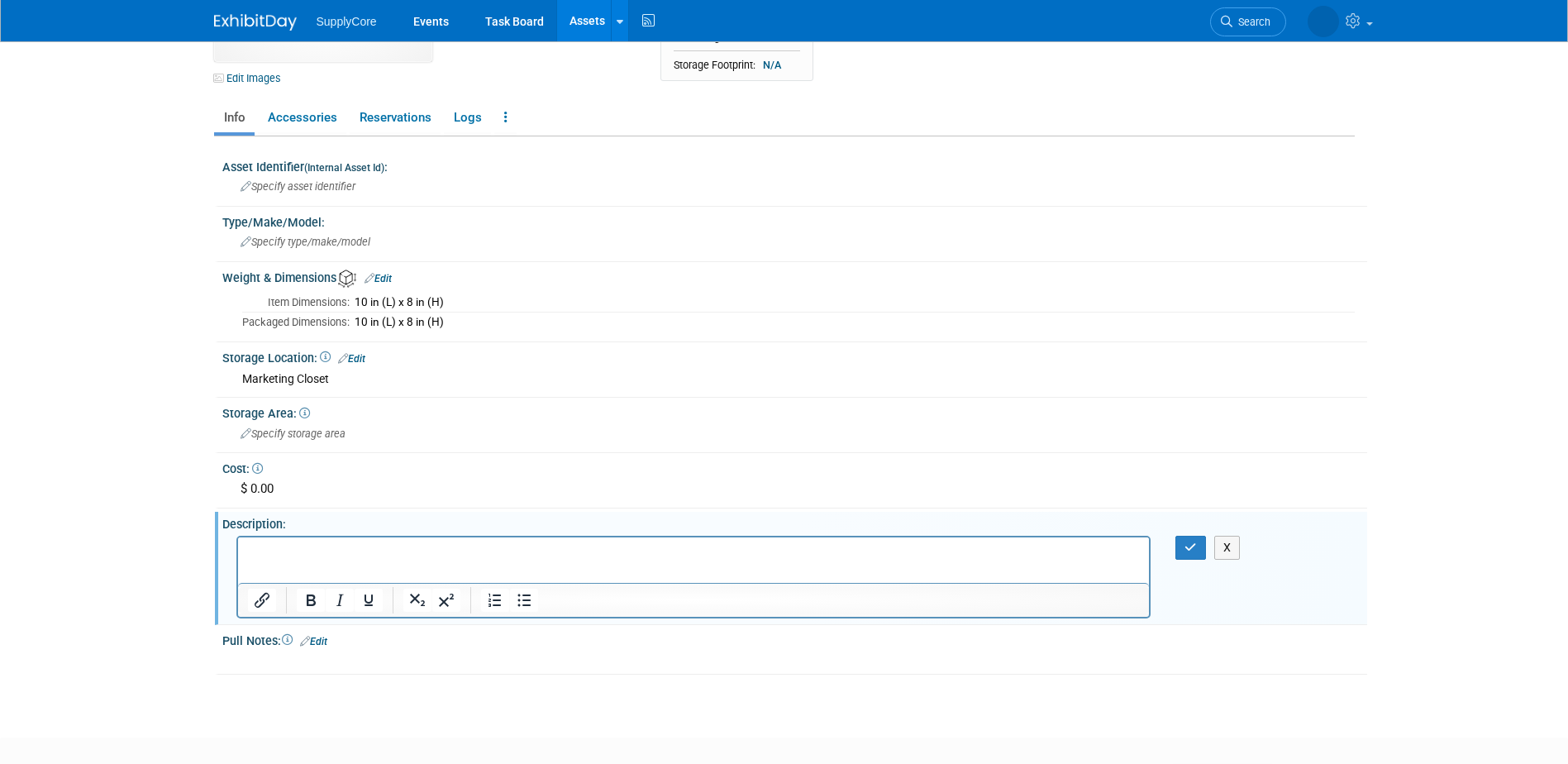
scroll to position [0, 0]
click at [1184, 550] on button "button" at bounding box center [1190, 547] width 30 height 24
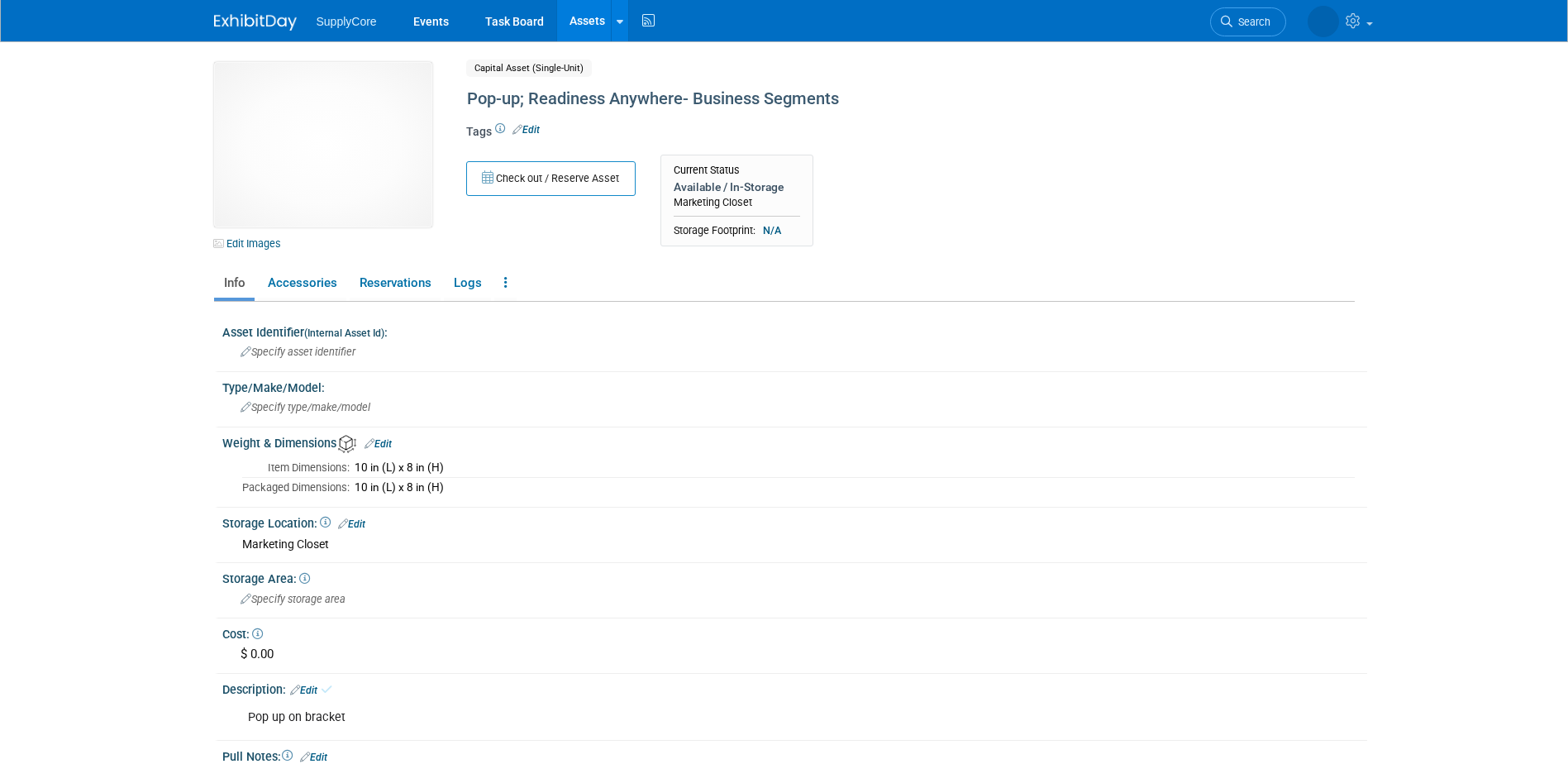
click at [291, 9] on link at bounding box center [265, 14] width 102 height 13
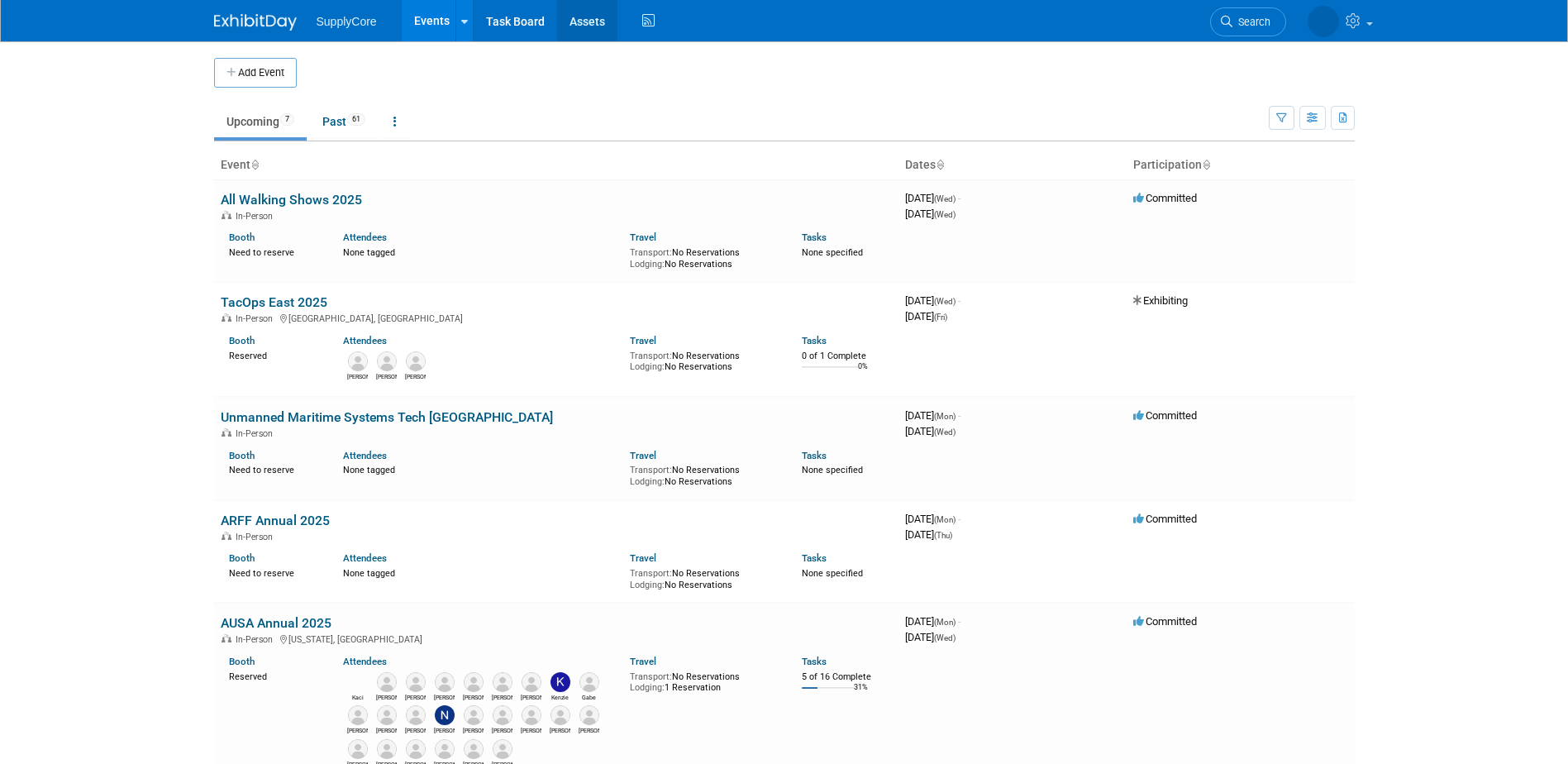
click at [584, 19] on link "Assets" at bounding box center [587, 21] width 61 height 42
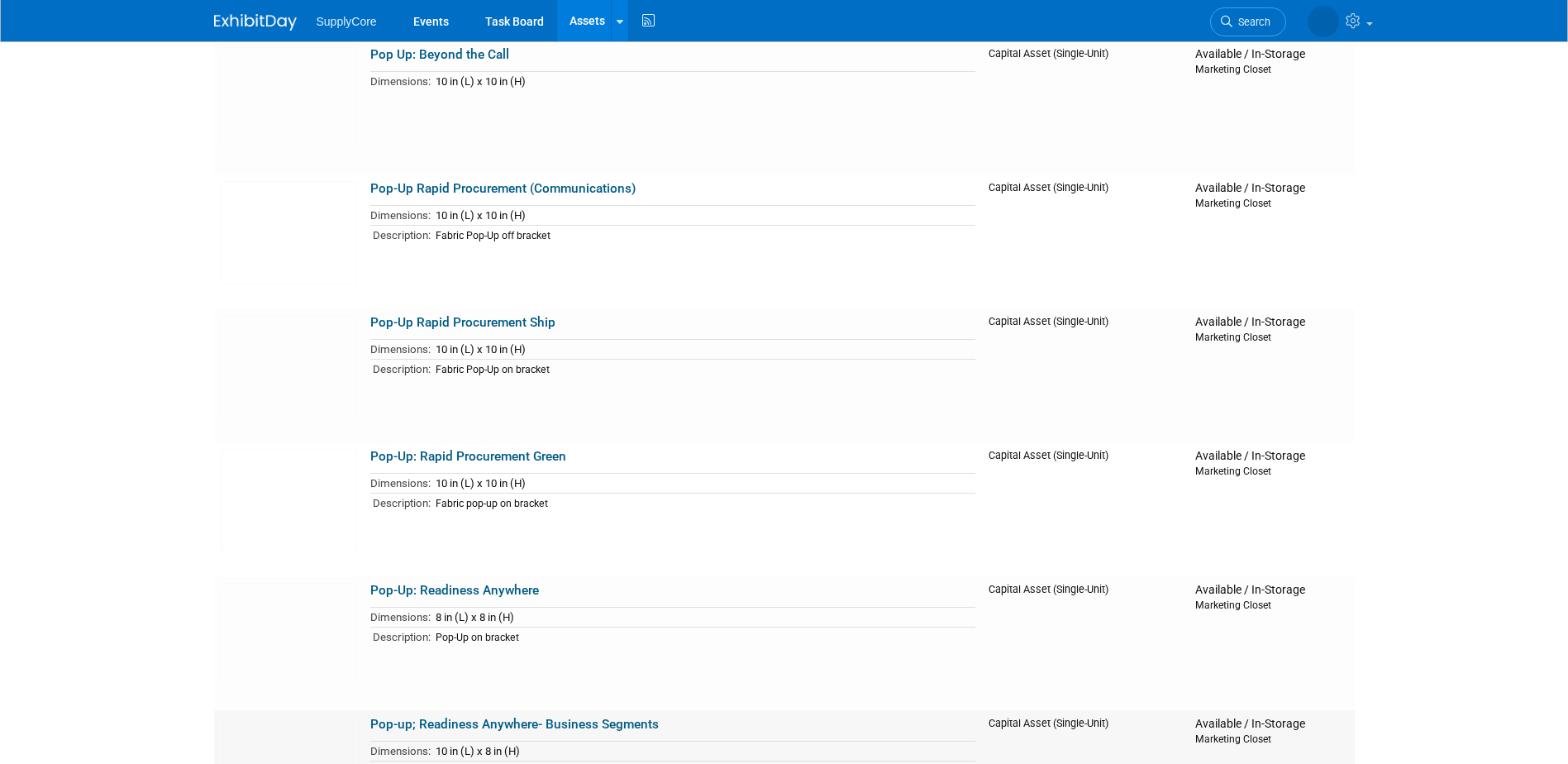
scroll to position [82, 0]
